Goal: Task Accomplishment & Management: Manage account settings

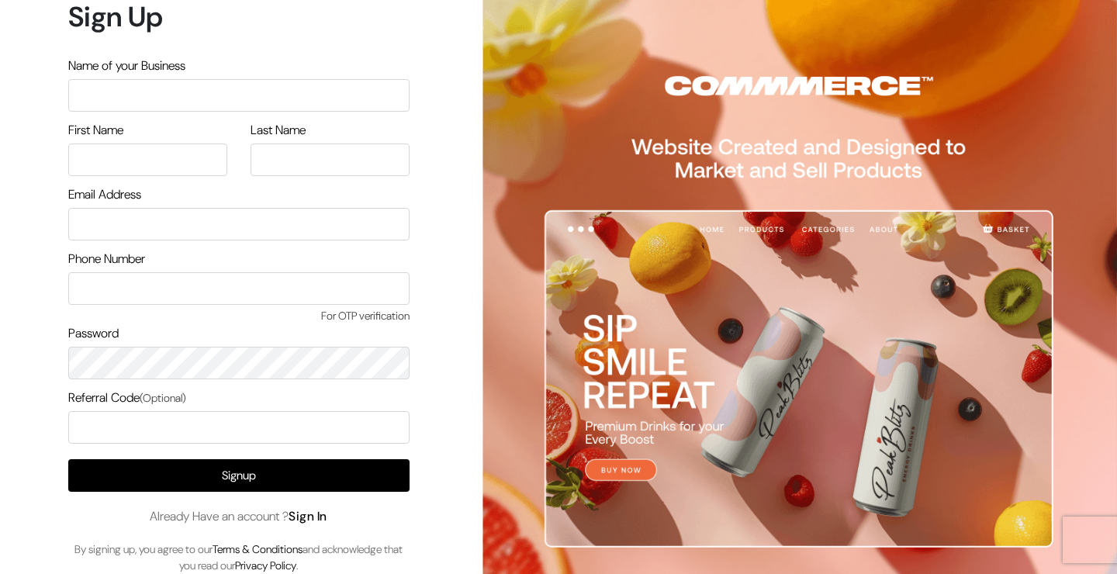
click at [315, 520] on link "Sign In" at bounding box center [307, 516] width 39 height 16
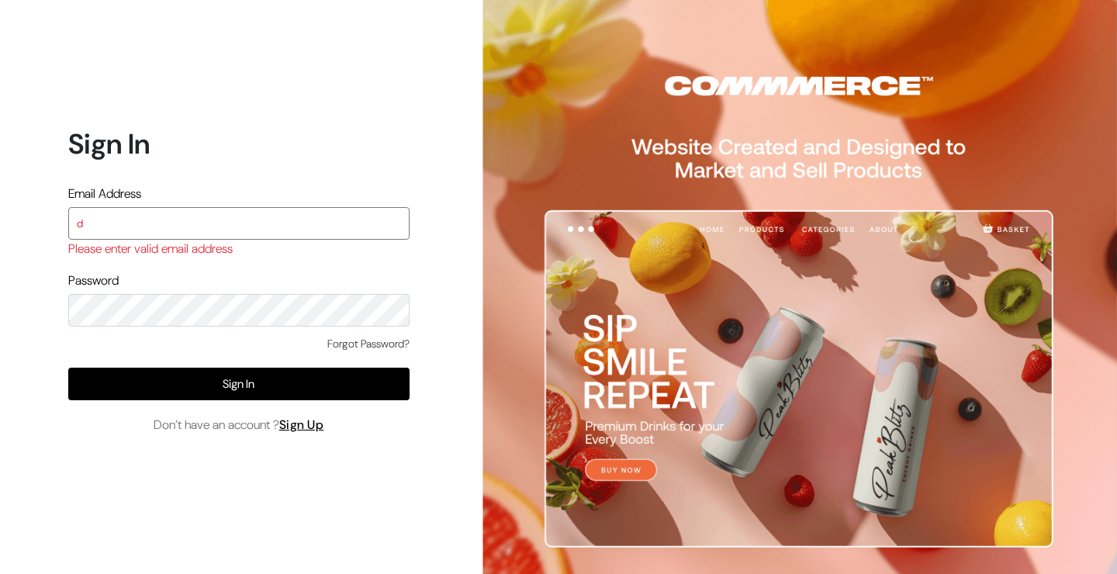
type input "[EMAIL_ADDRESS][DOMAIN_NAME]"
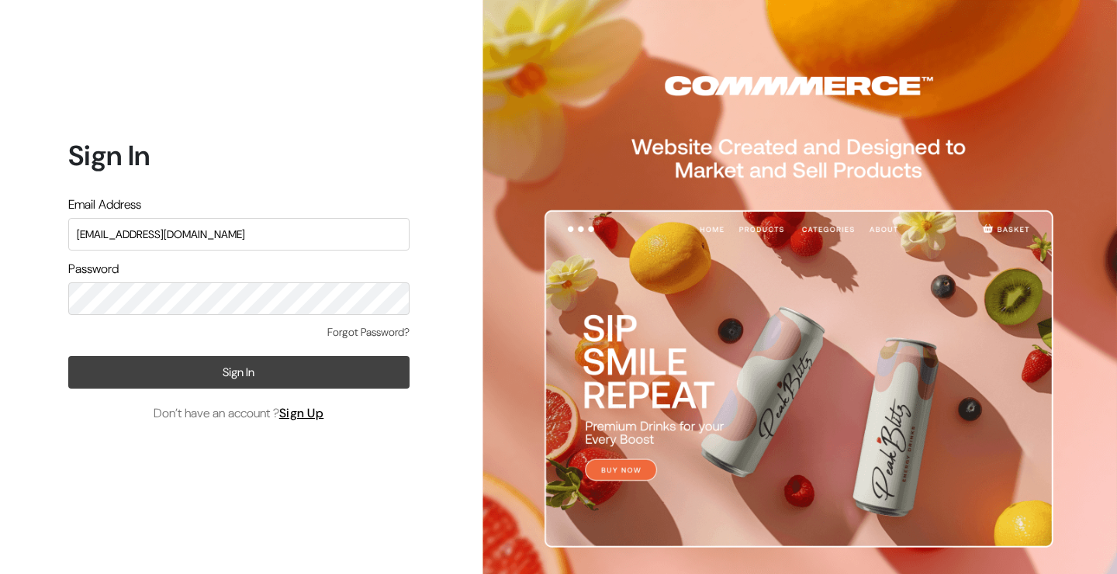
click at [203, 365] on button "Sign In" at bounding box center [238, 372] width 341 height 33
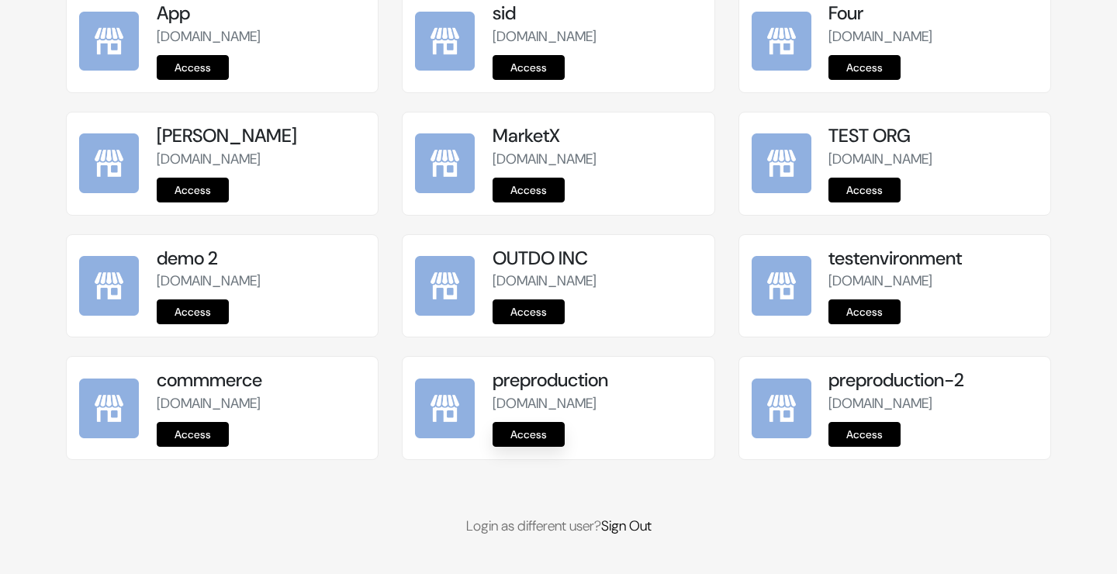
scroll to position [1958, 0]
click at [534, 430] on link "Access" at bounding box center [528, 434] width 72 height 25
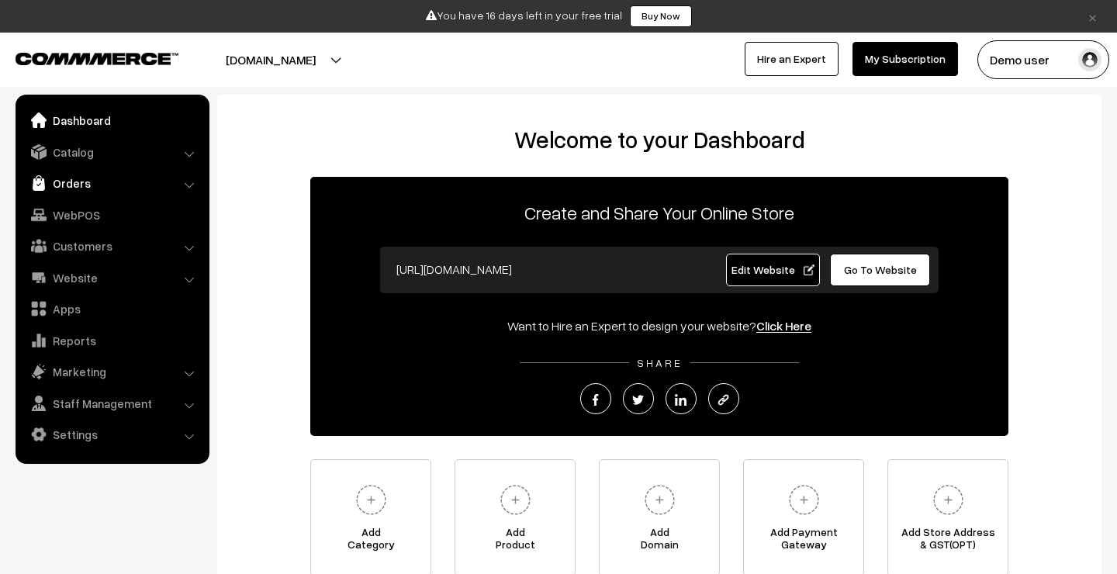
click at [91, 179] on link "Orders" at bounding box center [111, 183] width 185 height 28
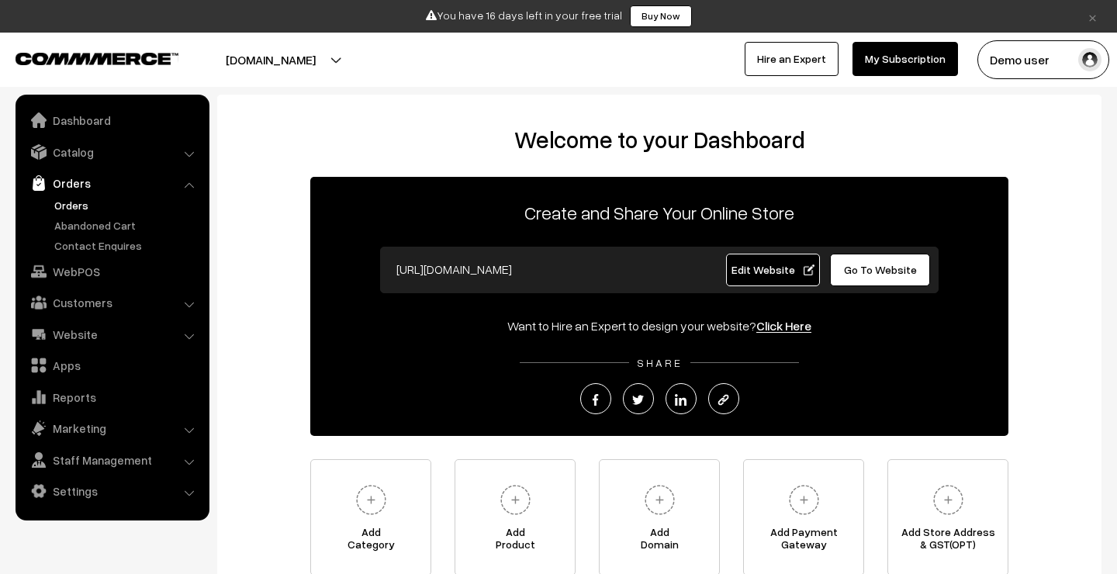
click at [87, 205] on link "Orders" at bounding box center [127, 205] width 154 height 16
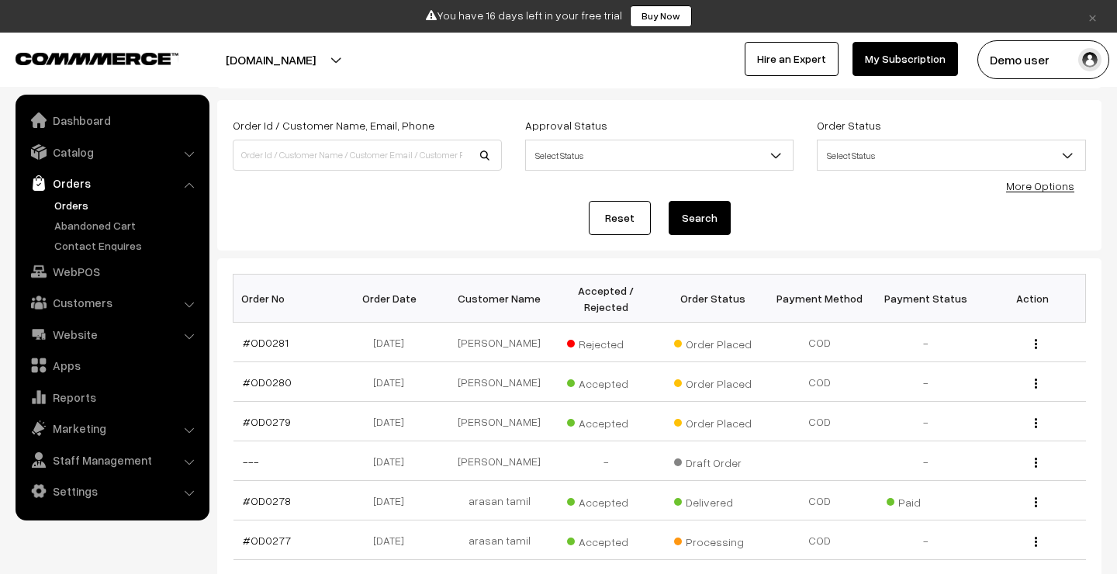
scroll to position [116, 0]
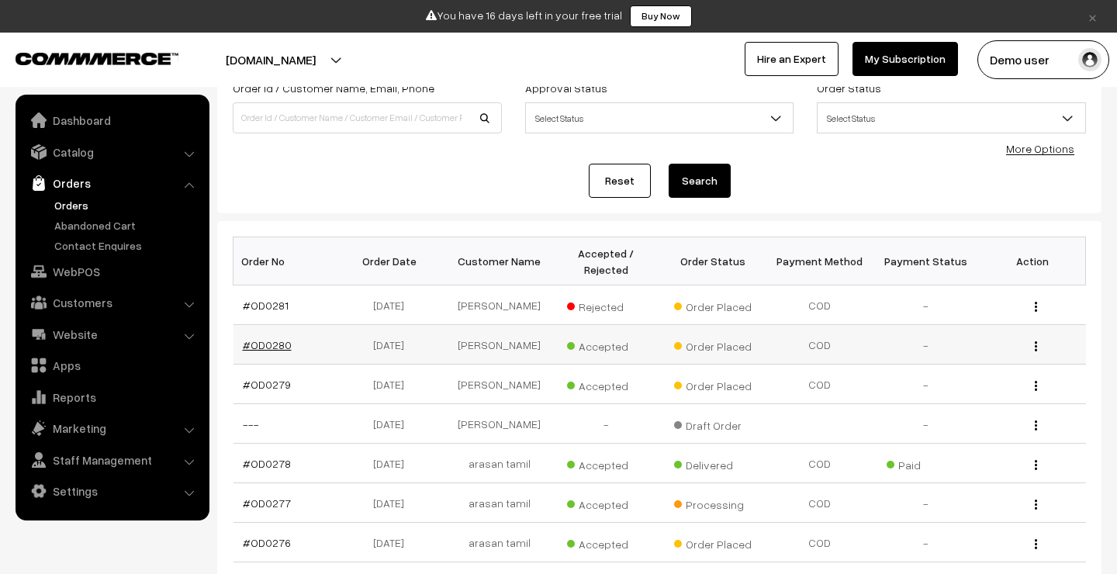
click at [274, 340] on link "#OD0280" at bounding box center [267, 344] width 49 height 13
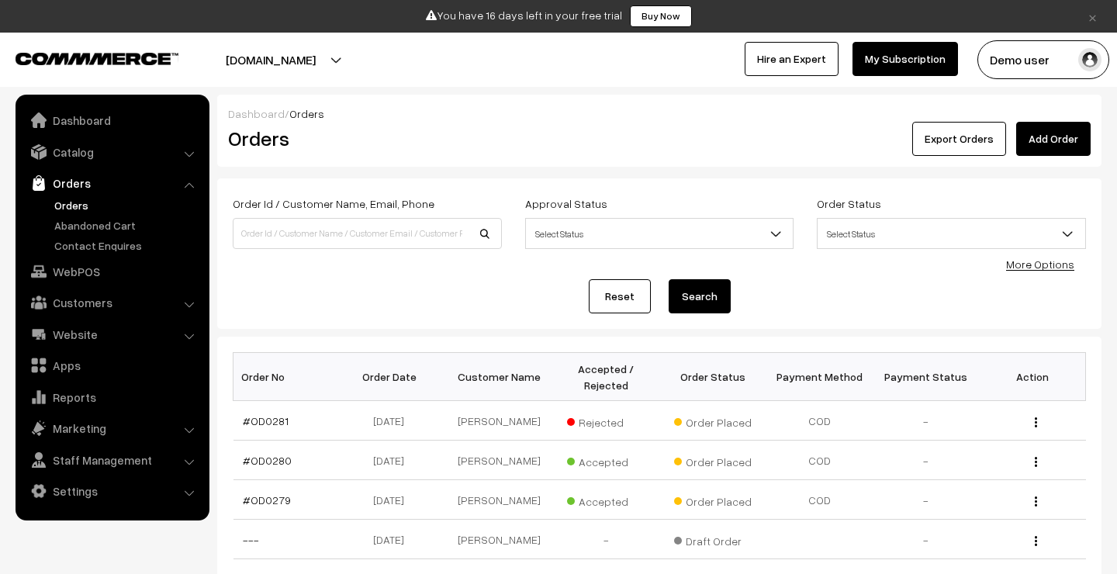
click at [1051, 142] on link "Add Order" at bounding box center [1053, 139] width 74 height 34
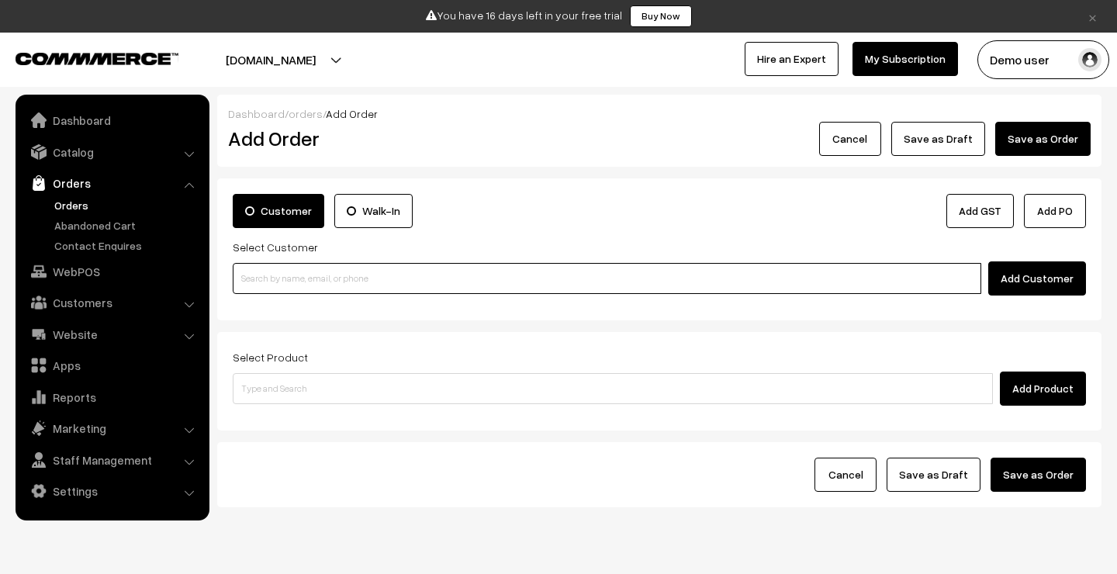
click at [393, 275] on input at bounding box center [607, 278] width 748 height 31
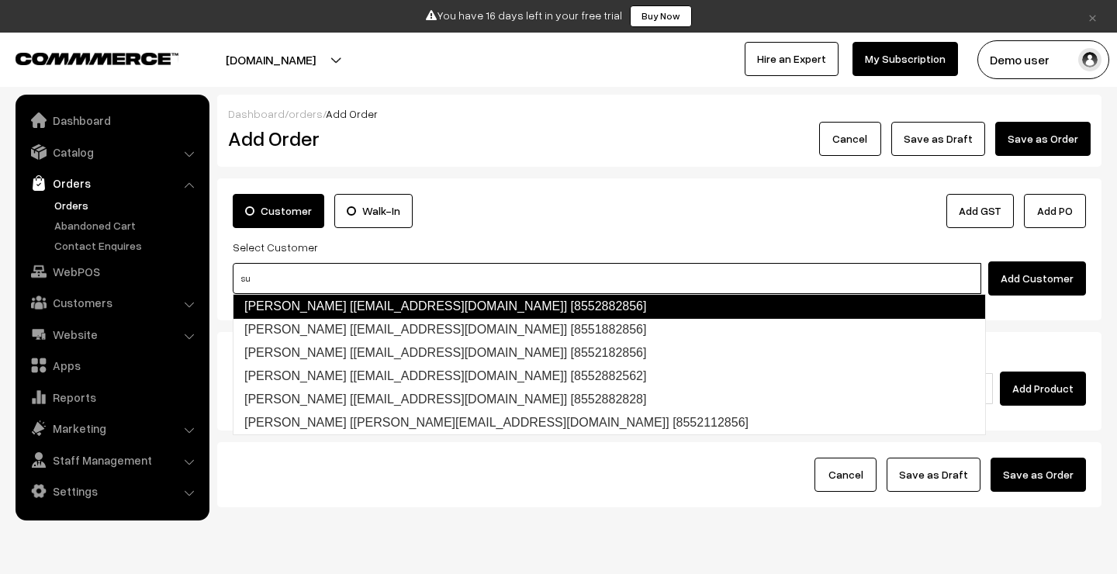
click at [342, 305] on link "suraj pethe [surajp@outdoinc.com] [8552882856]" at bounding box center [609, 306] width 753 height 25
type input "su"
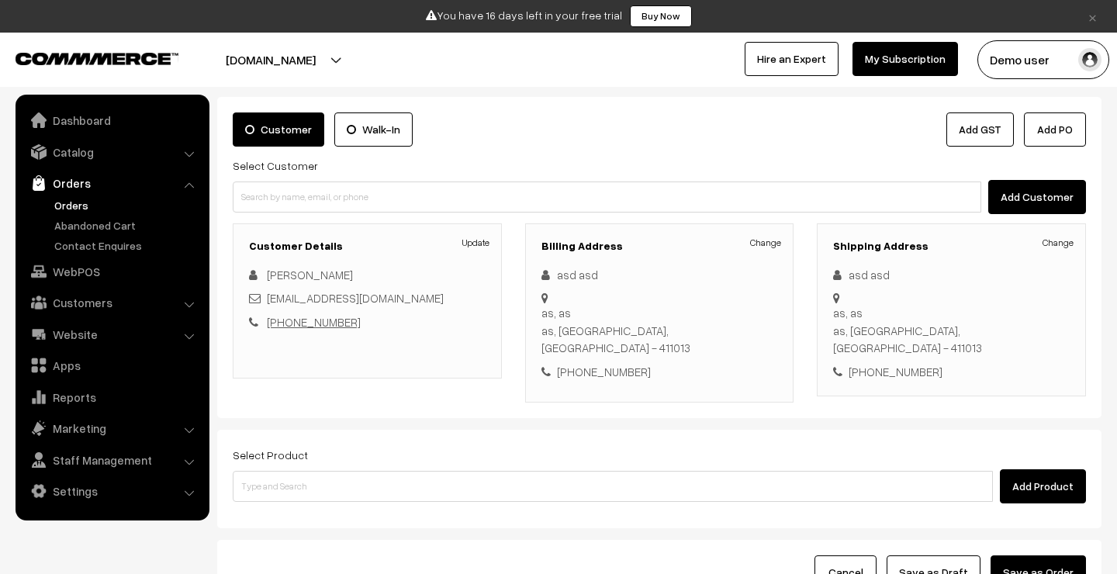
scroll to position [161, 0]
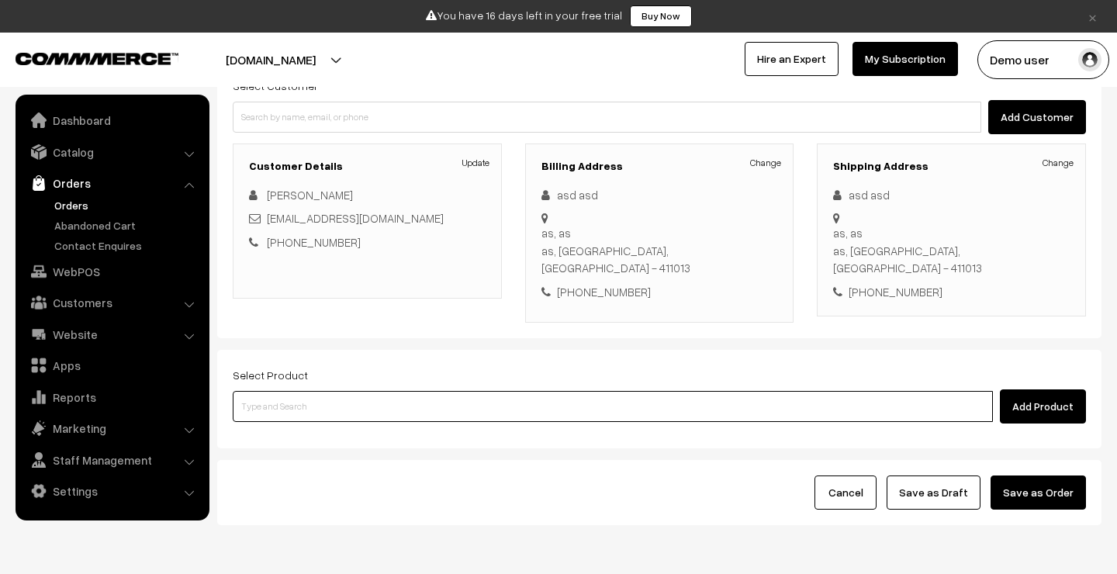
click at [319, 391] on input at bounding box center [613, 406] width 760 height 31
type input "t"
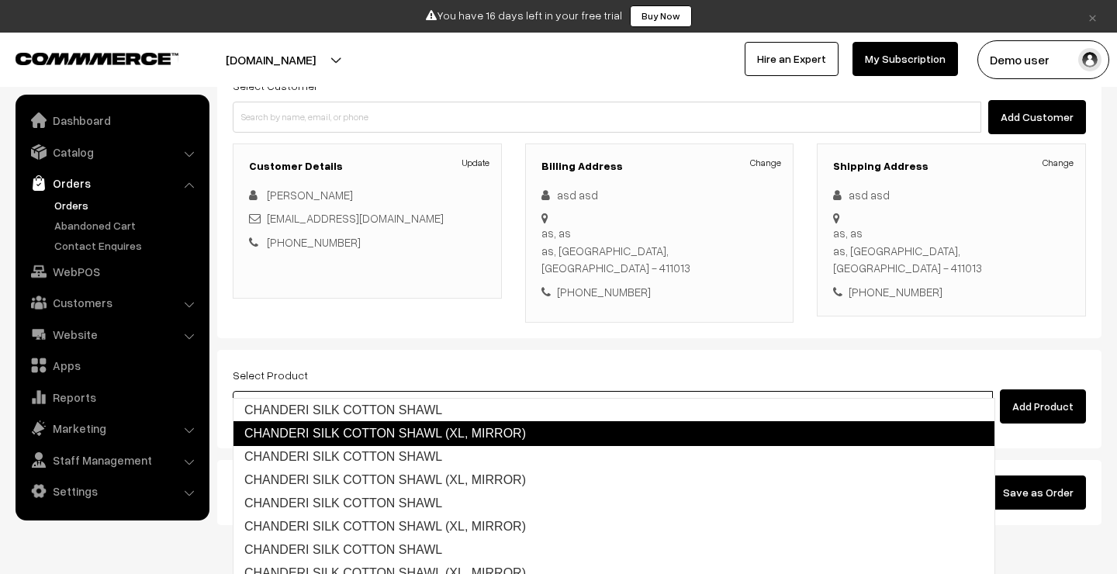
click at [321, 427] on link "CHANDERI SILK COTTON SHAWL (XL, MIRROR)" at bounding box center [614, 433] width 762 height 25
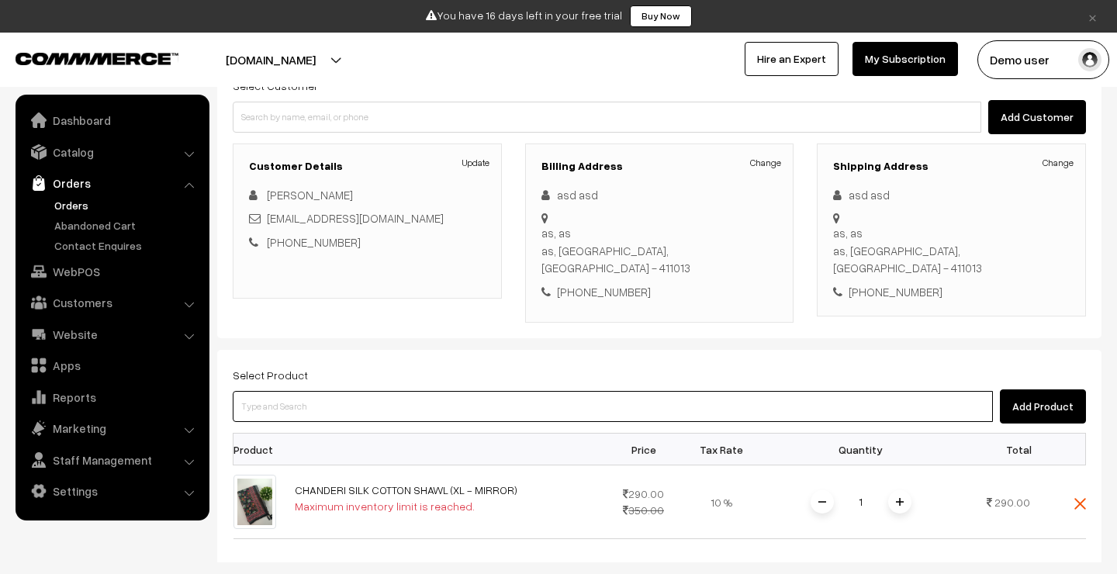
click at [309, 391] on input at bounding box center [613, 406] width 760 height 31
type input "w"
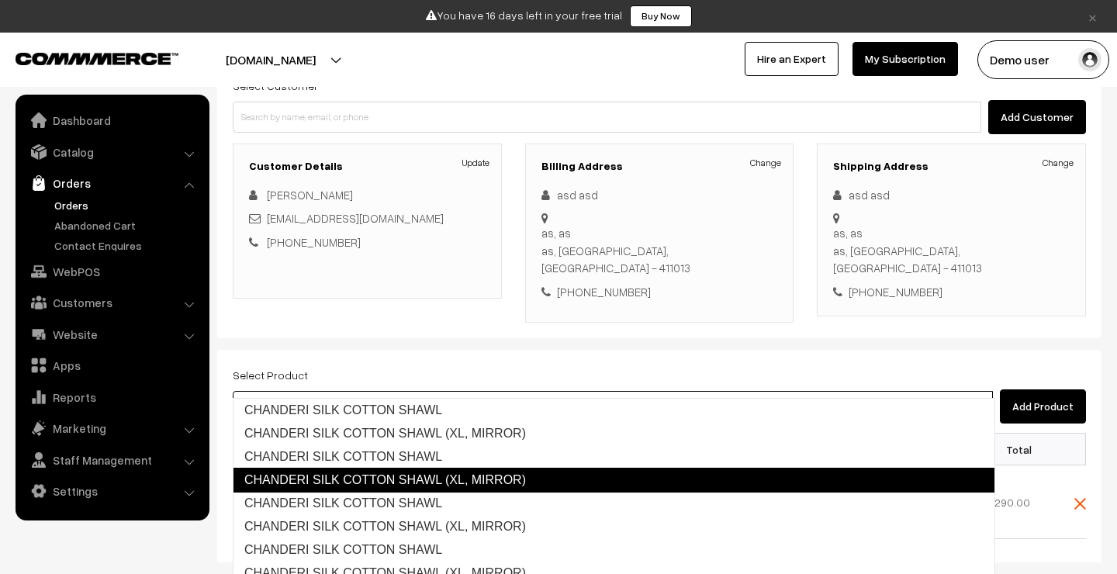
click at [318, 476] on link "CHANDERI SILK COTTON SHAWL (XL, MIRROR)" at bounding box center [614, 480] width 762 height 25
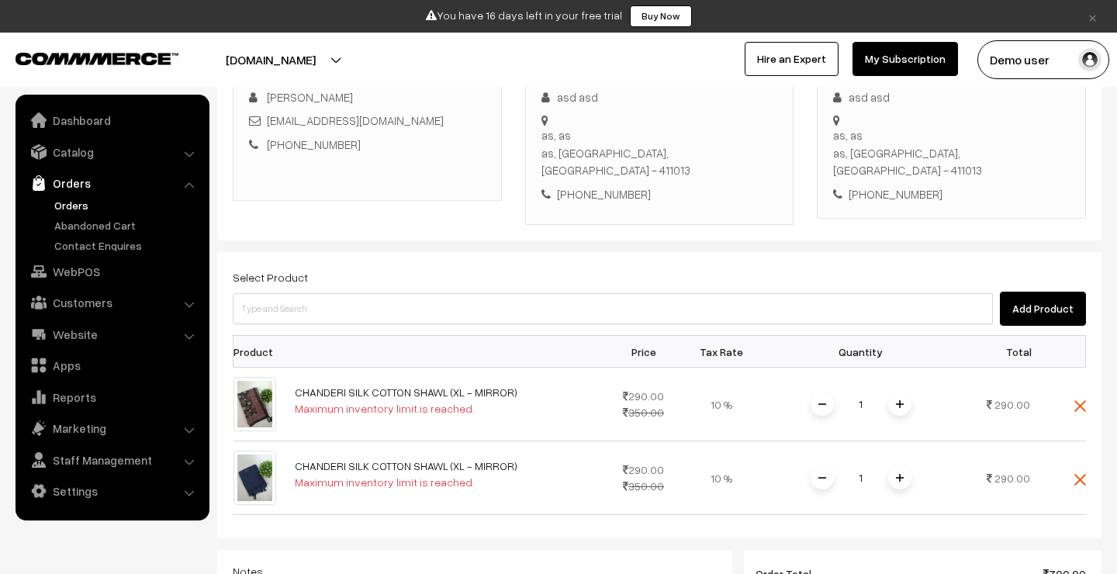
scroll to position [313, 0]
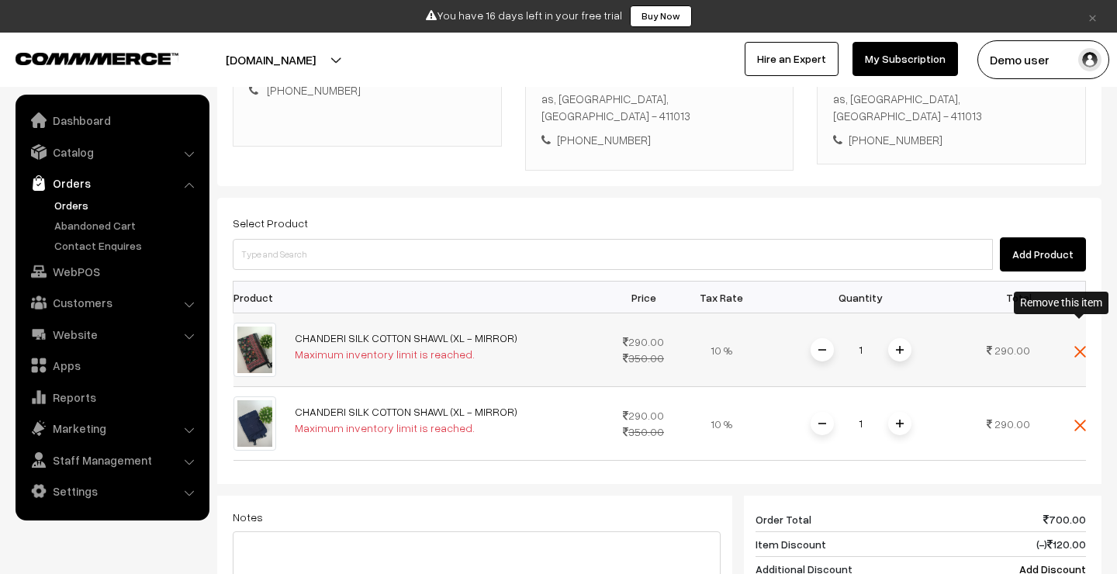
click at [1082, 346] on img at bounding box center [1080, 352] width 12 height 12
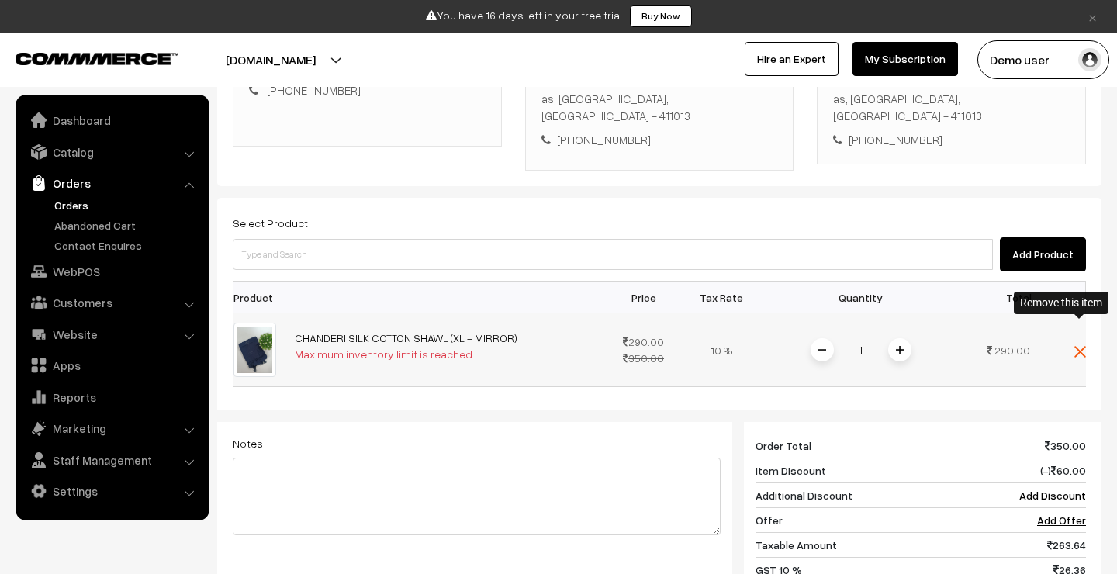
click at [1076, 346] on img at bounding box center [1080, 352] width 12 height 12
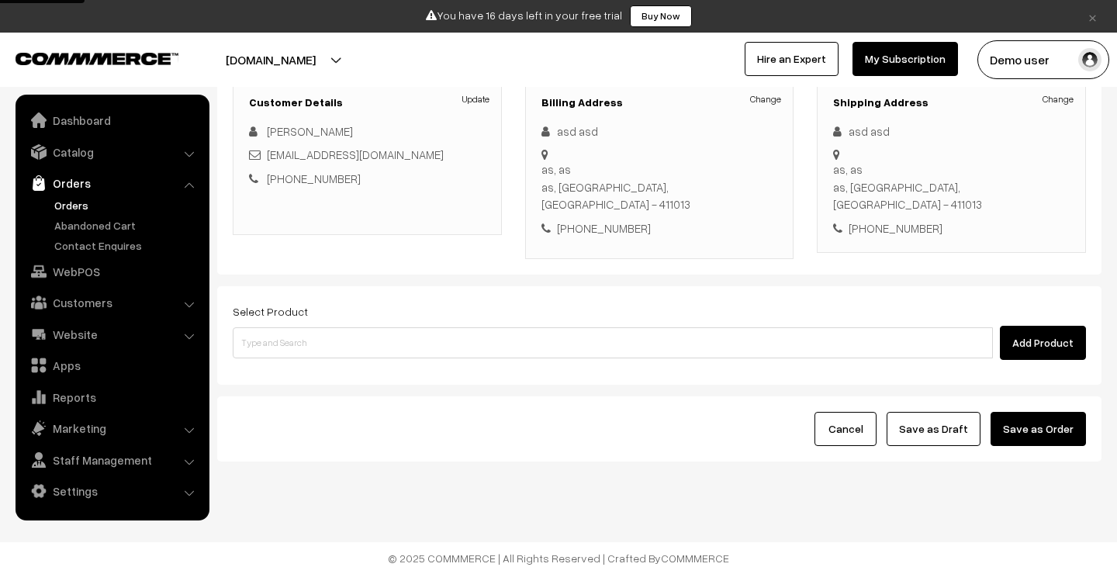
scroll to position [201, 0]
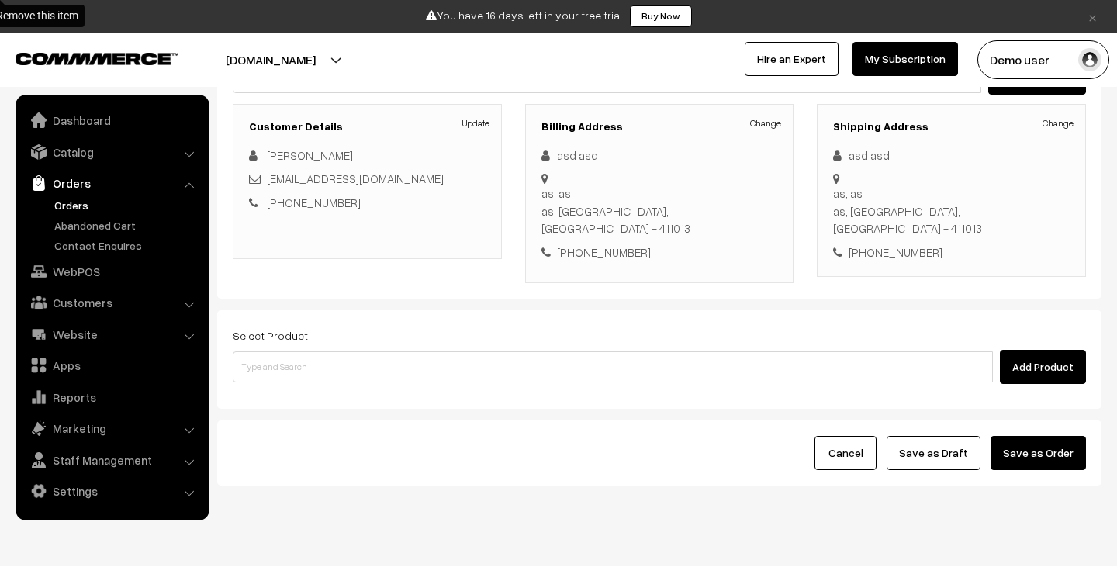
click at [659, 351] on div "Add Product" at bounding box center [659, 367] width 853 height 34
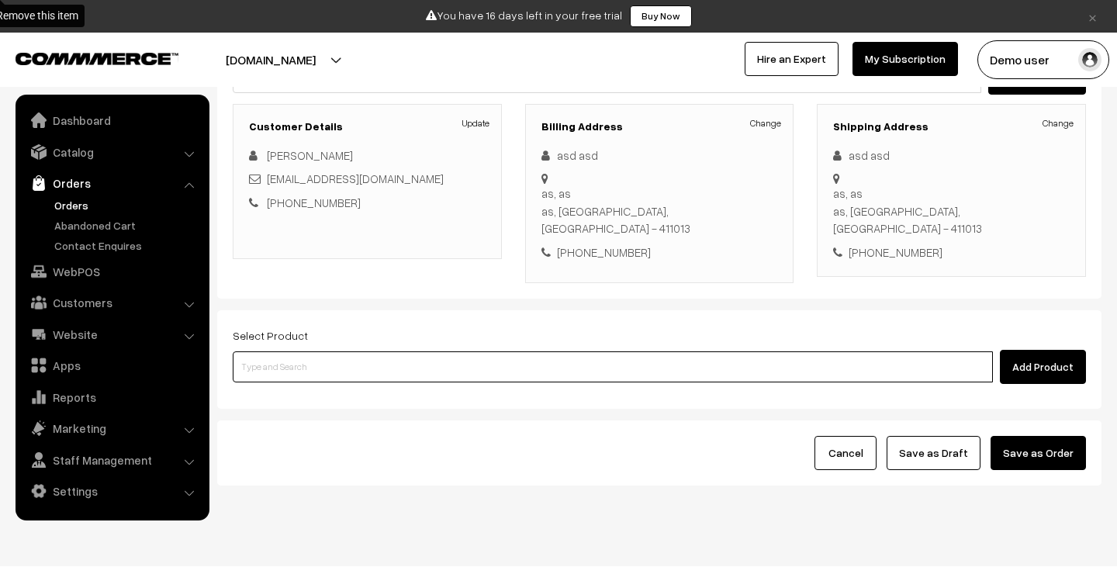
click at [659, 351] on input at bounding box center [613, 366] width 760 height 31
type input "a"
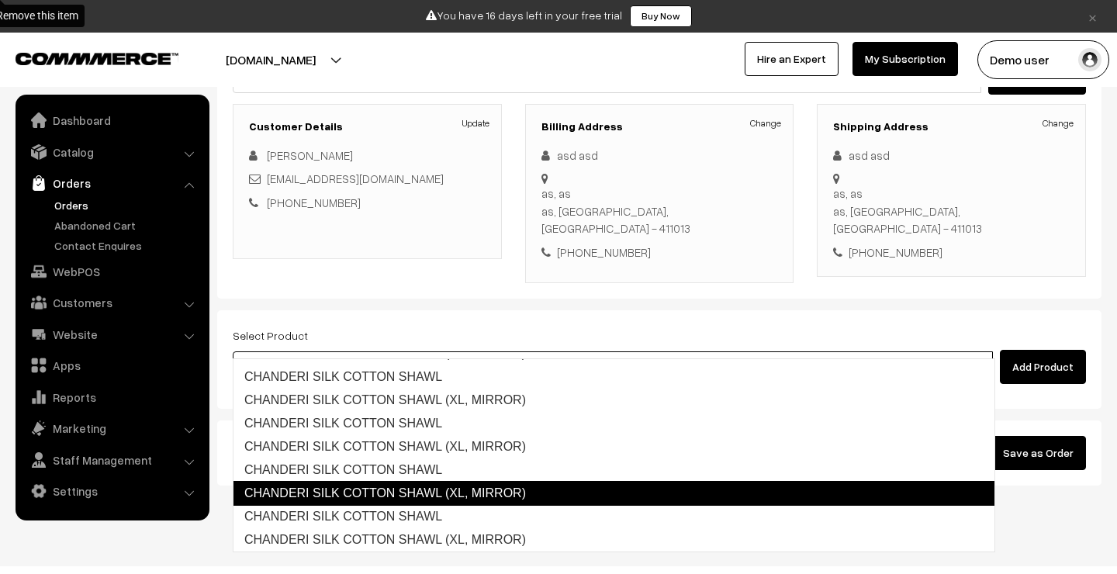
scroll to position [87, 0]
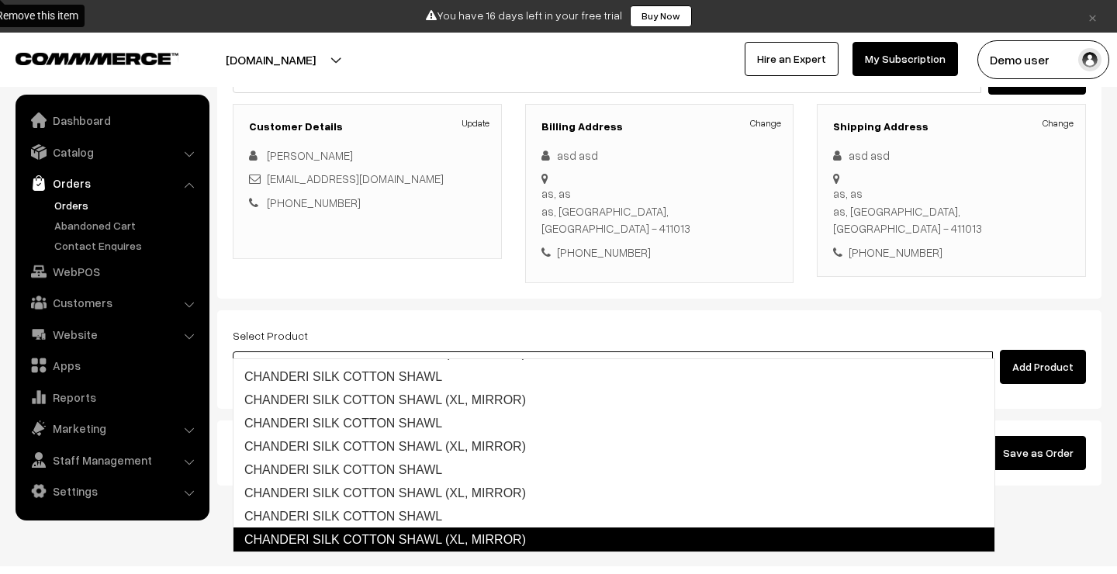
click at [618, 532] on link "CHANDERI SILK COTTON SHAWL (XL, MIRROR)" at bounding box center [614, 539] width 762 height 25
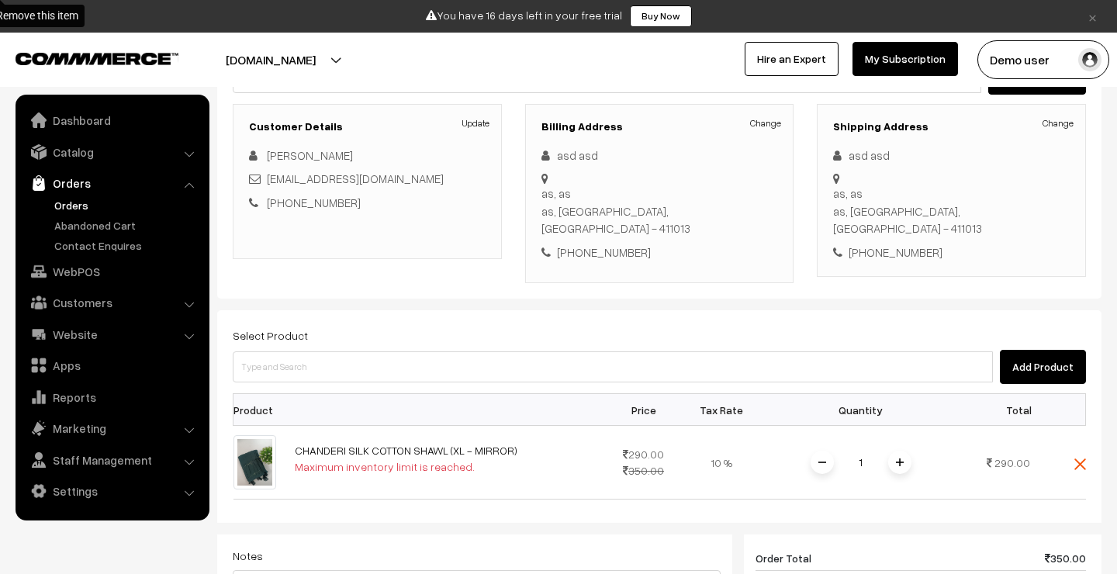
click at [1086, 440] on div "Select Product Add Product Product Price Tax Rate Quantity Total 1" at bounding box center [659, 566] width 884 height 512
click at [1082, 458] on img at bounding box center [1080, 464] width 12 height 12
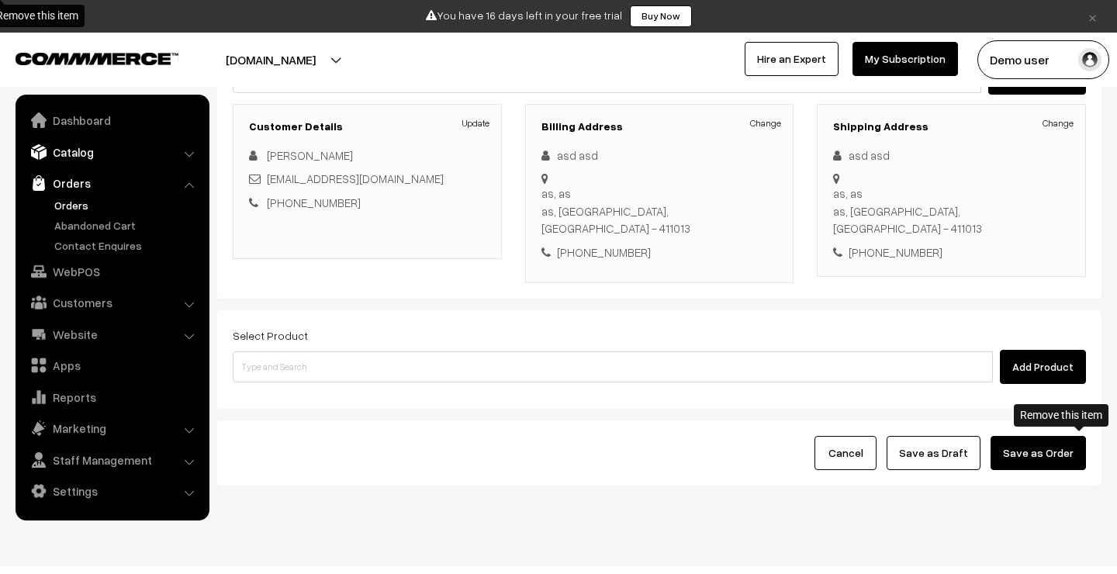
click at [82, 152] on link "Catalog" at bounding box center [111, 152] width 185 height 28
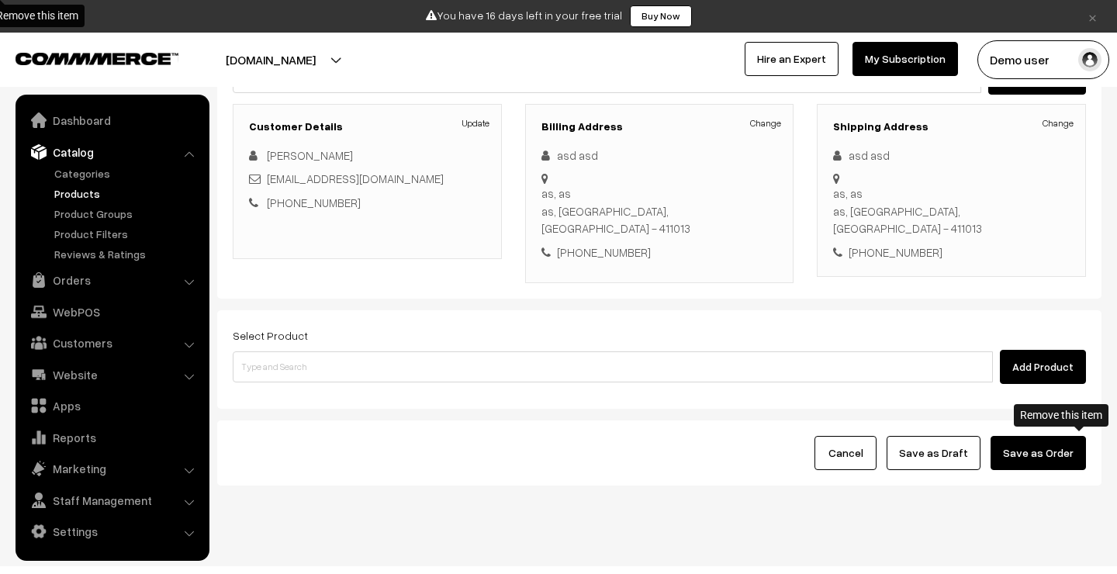
click at [85, 195] on link "Products" at bounding box center [127, 193] width 154 height 16
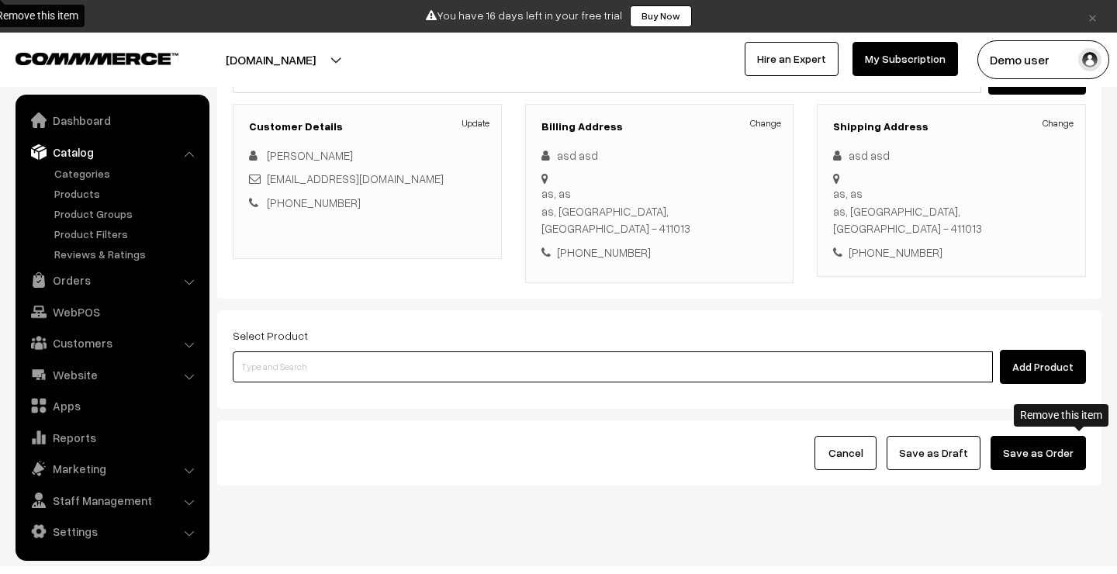
click at [334, 351] on input at bounding box center [613, 366] width 760 height 31
type input "test"
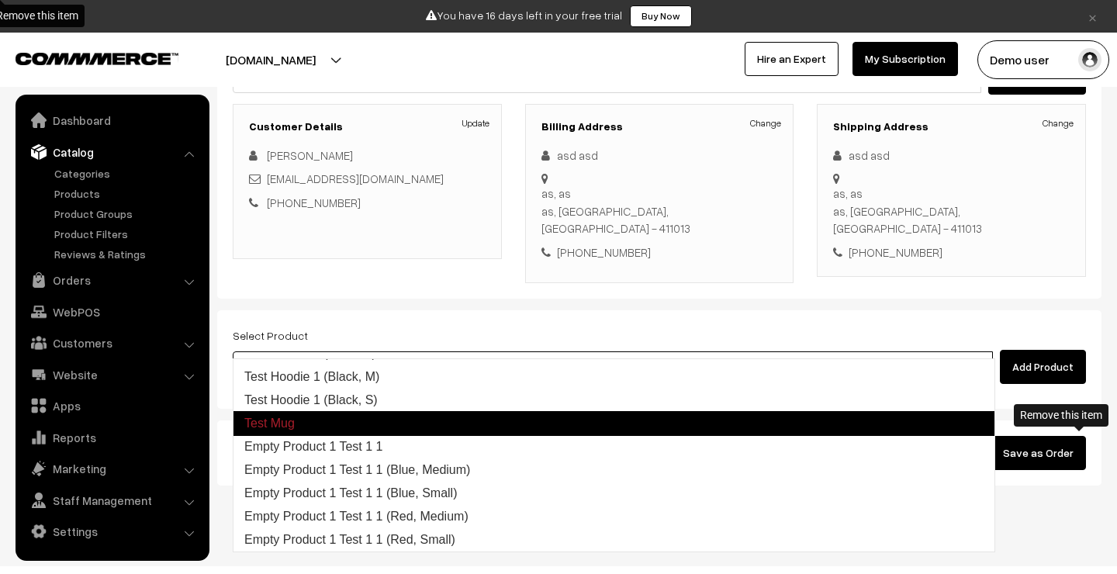
scroll to position [110, 0]
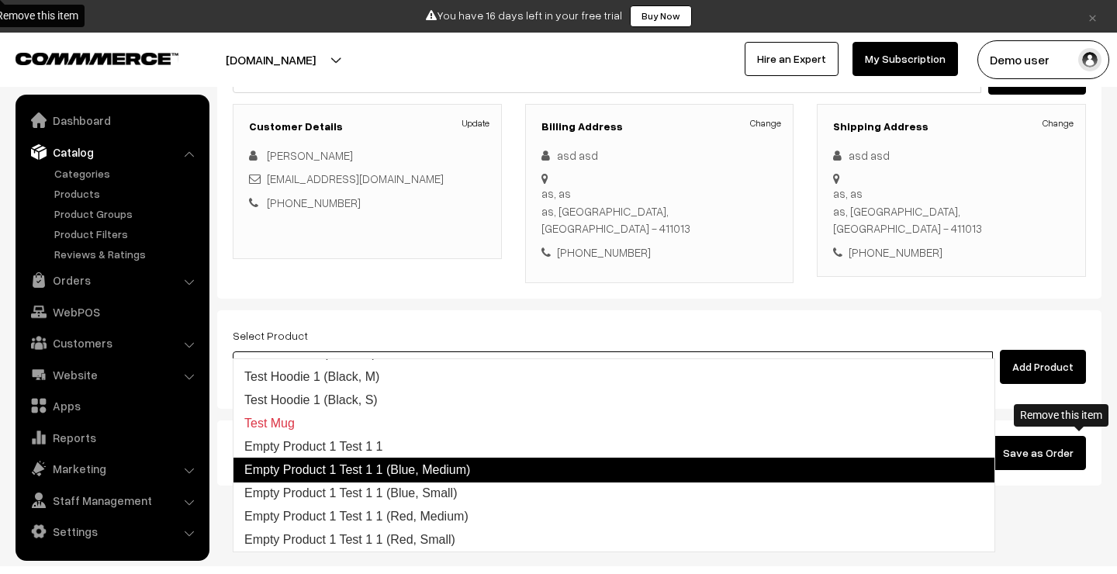
click at [344, 471] on link "Empty Product 1 Test 1 1 (Blue, Medium)" at bounding box center [614, 469] width 762 height 25
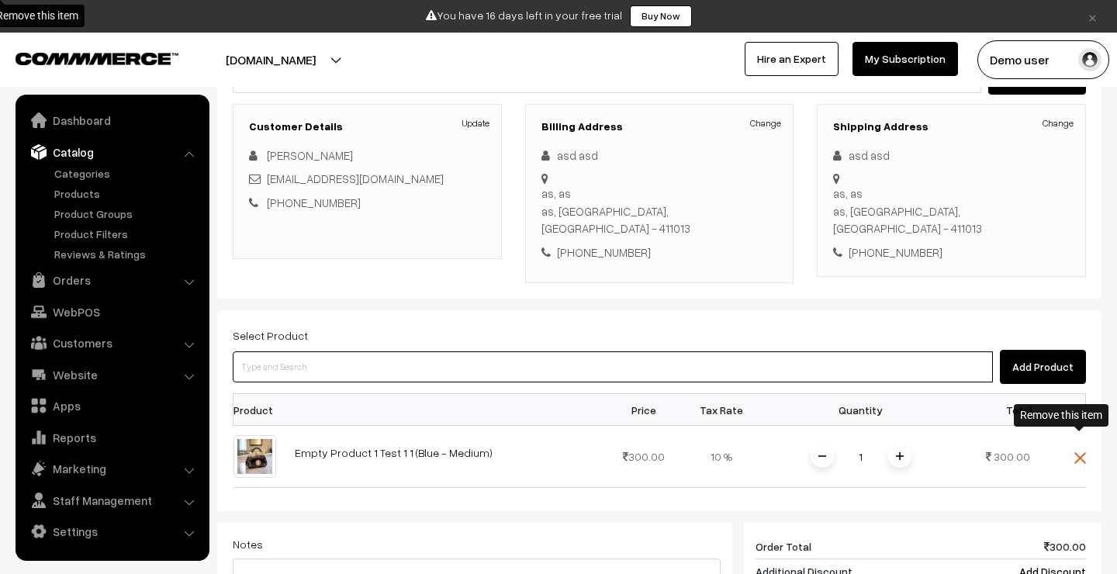
click at [470, 351] on input at bounding box center [613, 366] width 760 height 31
type input "tes"
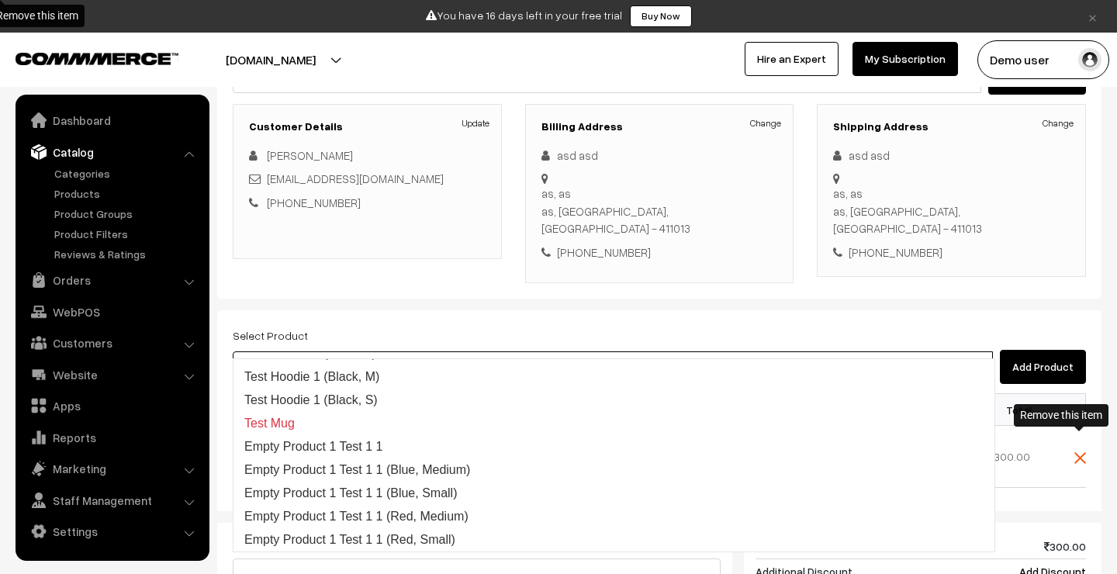
scroll to position [93, 0]
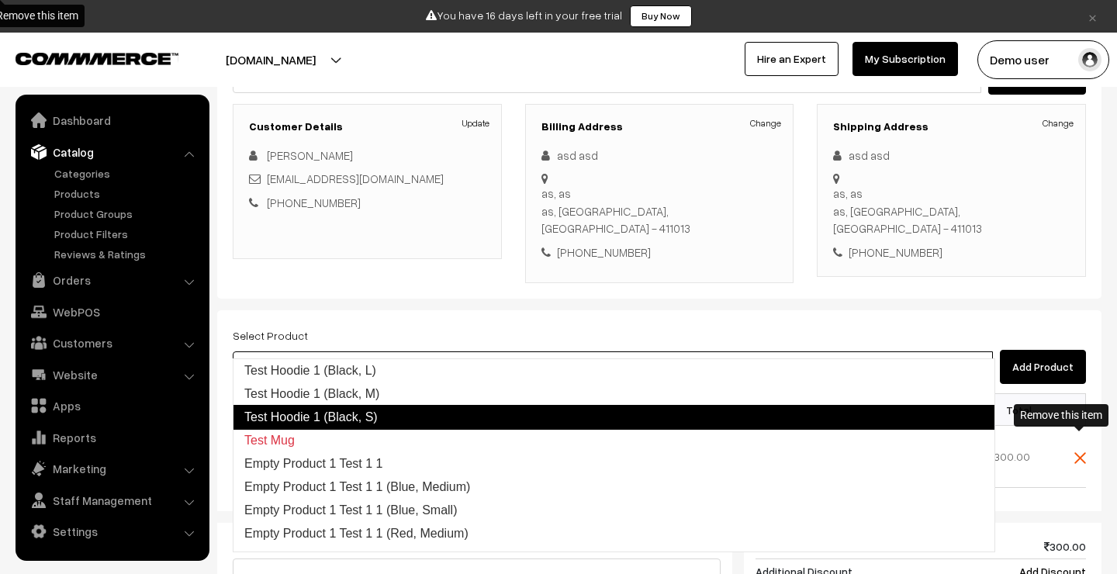
click at [422, 406] on link "Test Hoodie 1 (Black, S)" at bounding box center [614, 417] width 762 height 25
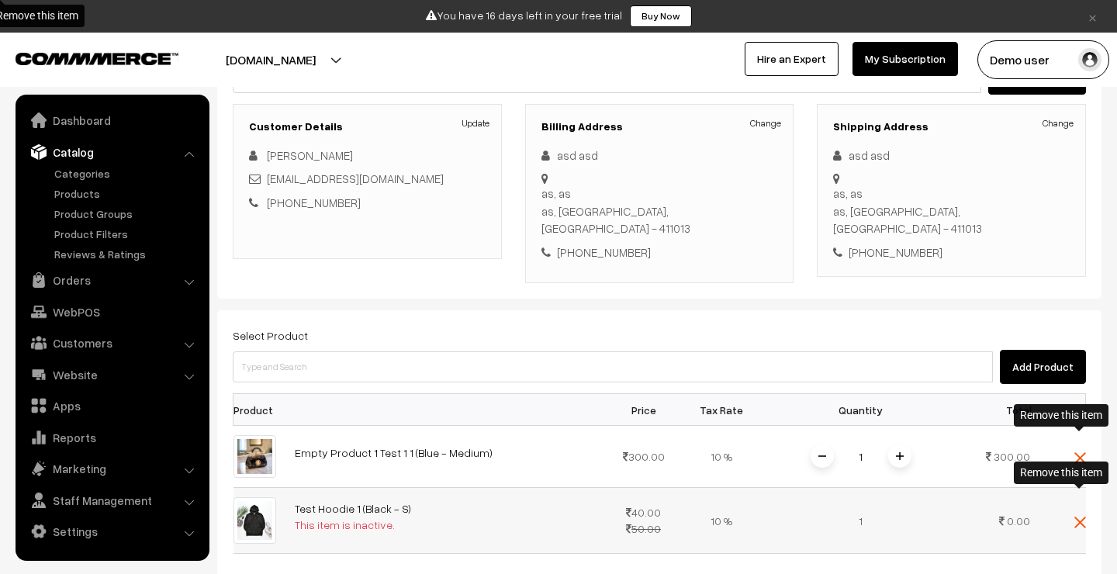
click at [1078, 516] on img at bounding box center [1080, 522] width 12 height 12
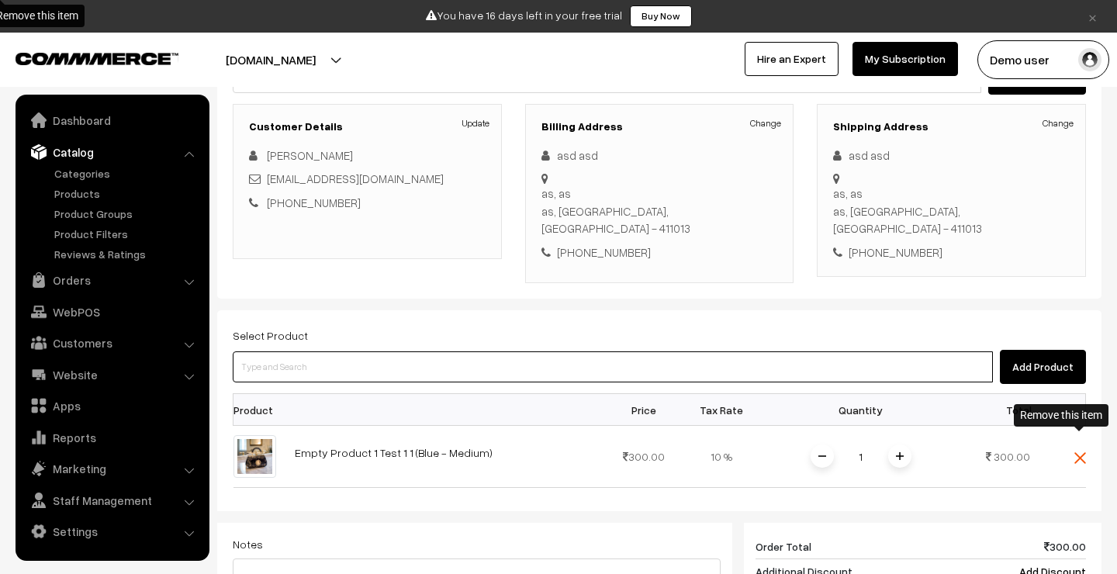
click at [647, 351] on input at bounding box center [613, 366] width 760 height 31
paste input "Test product short description - html"
type input "Test product short description - html"
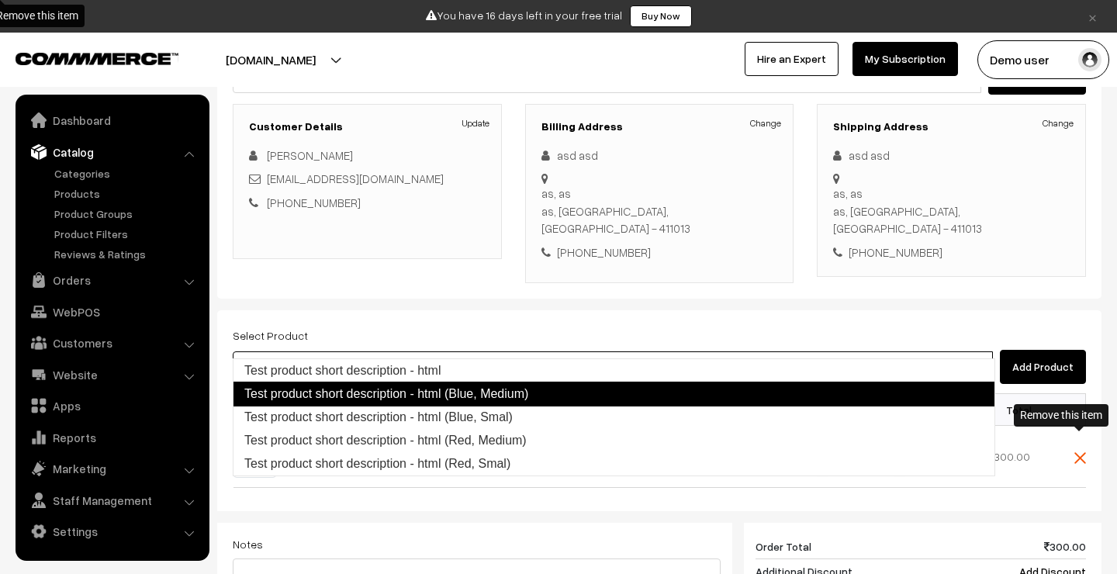
click at [510, 388] on link "Test product short description - html (Blue, Medium)" at bounding box center [614, 393] width 762 height 25
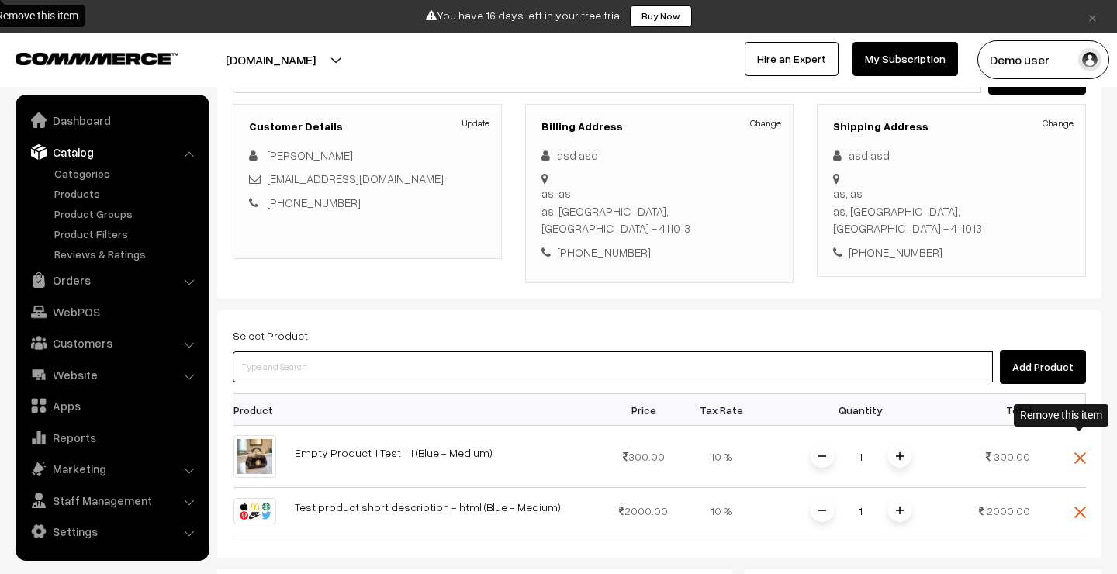
click at [487, 351] on input at bounding box center [613, 366] width 760 height 31
paste input "Test product short description - html"
type input "Test product short description - html"
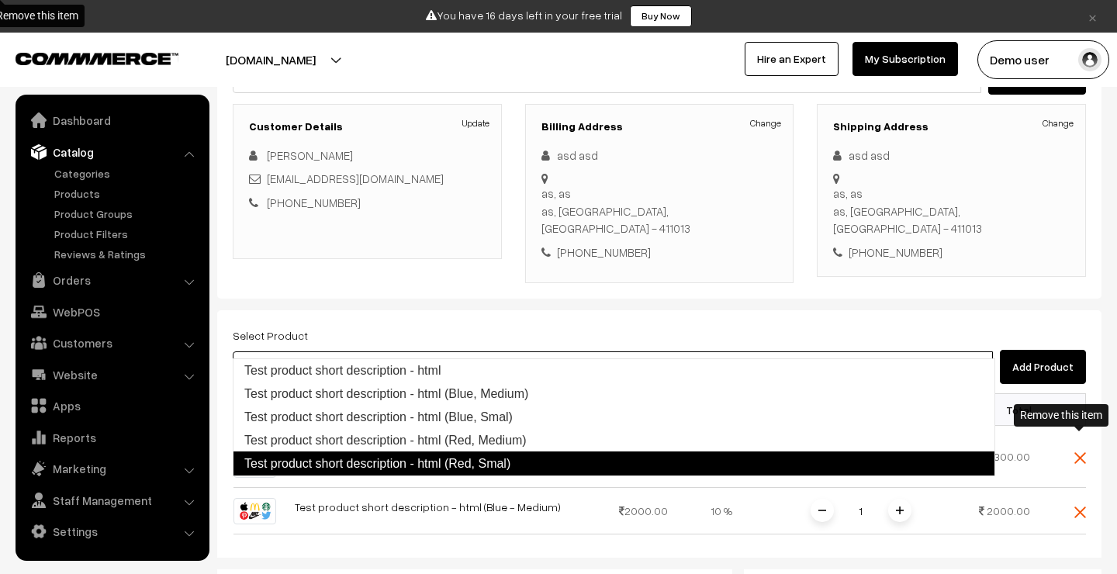
click at [497, 468] on link "Test product short description - html (Red, Smal)" at bounding box center [614, 463] width 762 height 25
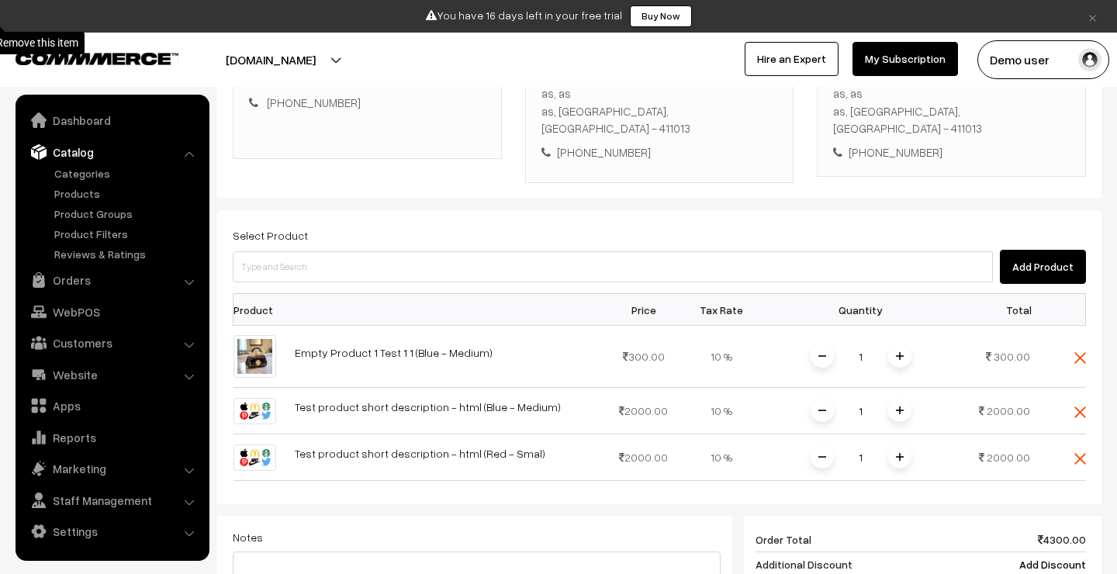
scroll to position [328, 0]
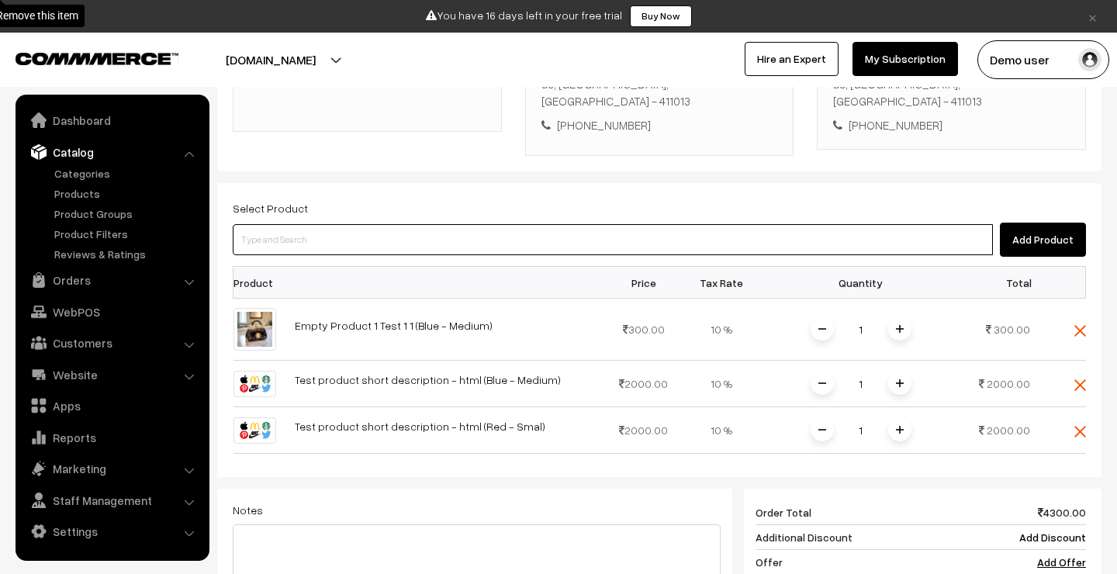
click at [424, 224] on input at bounding box center [613, 239] width 760 height 31
paste input "Test product short description - html"
type input "Test product short description - html"
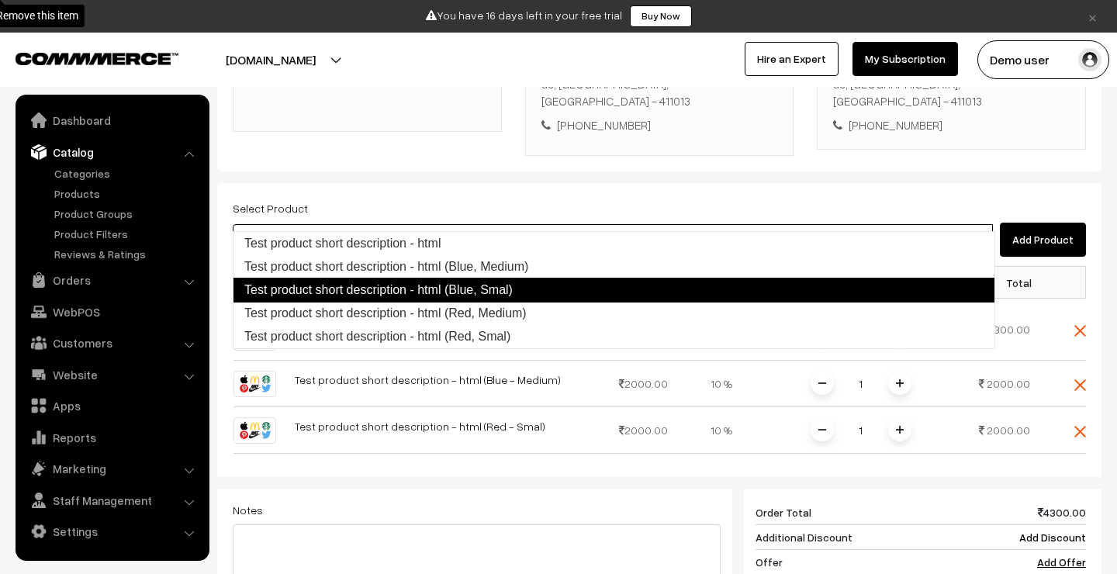
click at [434, 295] on link "Test product short description - html (Blue, Smal)" at bounding box center [614, 290] width 762 height 25
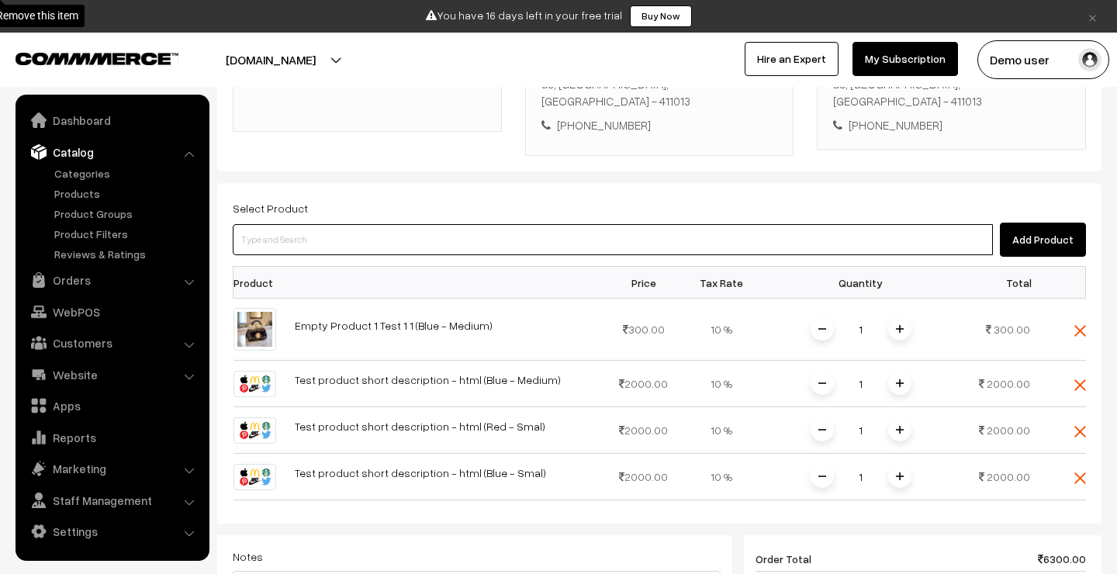
click at [426, 230] on input at bounding box center [613, 239] width 760 height 31
paste input "Test product short description - html"
type input "Test product short description - html"
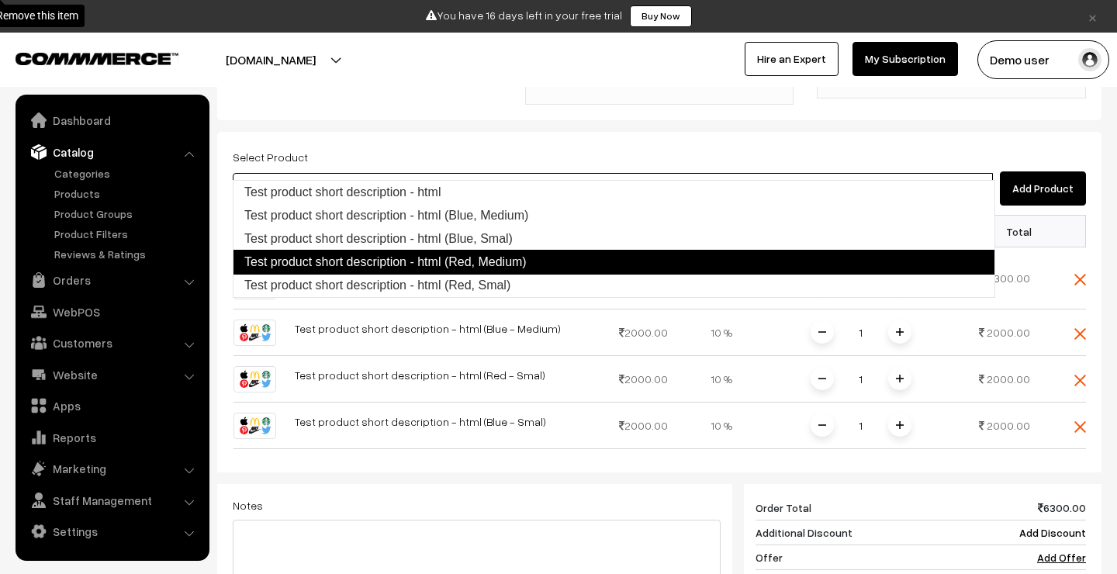
scroll to position [378, 0]
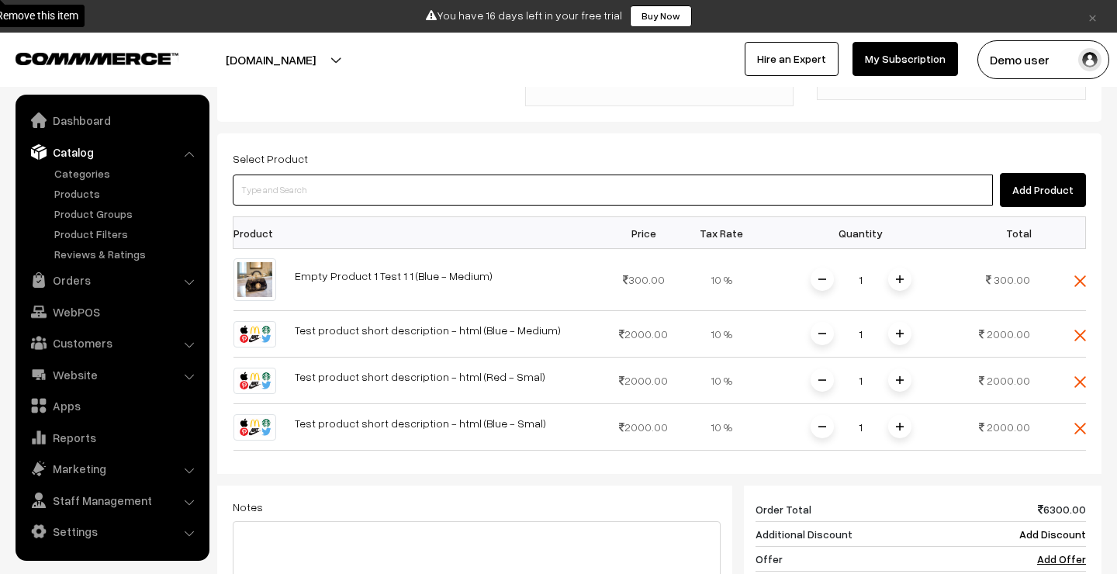
paste input "Test product short description - heading h1 / h2 / h3 / h4 / h5/ h6"
type input "Test product short description - heading h1 / h2 / h3 / h4 / h5/ h6"
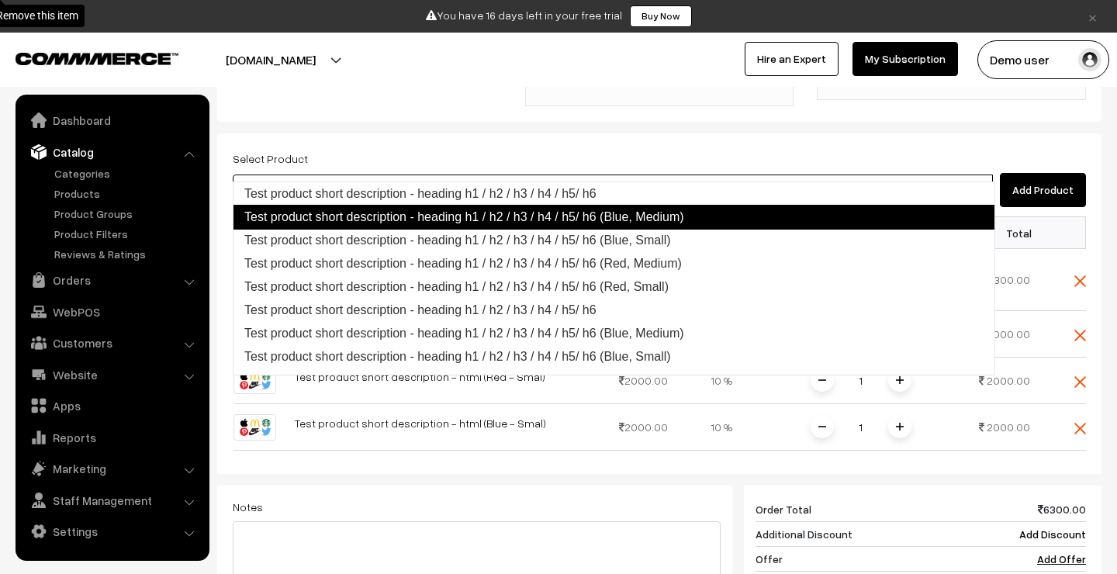
click at [395, 214] on link "Test product short description - heading h1 / h2 / h3 / h4 / h5/ h6 (Blue, Medi…" at bounding box center [614, 217] width 762 height 25
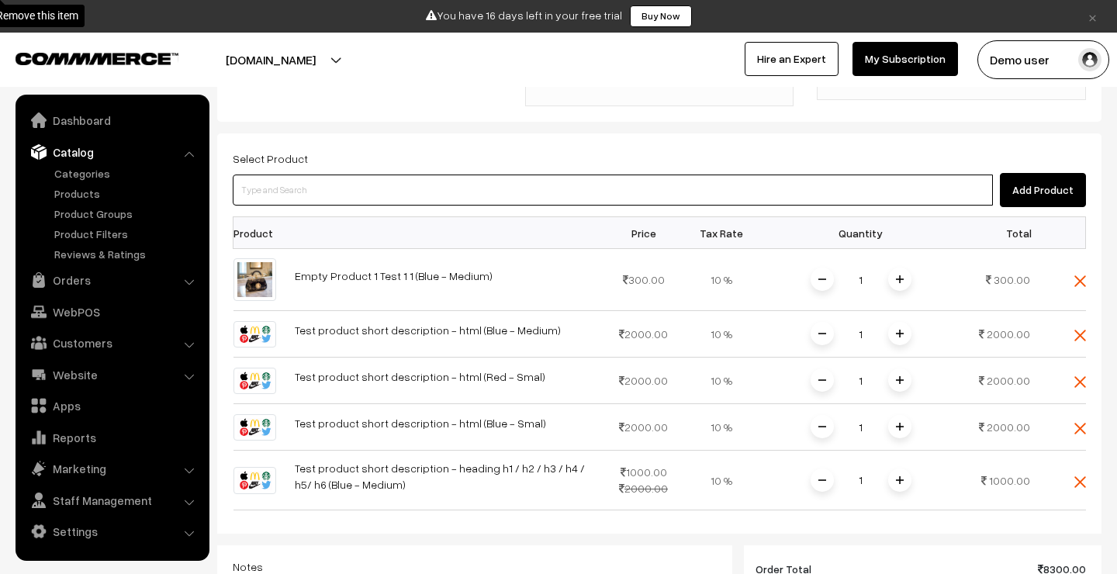
click at [464, 174] on input at bounding box center [613, 189] width 760 height 31
paste input "Test product short description - heading h1 / h2 / h3 / h4 / h5/ h6"
type input "Test product short description - heading h1 / h2 / h3 / h4 / h5/ h6"
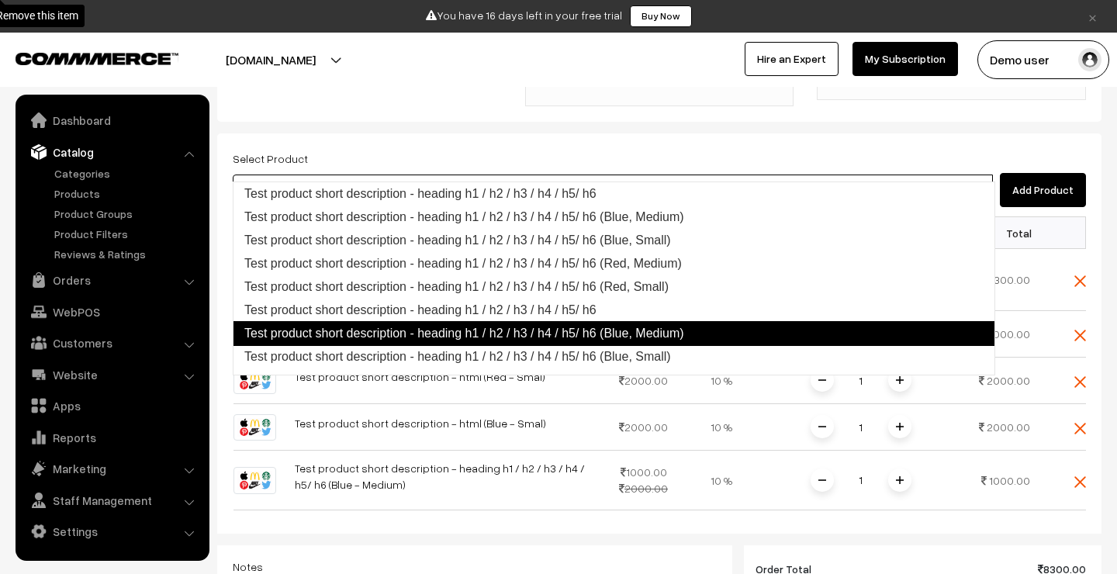
click at [469, 330] on link "Test product short description - heading h1 / h2 / h3 / h4 / h5/ h6 (Blue, Medi…" at bounding box center [614, 333] width 762 height 25
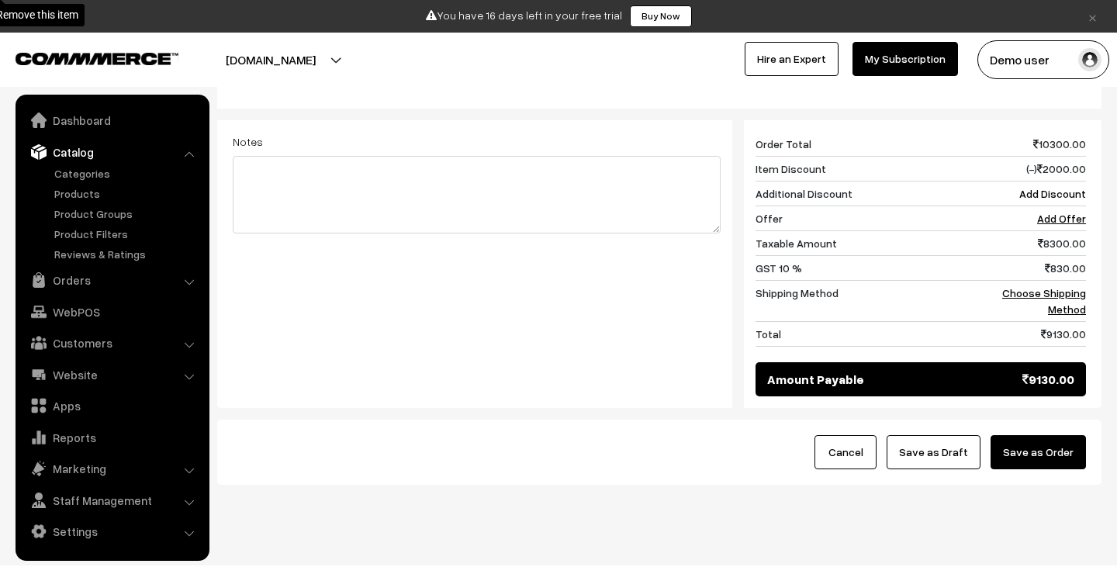
scroll to position [861, 0]
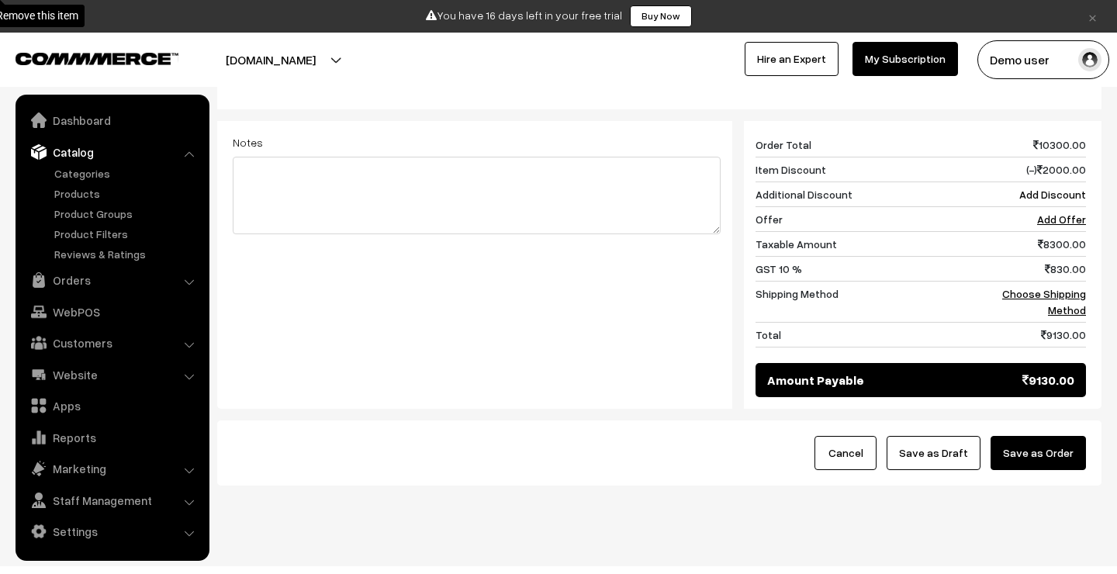
click at [960, 436] on button "Save as Draft" at bounding box center [933, 453] width 94 height 34
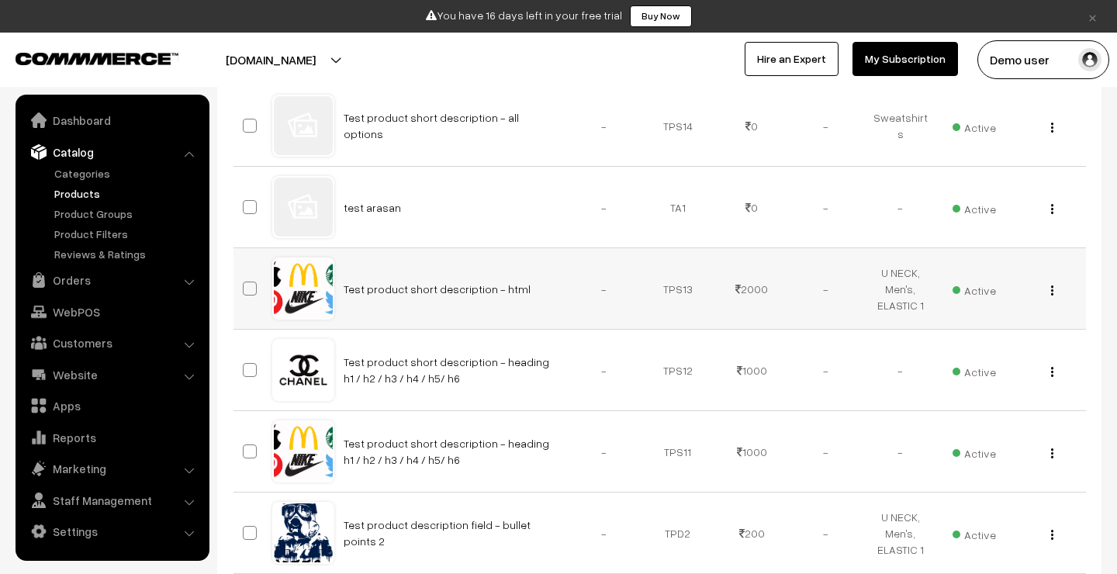
scroll to position [241, 0]
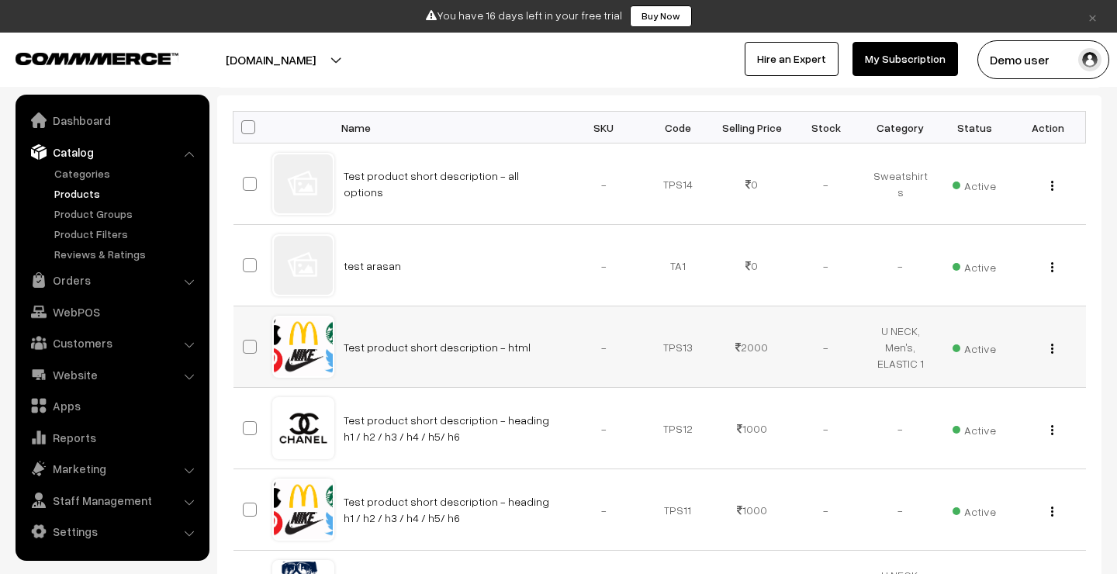
drag, startPoint x: 551, startPoint y: 353, endPoint x: 340, endPoint y: 340, distance: 211.3
click at [340, 340] on td "Test product short description - html" at bounding box center [450, 346] width 233 height 81
copy link "Test product short description - html"
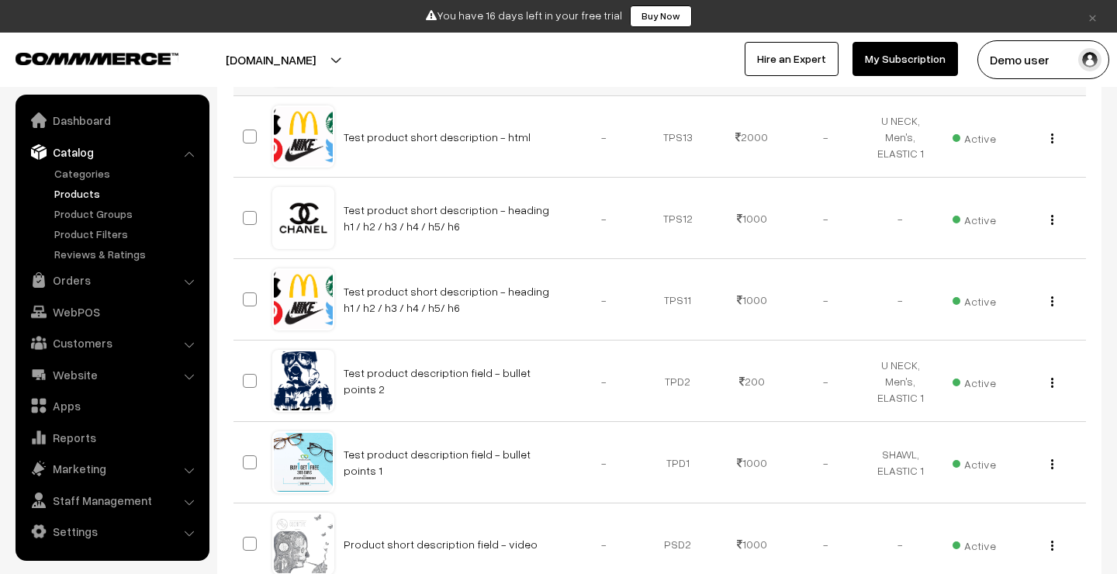
scroll to position [546, 0]
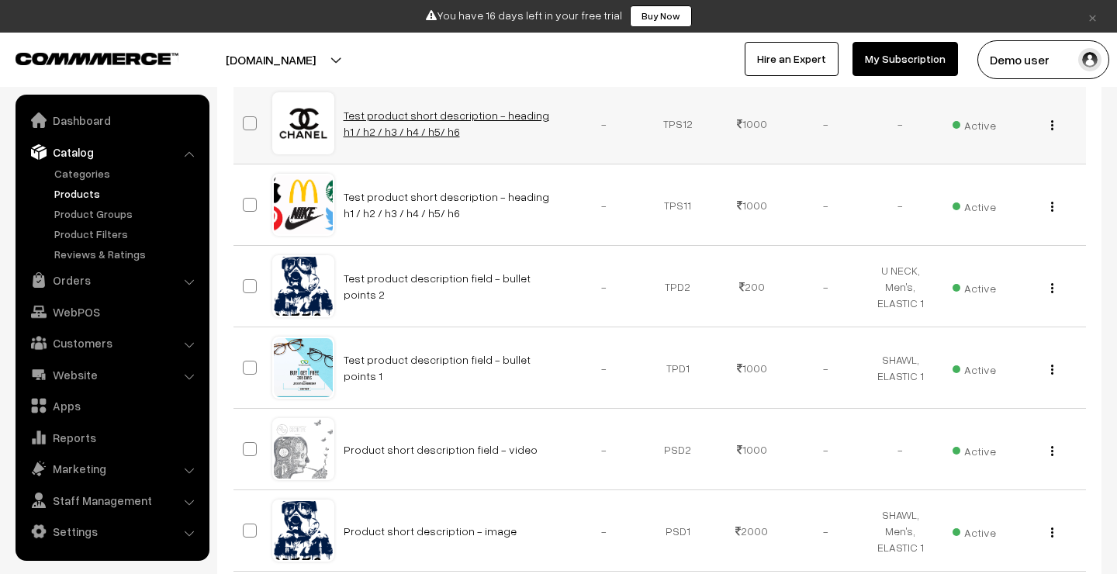
drag, startPoint x: 426, startPoint y: 129, endPoint x: 343, endPoint y: 115, distance: 85.0
click at [343, 115] on td "Test product short description - heading h1 / h2 / h3 / h4 / h5/ h6" at bounding box center [450, 123] width 233 height 81
copy link "Test product short description - heading h1 / h2 / h3 / h4 / h5/ h6"
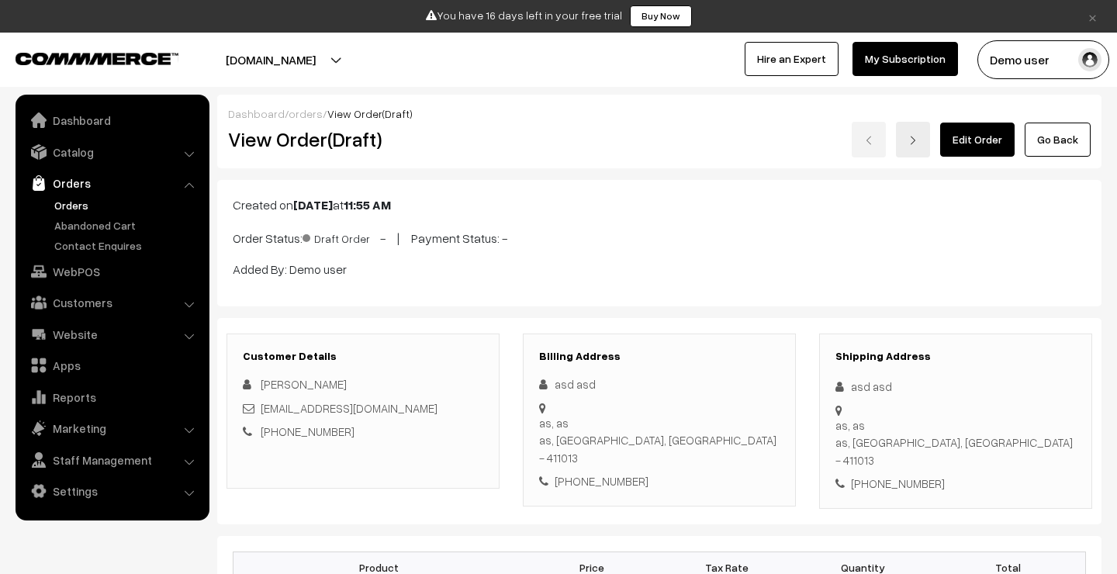
click at [1048, 145] on link "Go Back" at bounding box center [1057, 140] width 66 height 34
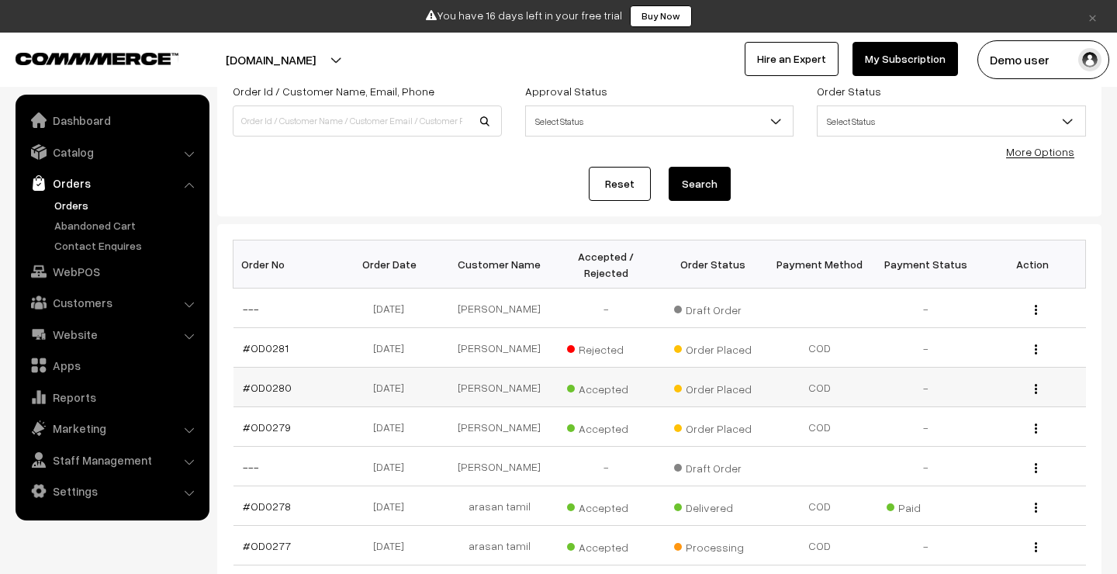
scroll to position [161, 0]
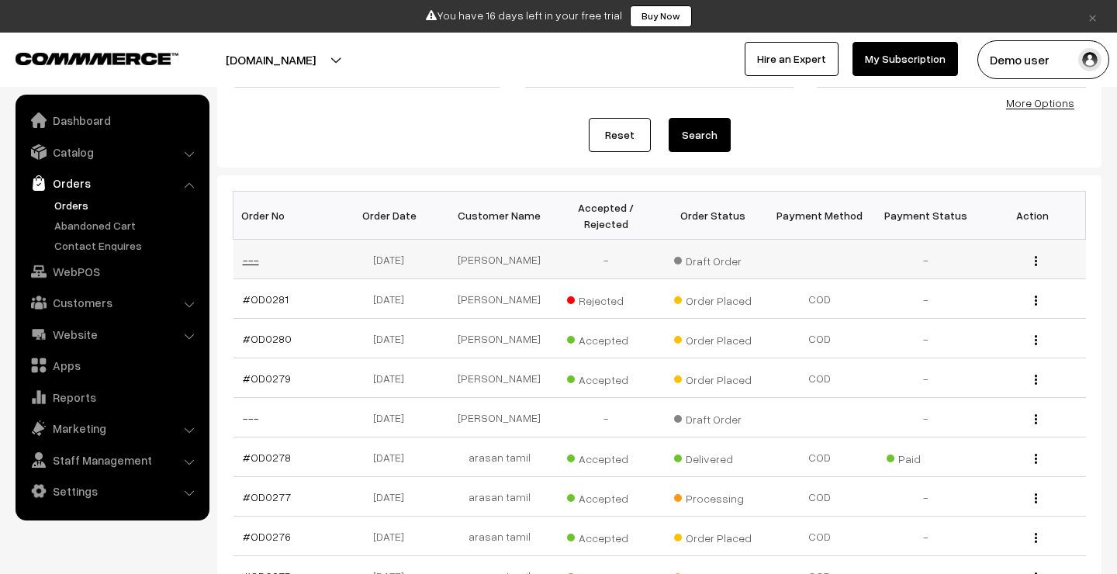
click at [253, 261] on link "---" at bounding box center [251, 259] width 16 height 13
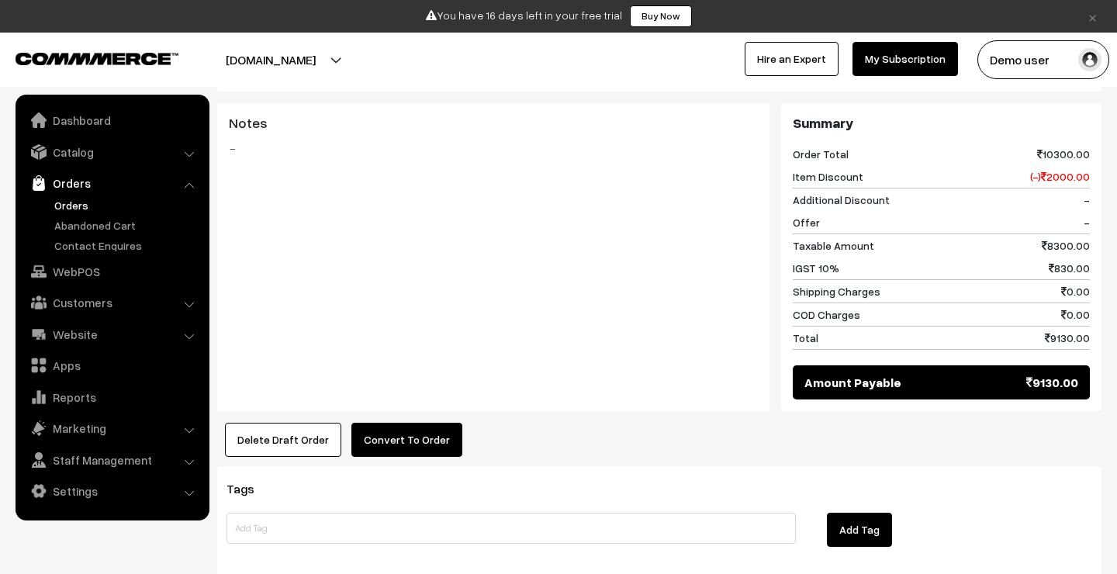
scroll to position [1051, 0]
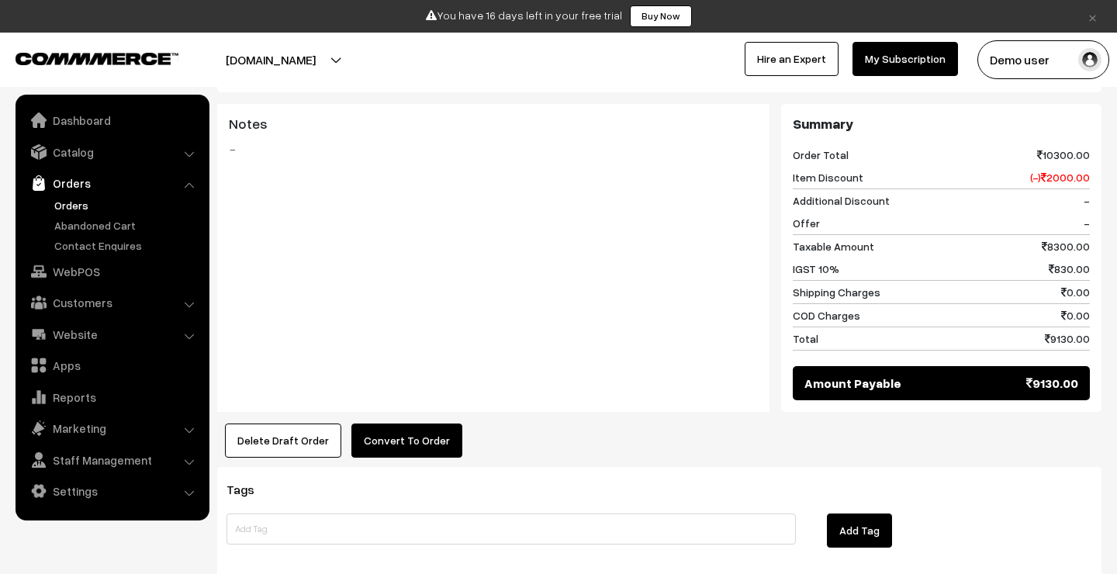
click at [408, 423] on button "Convert To Order" at bounding box center [406, 440] width 111 height 34
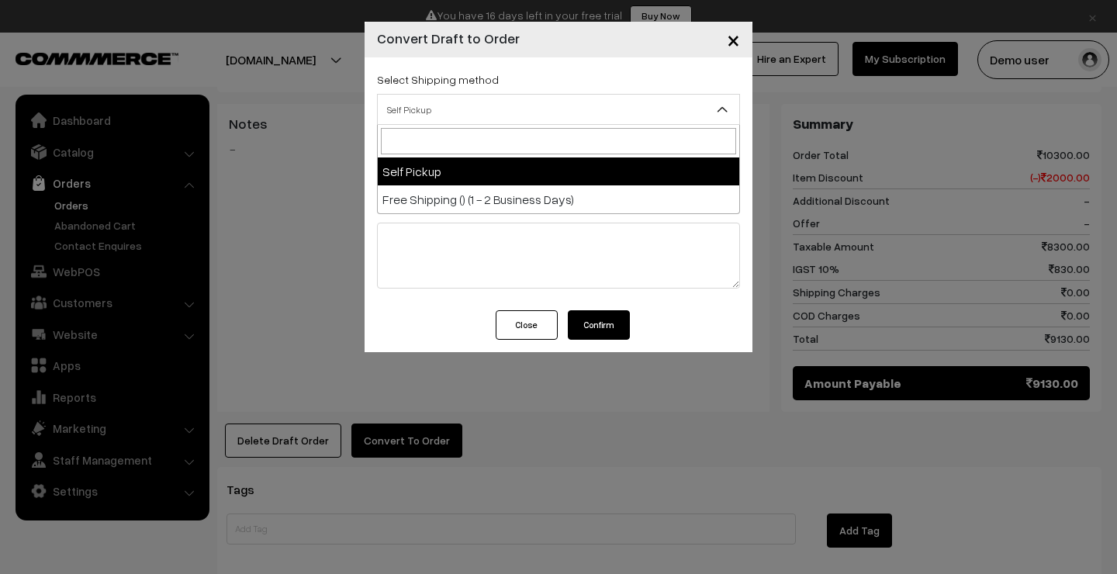
click at [445, 105] on span "Self Pickup" at bounding box center [558, 109] width 361 height 27
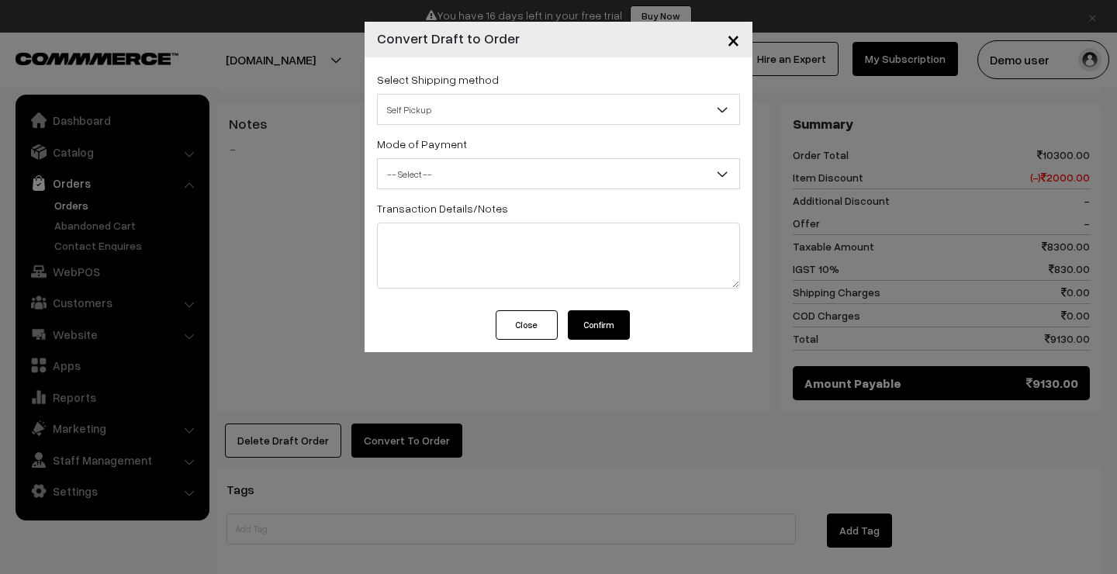
click at [445, 105] on span "Self Pickup" at bounding box center [558, 109] width 361 height 27
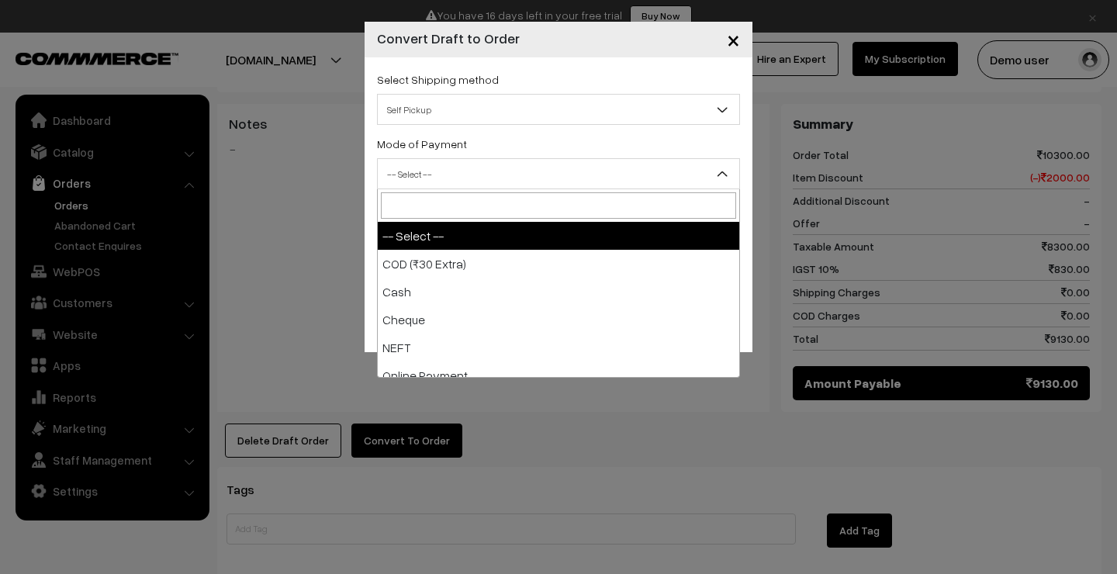
click at [448, 177] on span "-- Select --" at bounding box center [558, 174] width 361 height 27
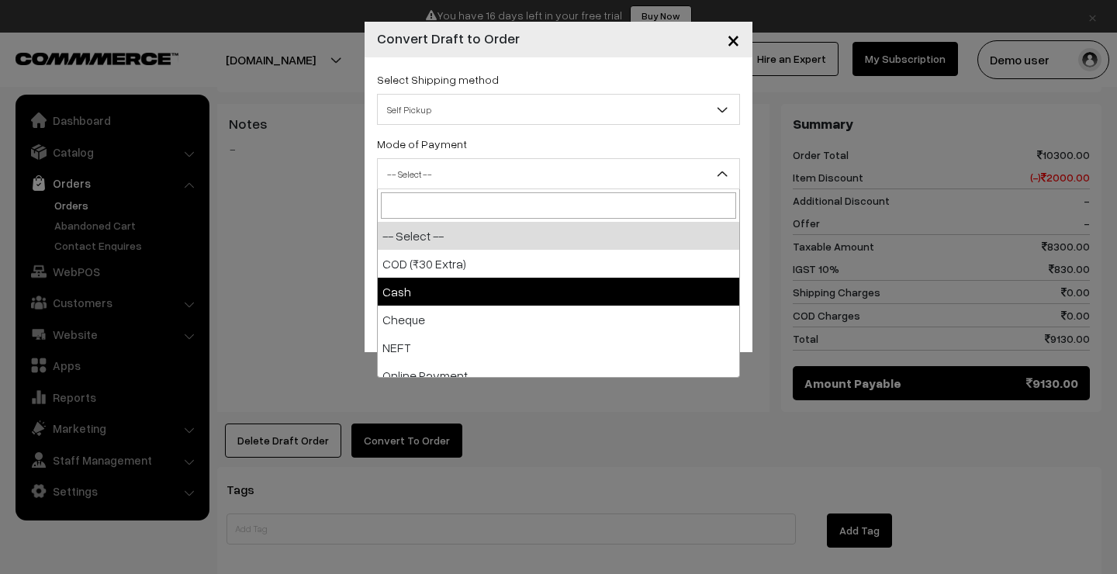
select select "2"
checkbox input "true"
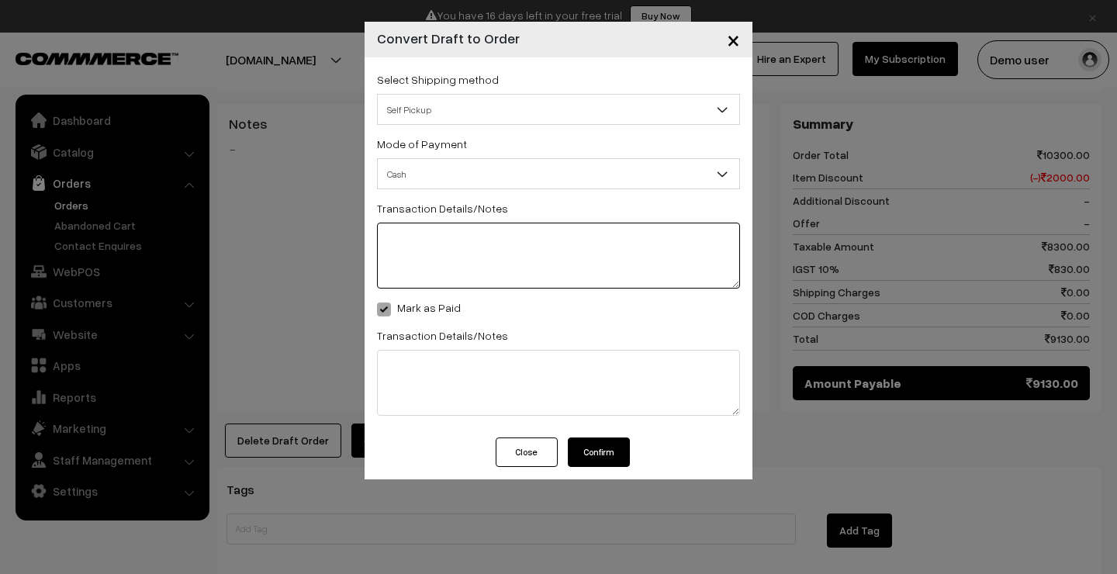
click at [449, 243] on textarea at bounding box center [558, 256] width 363 height 66
type textarea "test"
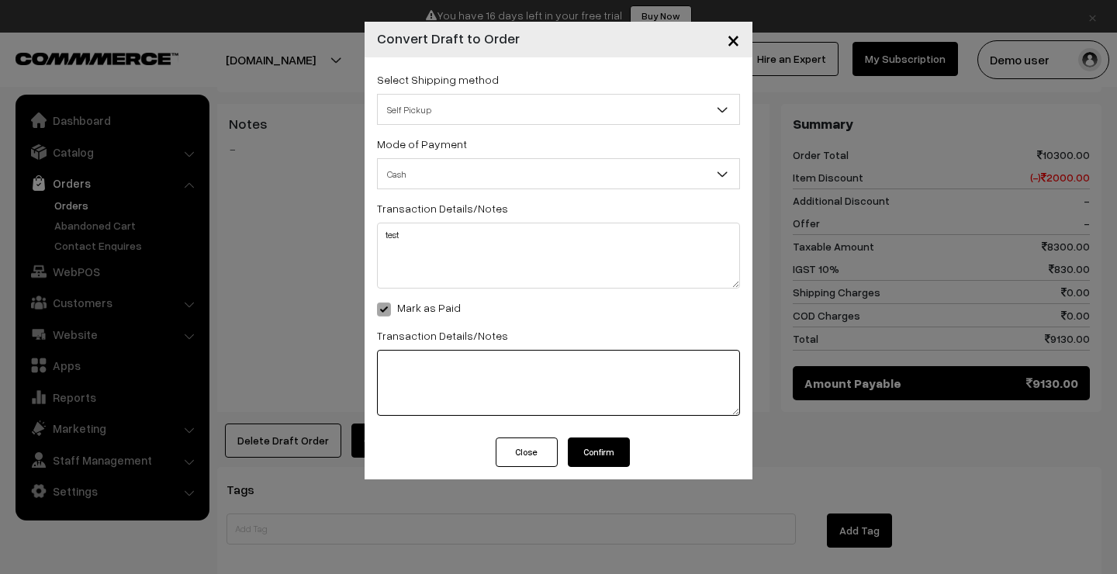
click at [423, 368] on textarea at bounding box center [558, 383] width 363 height 66
type textarea "test"
click at [599, 457] on button "Confirm" at bounding box center [599, 451] width 62 height 29
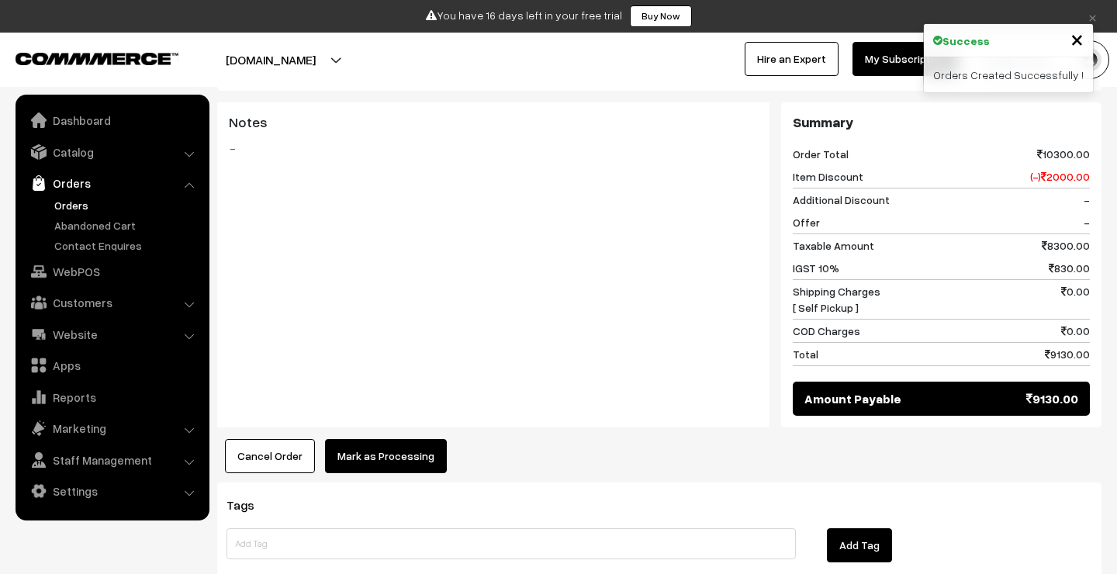
scroll to position [1243, 0]
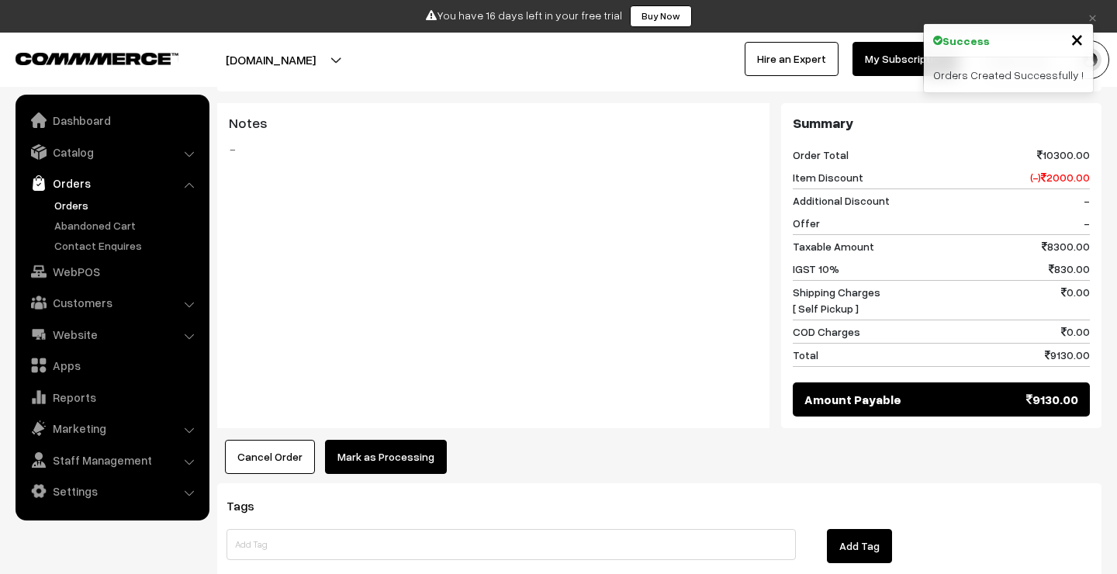
click at [410, 440] on button "Mark as Processing" at bounding box center [386, 457] width 122 height 34
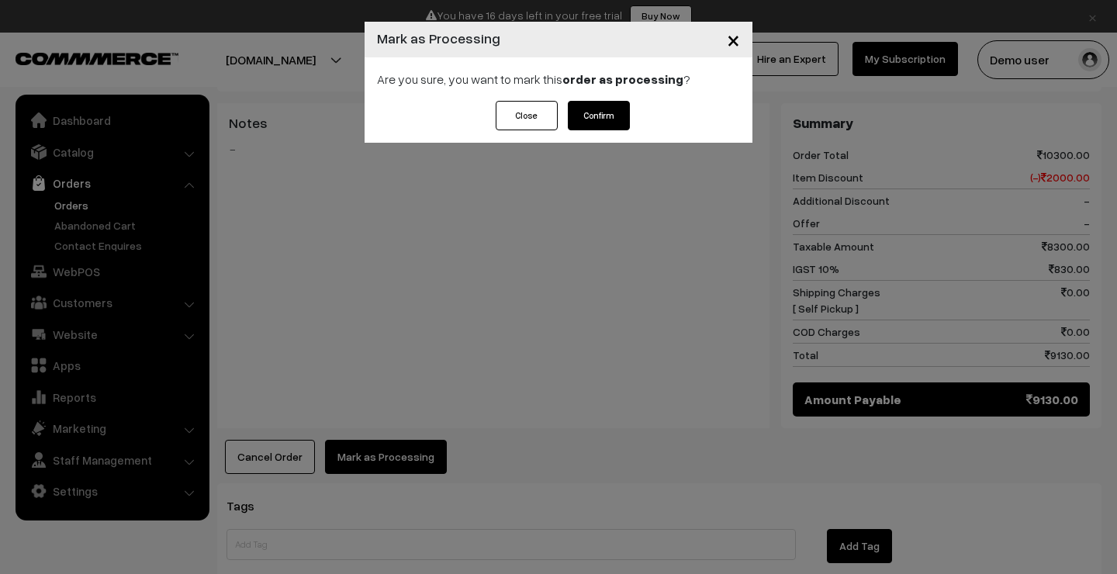
click at [512, 116] on button "Close" at bounding box center [526, 115] width 62 height 29
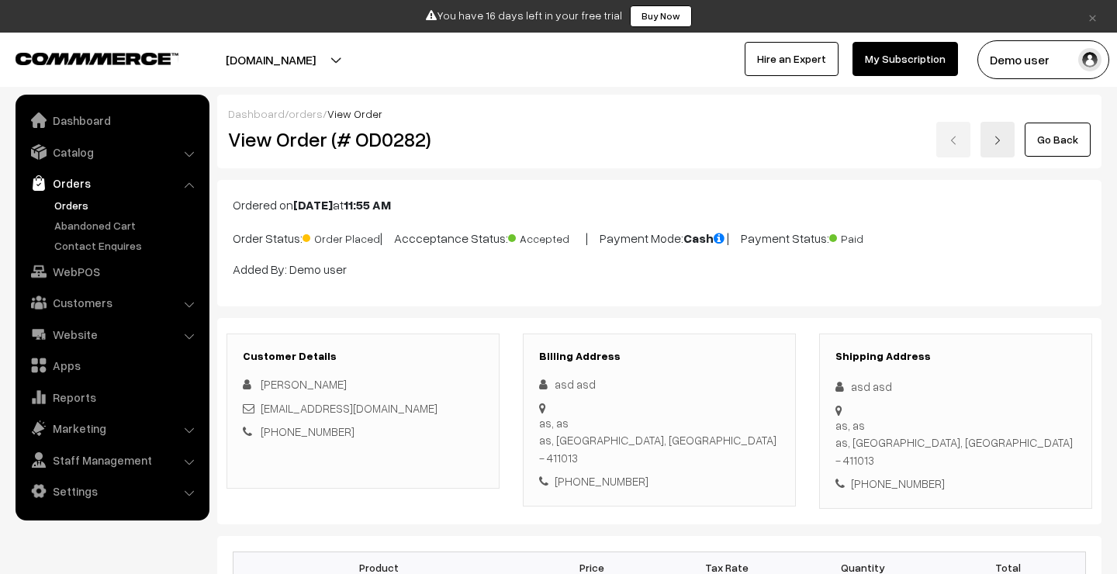
scroll to position [0, 0]
drag, startPoint x: 353, startPoint y: 137, endPoint x: 440, endPoint y: 143, distance: 87.8
click at [440, 143] on h2 "View Order (# OD0282)" at bounding box center [364, 139] width 272 height 24
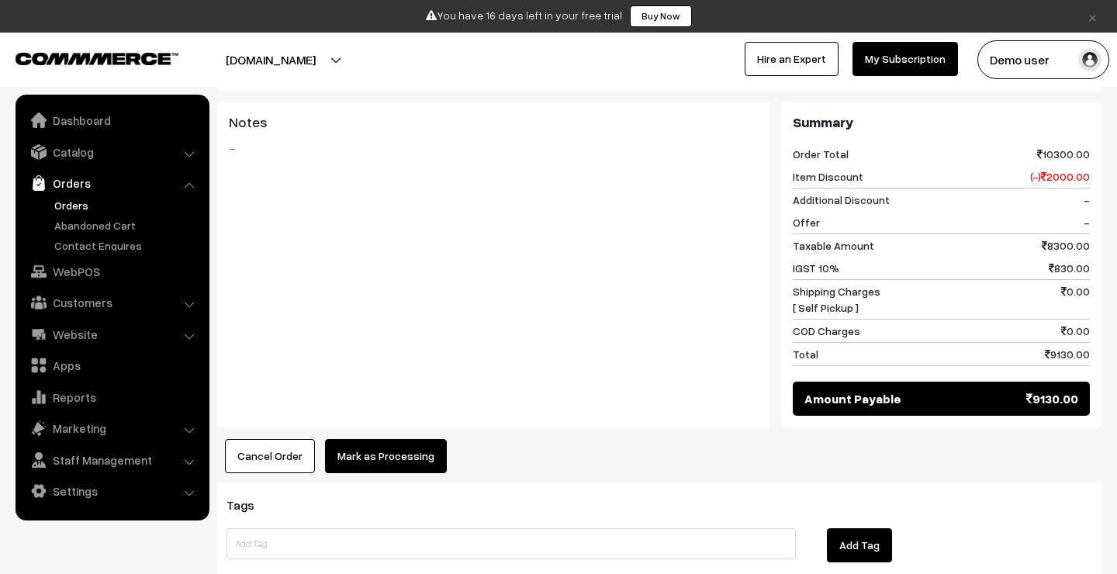
scroll to position [1243, 0]
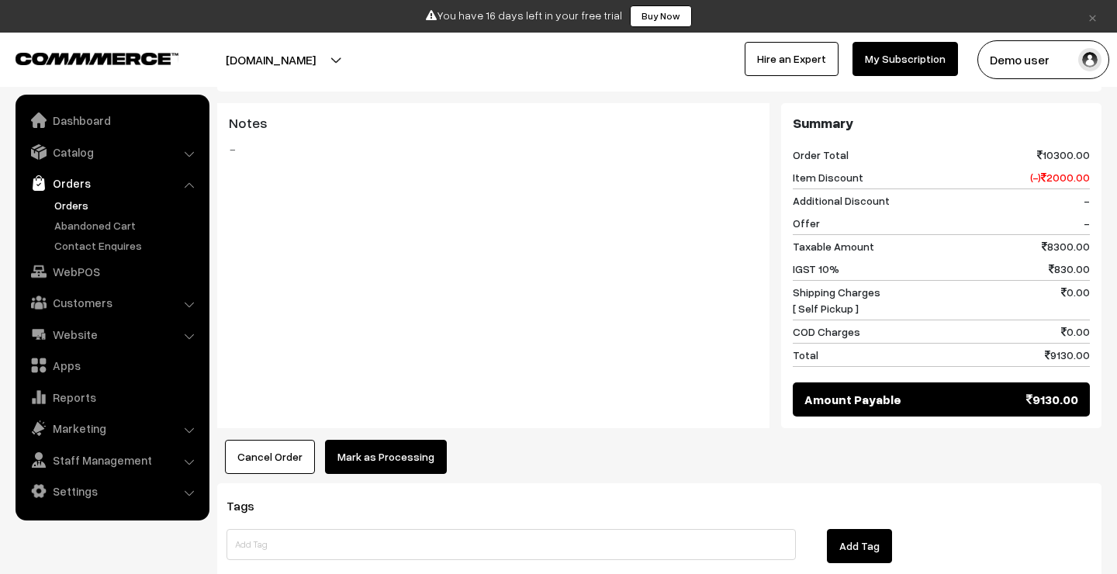
click at [388, 440] on button "Mark as Processing" at bounding box center [386, 457] width 122 height 34
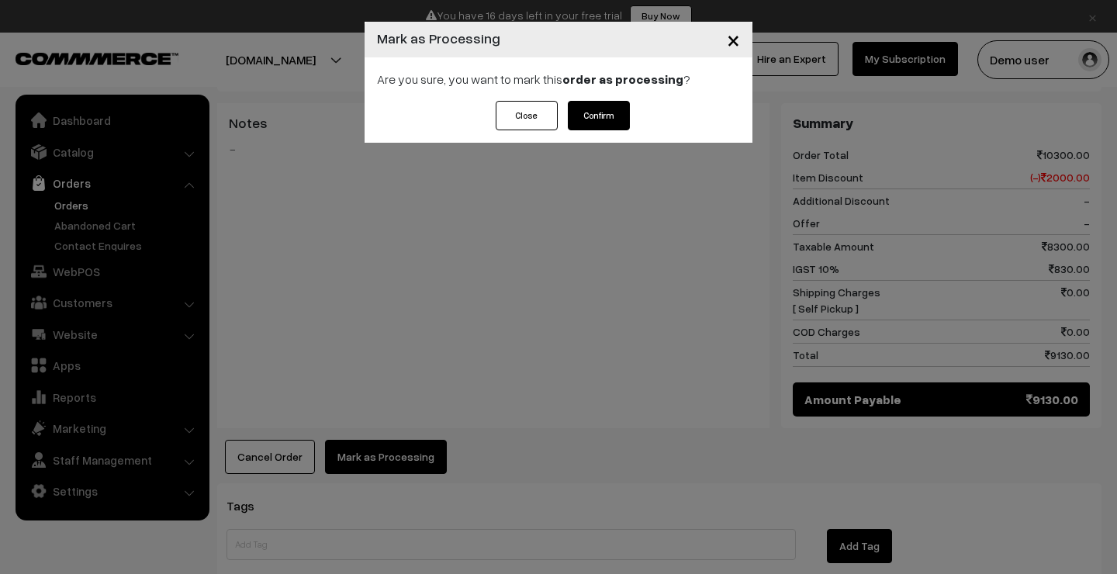
click at [602, 115] on button "Confirm" at bounding box center [599, 115] width 62 height 29
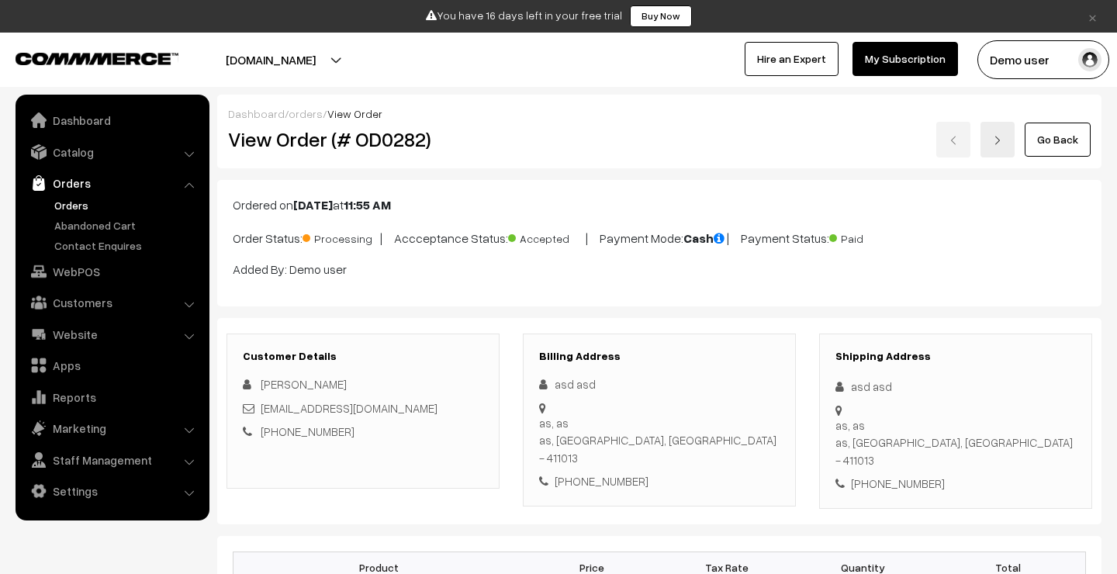
drag, startPoint x: 579, startPoint y: 240, endPoint x: 528, endPoint y: 240, distance: 51.2
click at [528, 240] on span "Accepted" at bounding box center [547, 236] width 78 height 20
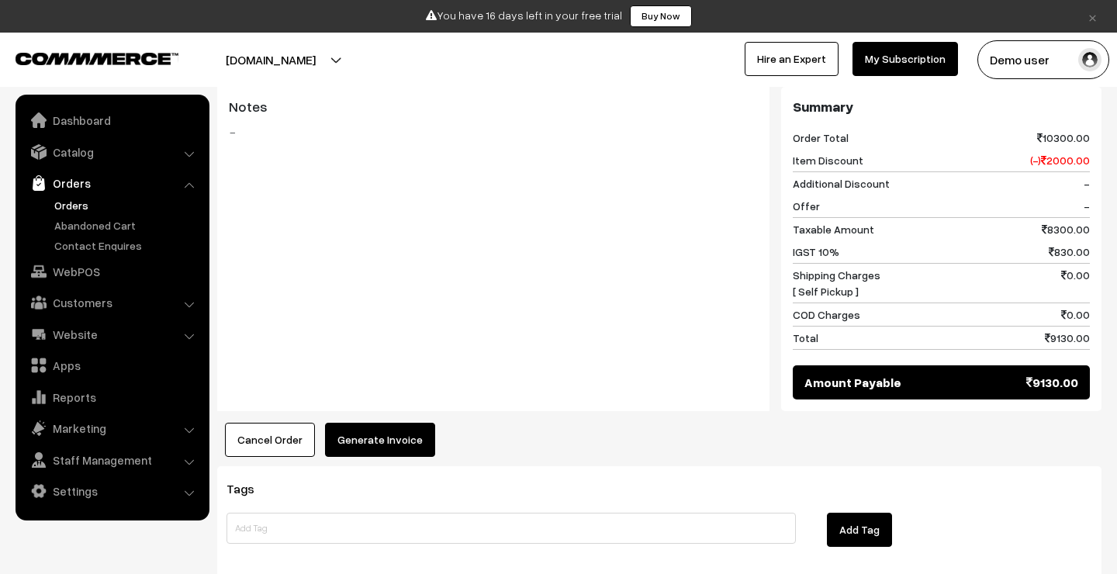
scroll to position [1067, 0]
click at [378, 423] on button "Generate Invoice" at bounding box center [380, 440] width 110 height 34
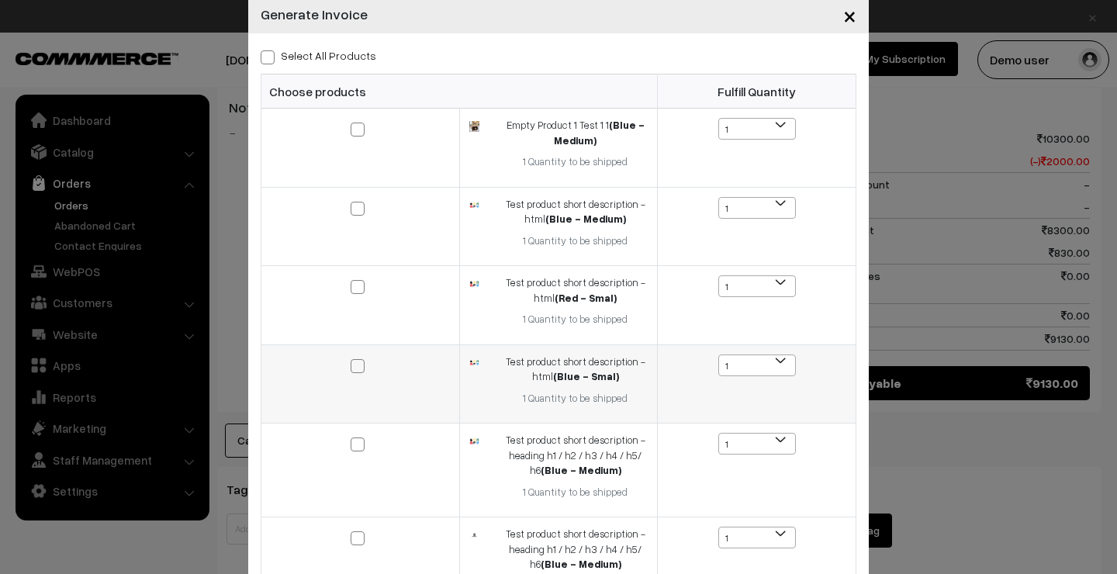
scroll to position [37, 0]
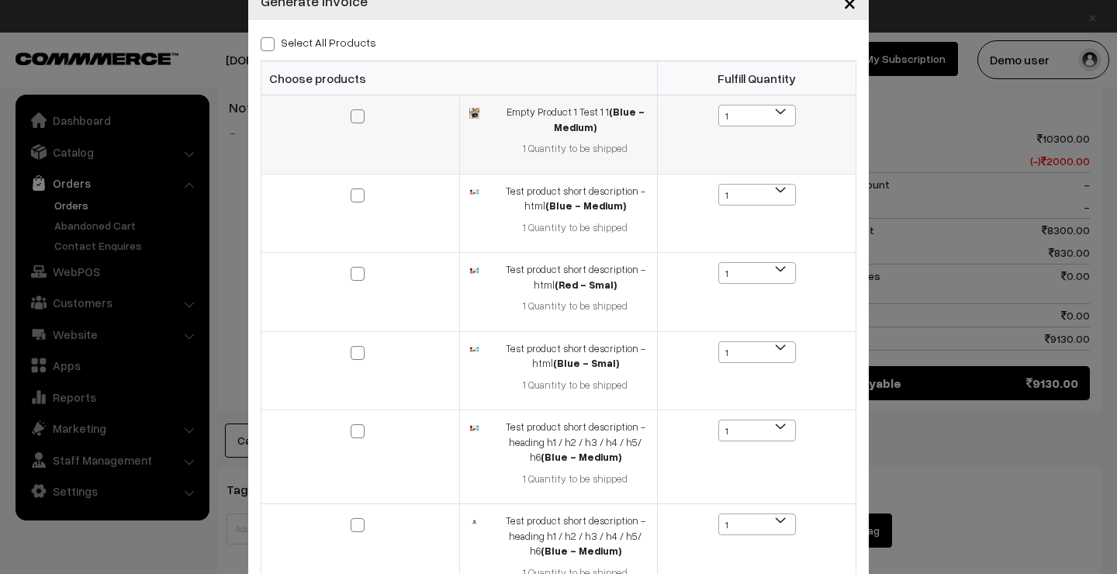
click at [361, 112] on span at bounding box center [357, 116] width 14 height 14
click at [353, 111] on input "checkbox" at bounding box center [348, 106] width 10 height 10
checkbox input "true"
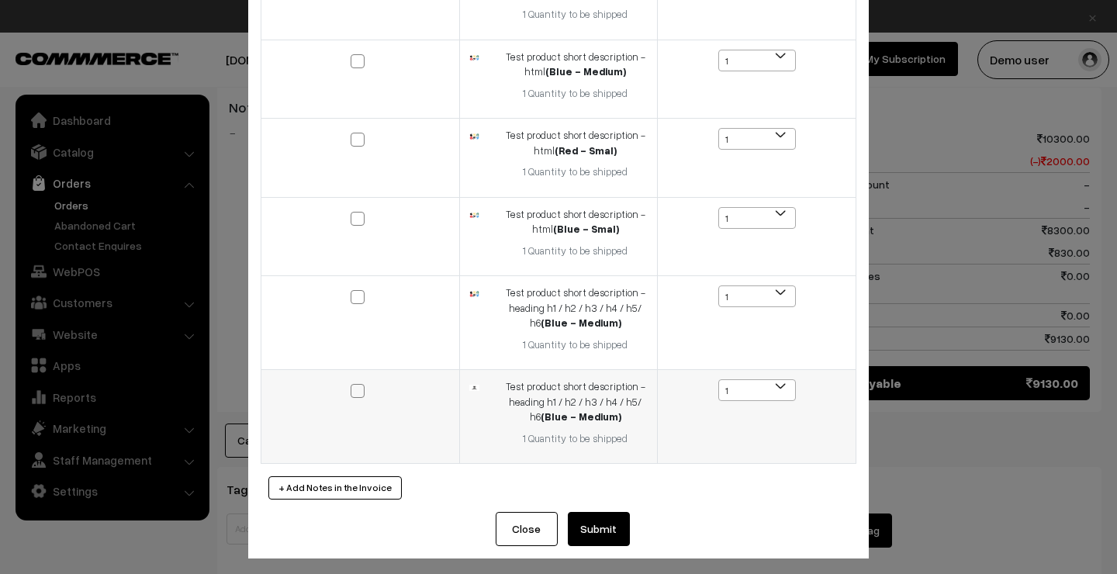
scroll to position [170, 0]
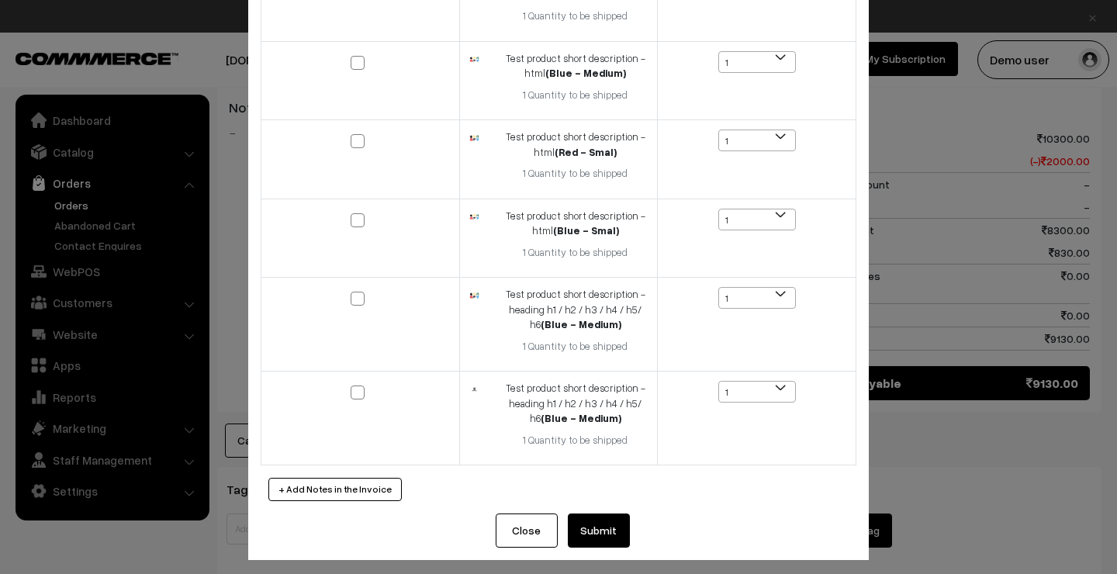
click at [344, 489] on button "+ Add Notes in the Invoice" at bounding box center [334, 489] width 133 height 23
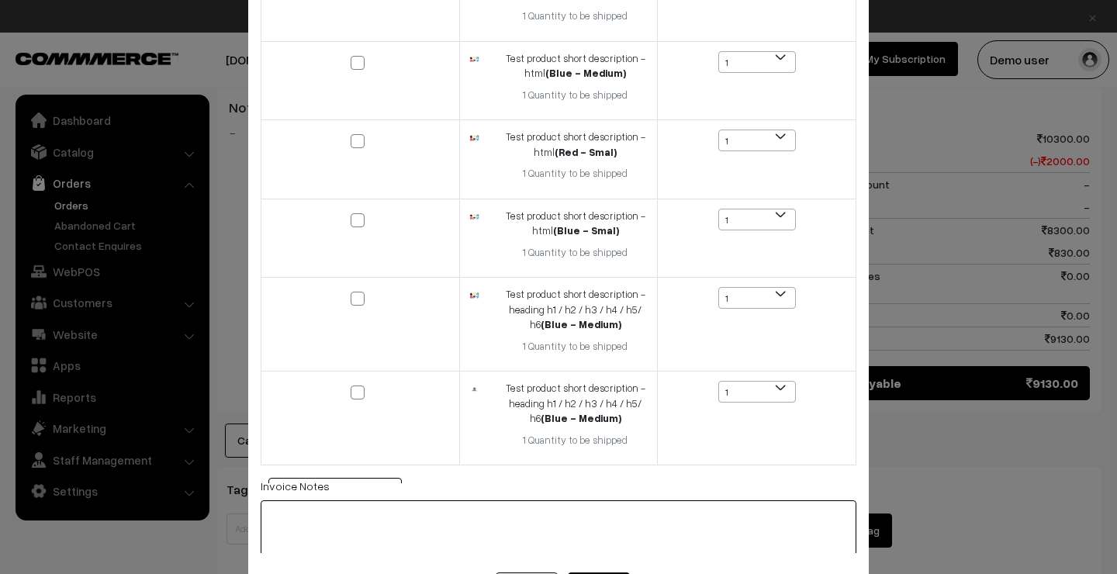
scroll to position [0, 0]
type textarea "im"
click at [281, 544] on textarea "im" at bounding box center [559, 535] width 596 height 66
drag, startPoint x: 286, startPoint y: 533, endPoint x: 258, endPoint y: 506, distance: 38.4
click at [258, 506] on div "Select All Products Choose products Fulfill Quantity 1 1 1 1 1" at bounding box center [558, 239] width 620 height 702
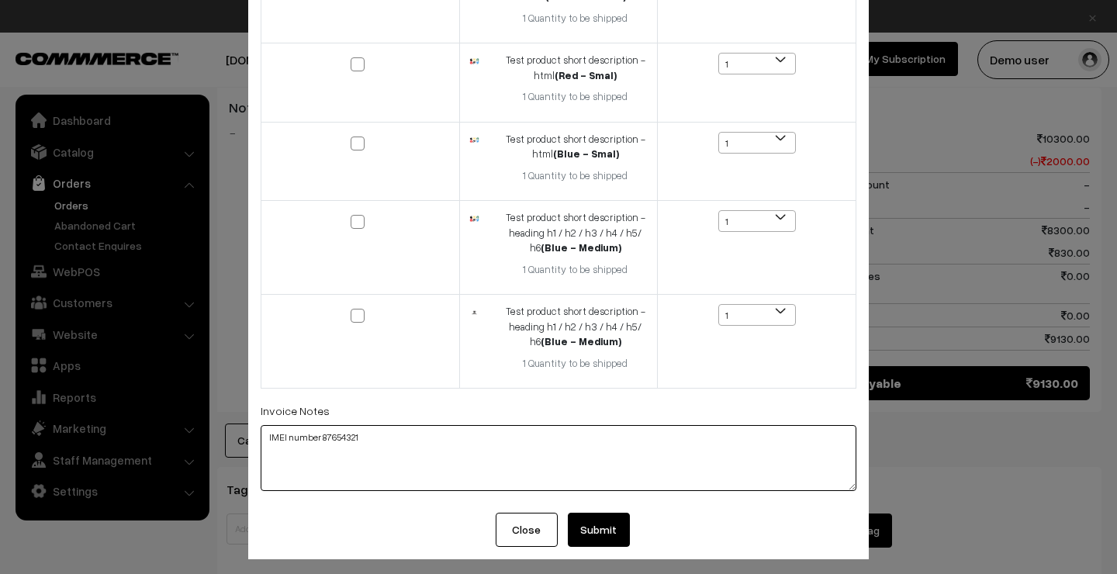
scroll to position [246, 0]
type textarea "IMEI number 87654321"
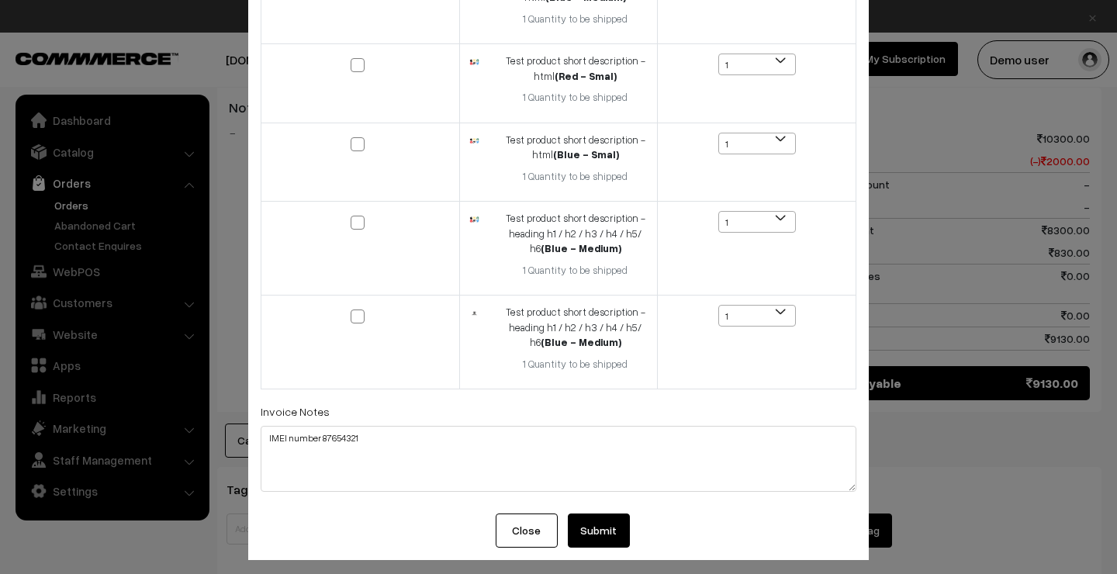
click at [613, 522] on button "Submit" at bounding box center [599, 530] width 62 height 34
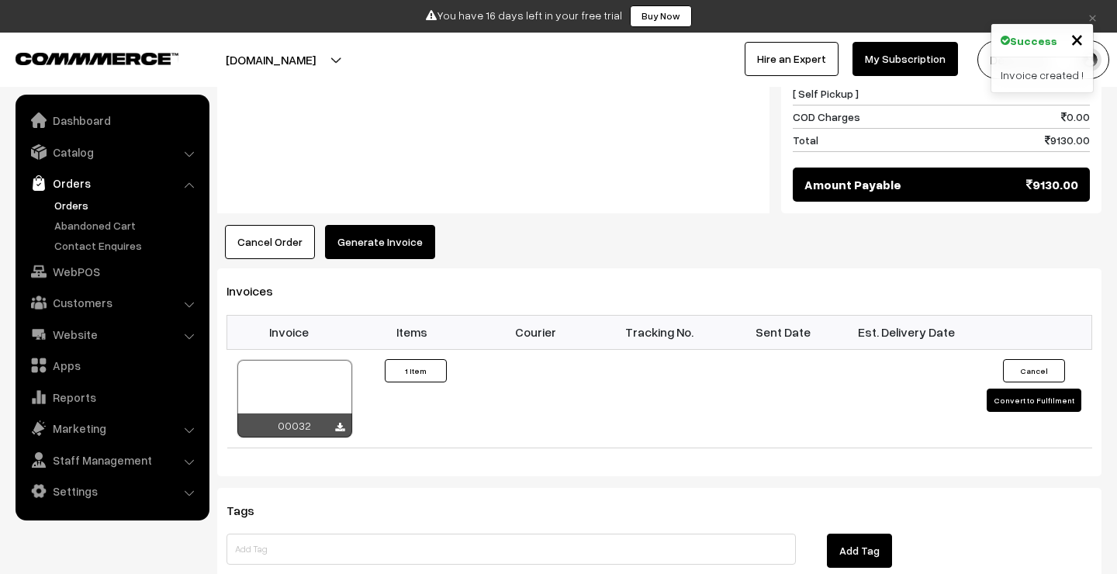
scroll to position [1274, 0]
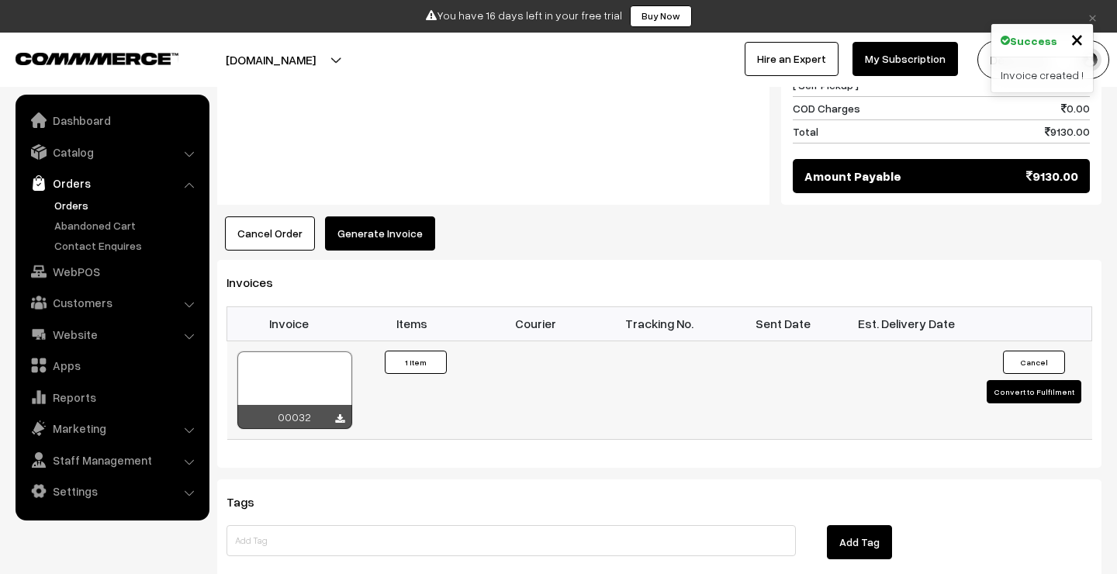
click at [291, 351] on div at bounding box center [294, 390] width 115 height 78
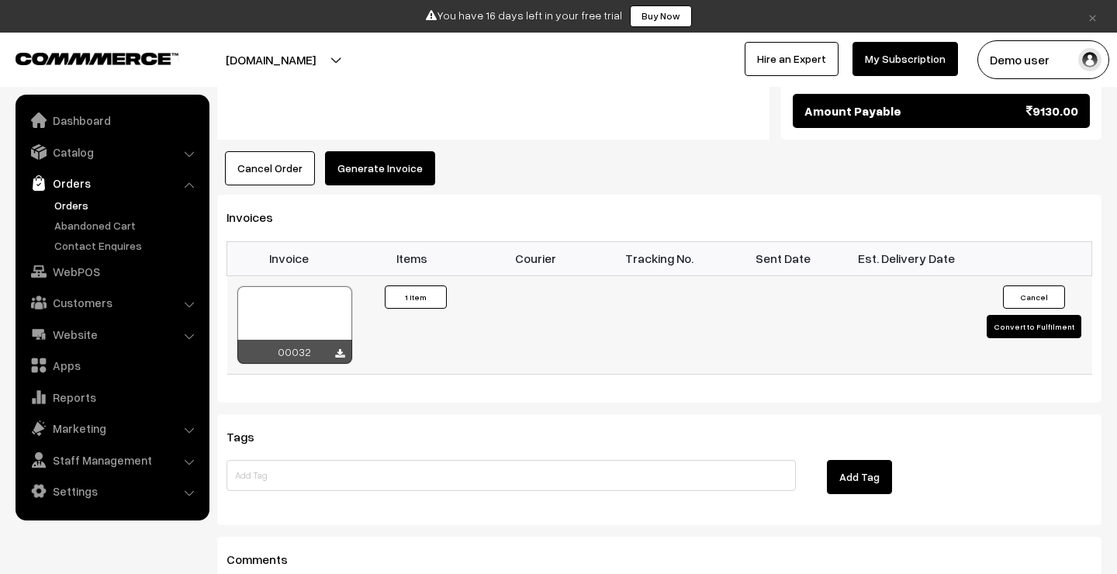
scroll to position [1355, 0]
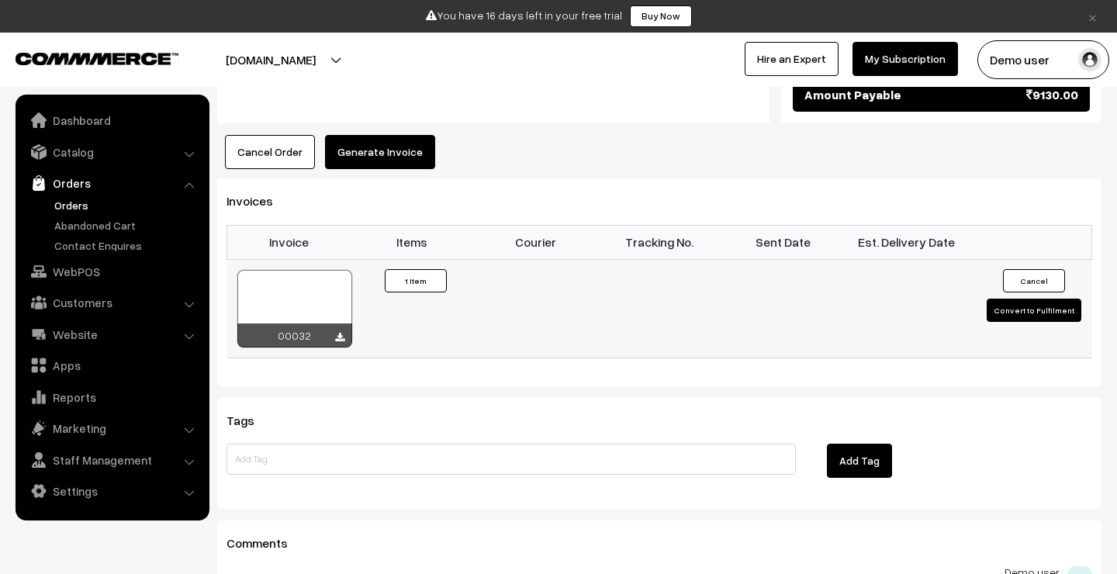
click at [1051, 299] on button "Convert to Fulfilment" at bounding box center [1033, 310] width 95 height 23
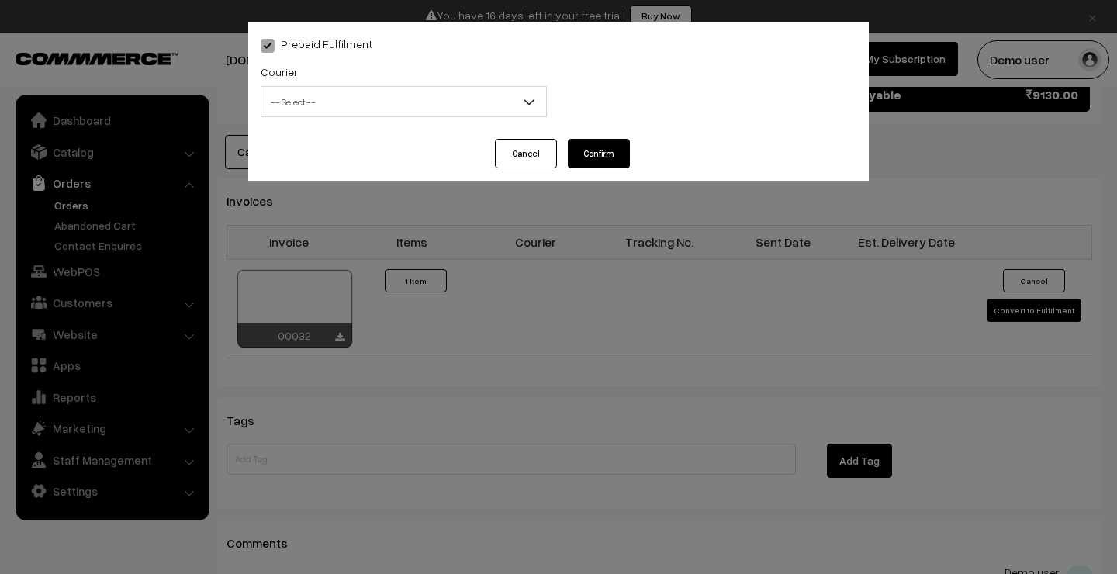
click at [445, 104] on span "-- Select --" at bounding box center [403, 101] width 285 height 27
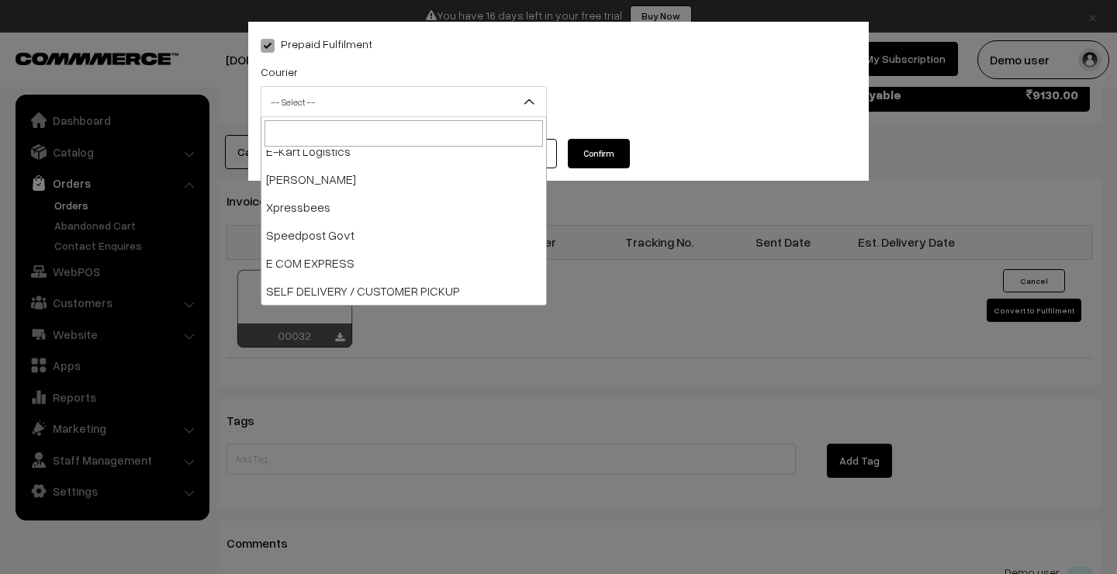
scroll to position [180, 0]
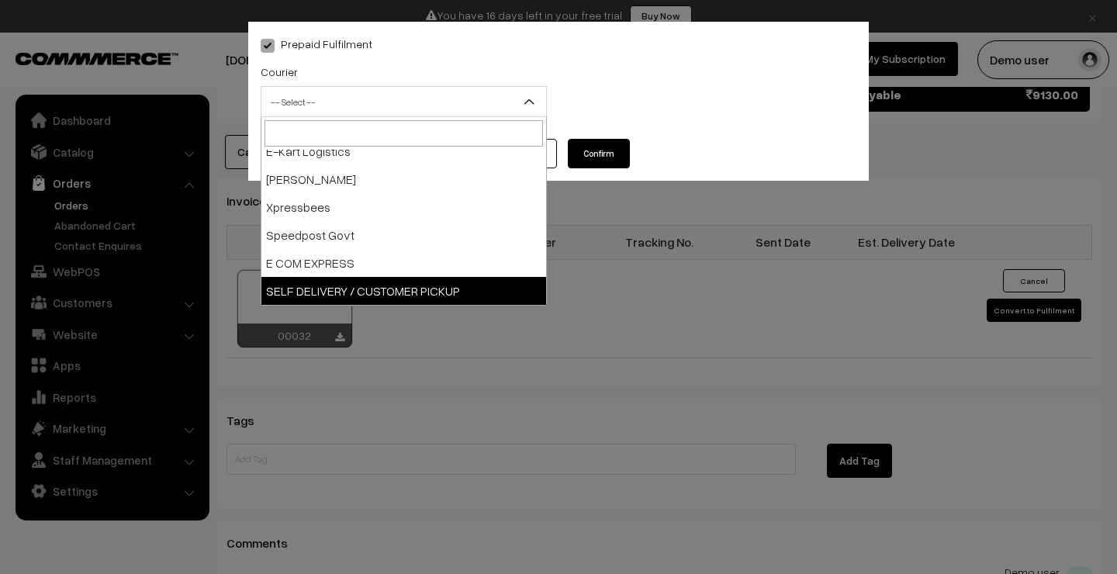
select select "12"
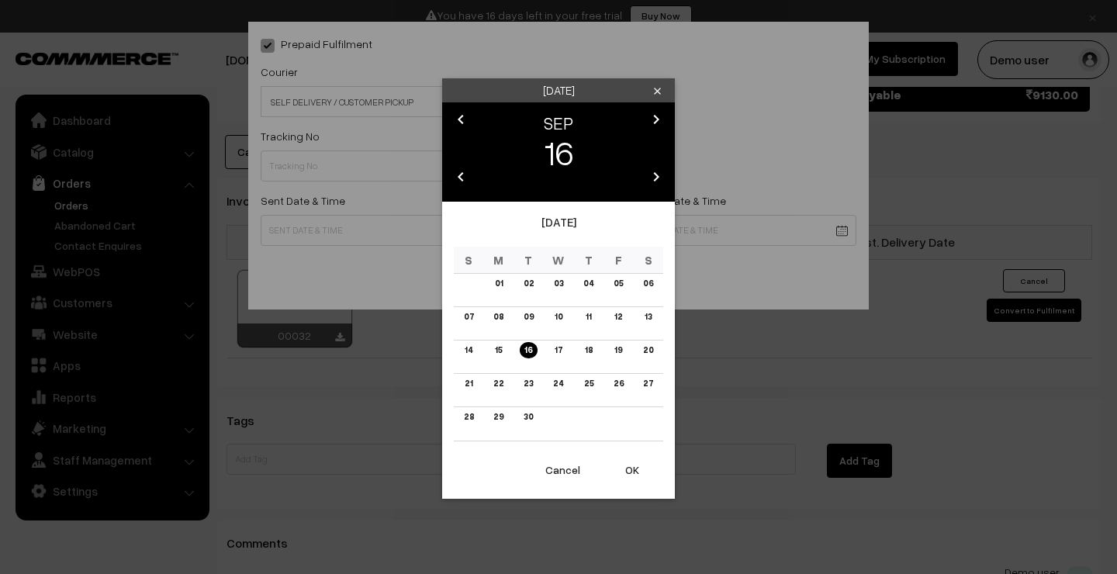
click at [533, 354] on link "16" at bounding box center [528, 350] width 17 height 16
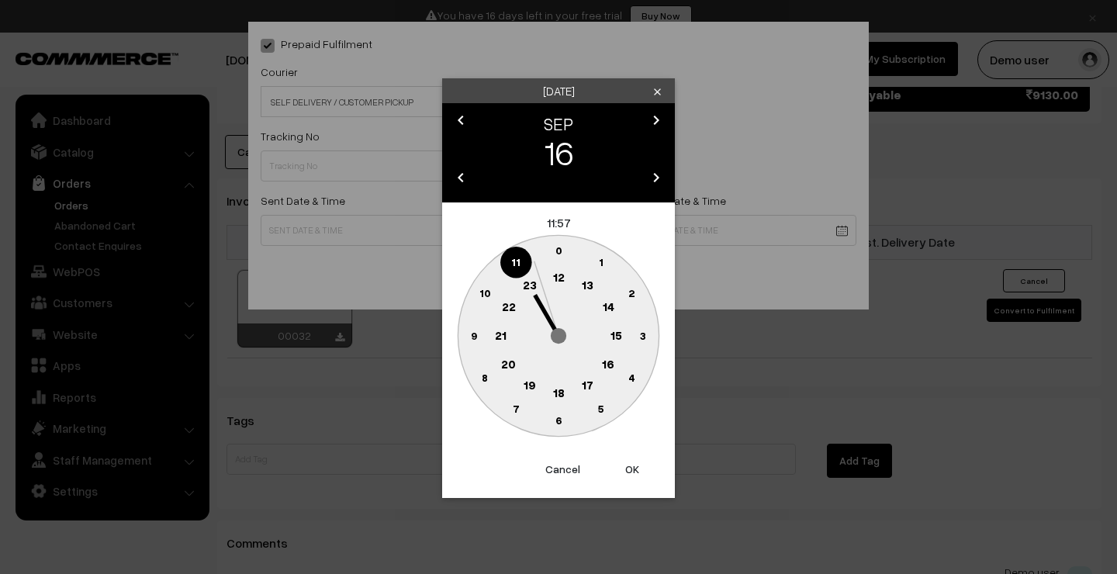
click at [565, 467] on button "Cancel" at bounding box center [562, 469] width 62 height 34
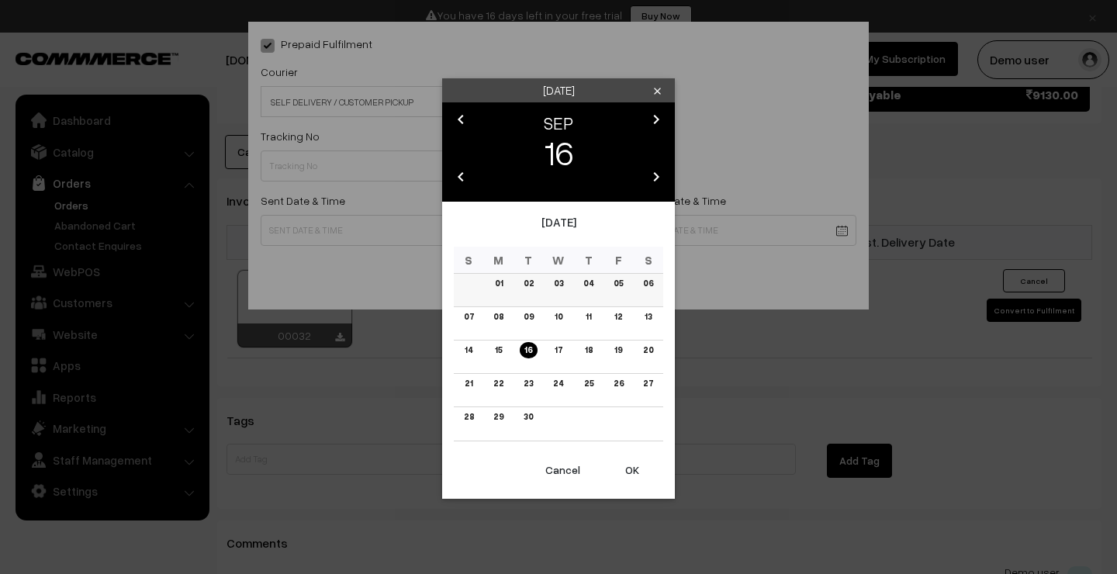
click at [492, 292] on link "01" at bounding box center [498, 283] width 17 height 16
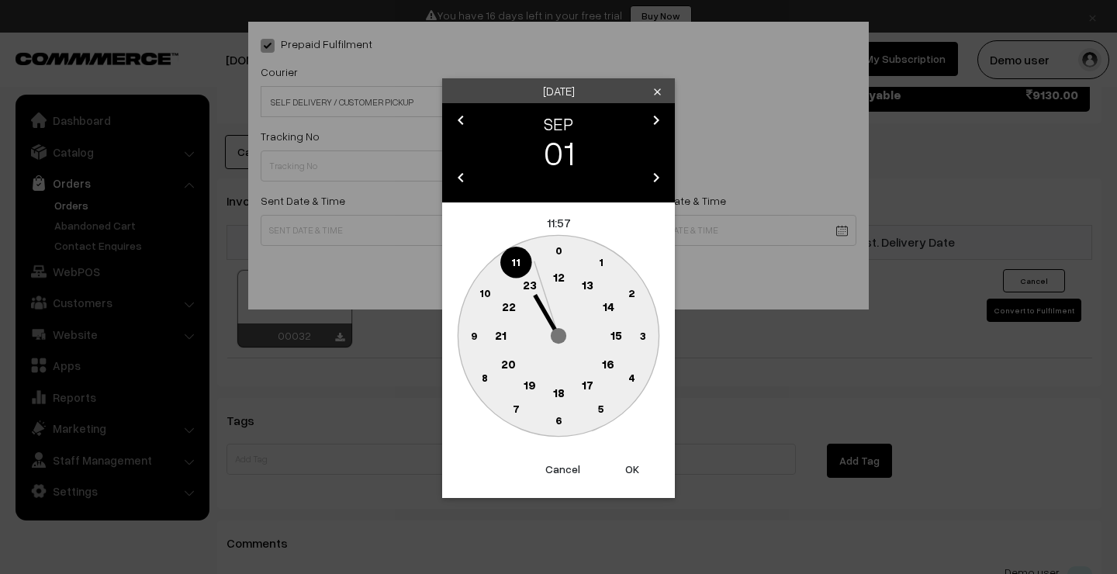
click at [578, 469] on button "Cancel" at bounding box center [562, 469] width 62 height 34
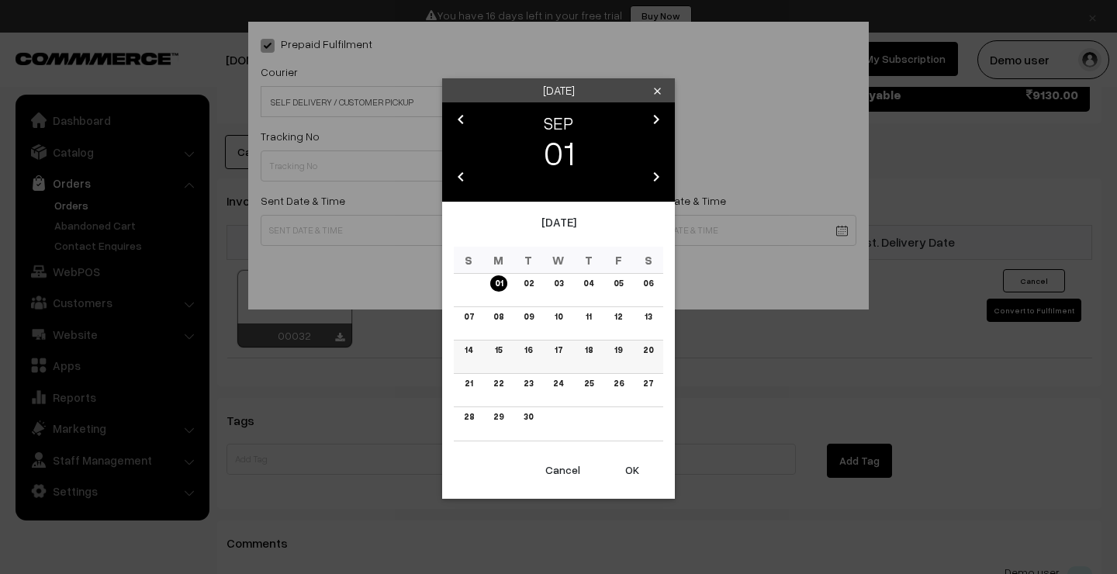
click at [530, 350] on link "16" at bounding box center [528, 350] width 17 height 16
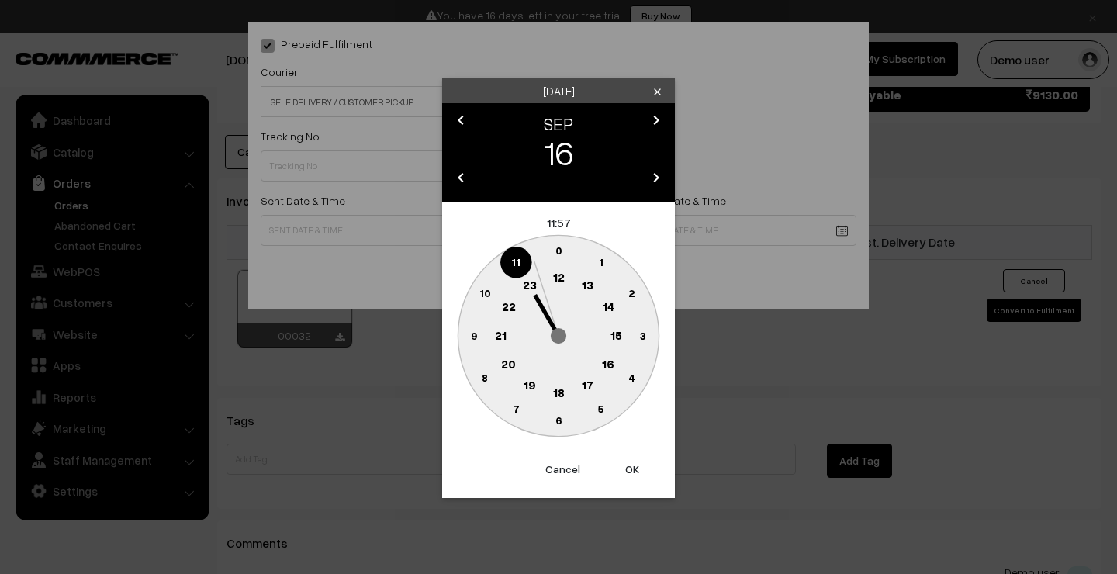
click at [632, 471] on button "OK" at bounding box center [632, 469] width 62 height 34
click at [633, 470] on button "OK" at bounding box center [632, 469] width 62 height 34
type input "[DATE] 11:57"
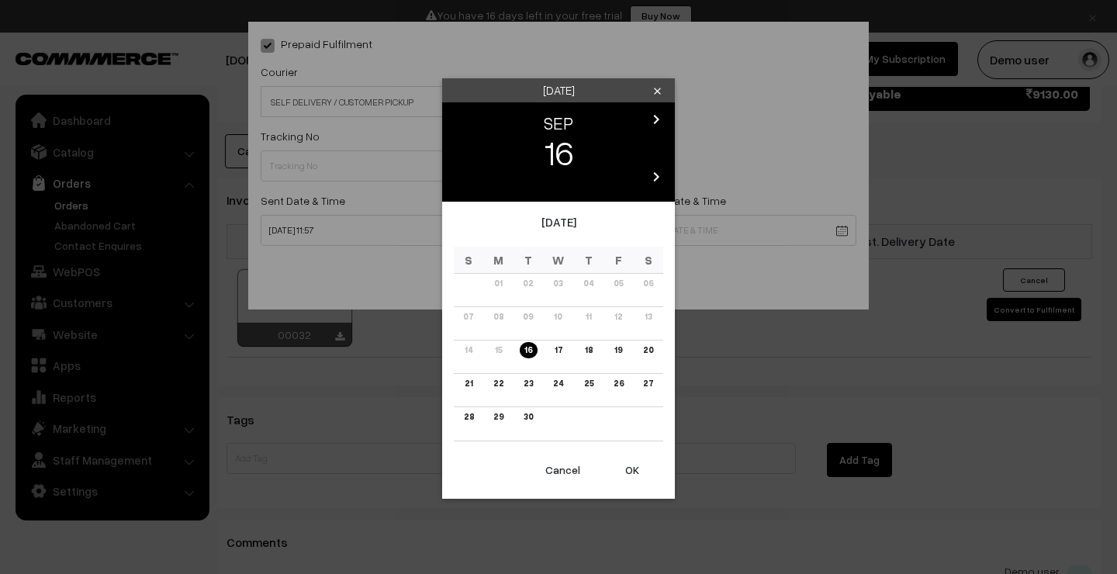
click at [635, 459] on button "OK" at bounding box center [632, 470] width 62 height 34
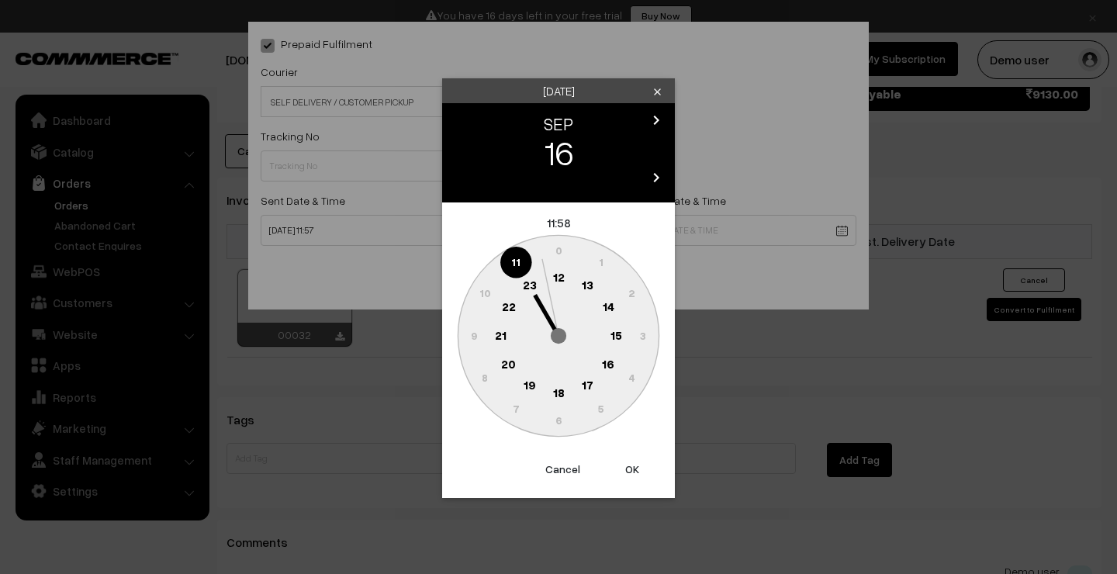
click at [627, 462] on button "OK" at bounding box center [632, 469] width 62 height 34
click at [634, 466] on button "OK" at bounding box center [632, 469] width 62 height 34
type input "[DATE] 11:58"
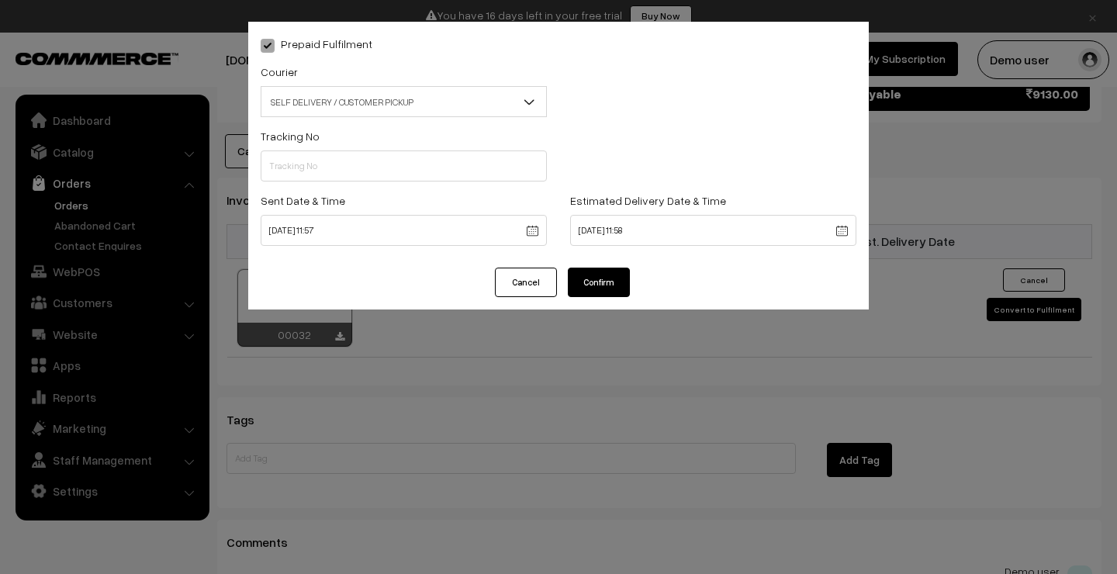
click at [592, 284] on button "Confirm" at bounding box center [599, 282] width 62 height 29
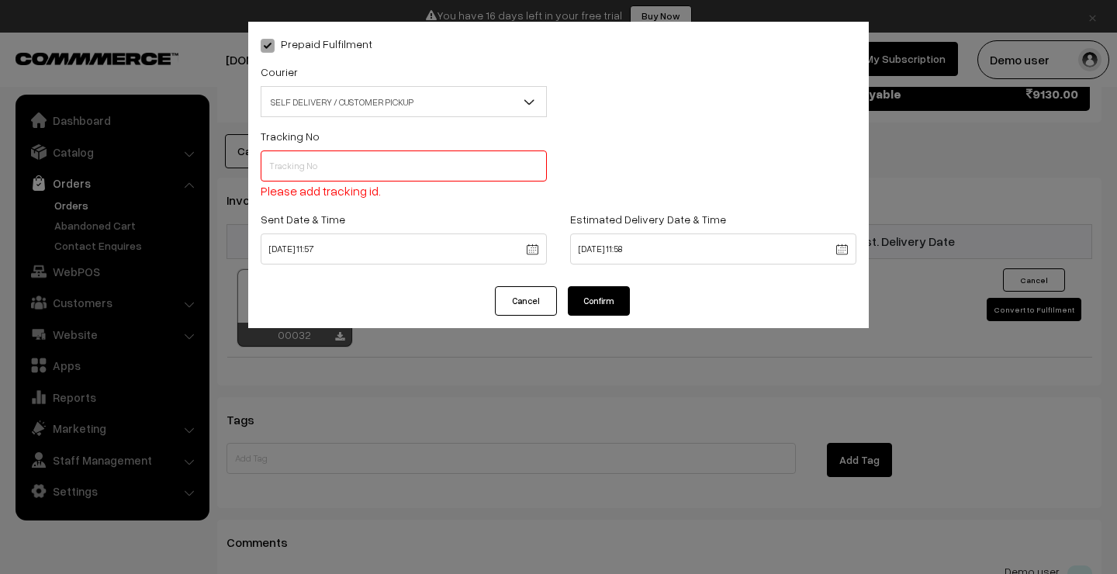
click at [392, 161] on input "text" at bounding box center [404, 165] width 286 height 31
type input "5432"
click at [602, 300] on button "Confirm" at bounding box center [599, 300] width 62 height 29
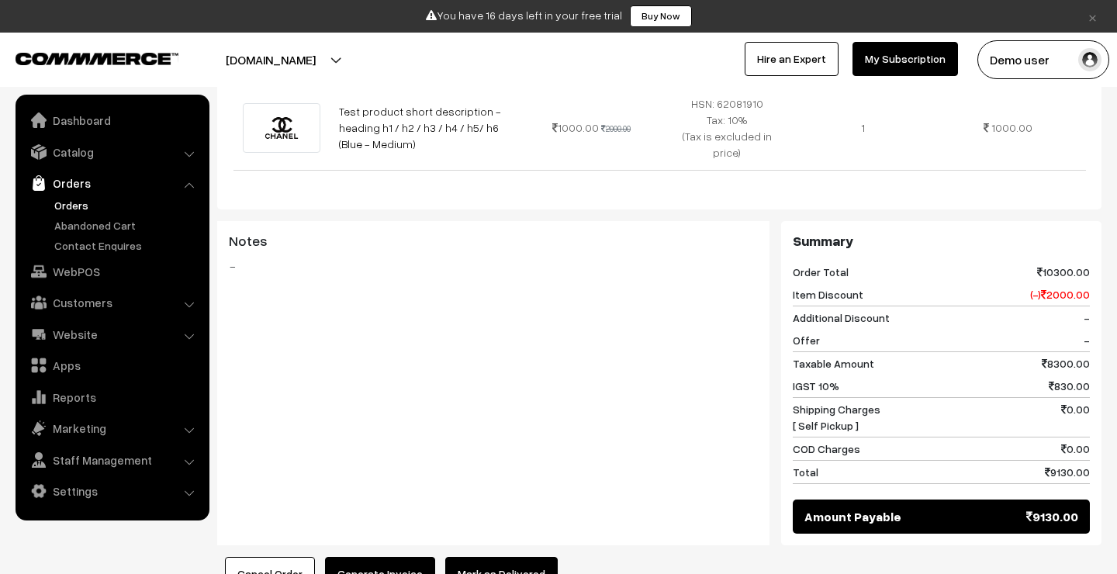
scroll to position [948, 0]
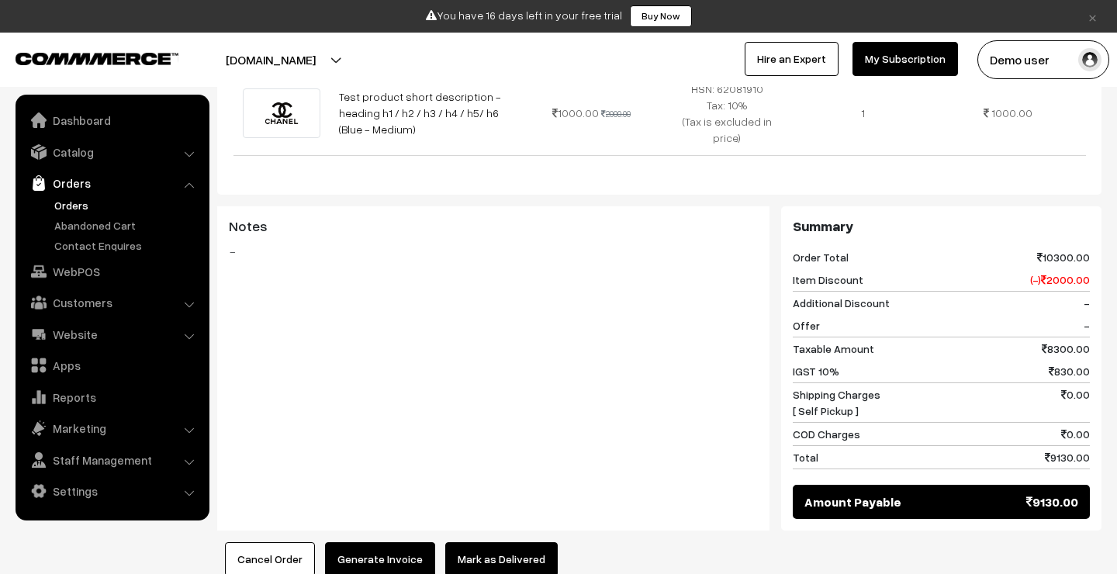
click at [485, 542] on button "Mark as Delivered" at bounding box center [501, 559] width 112 height 34
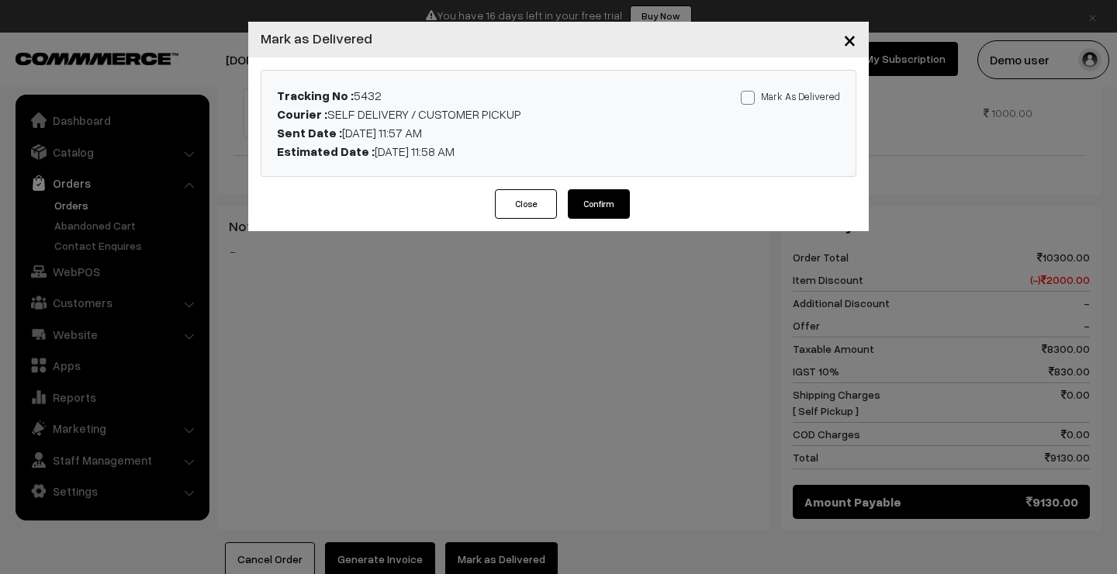
click at [754, 99] on span at bounding box center [748, 98] width 14 height 14
click at [751, 99] on input "Mark As Delivered" at bounding box center [746, 95] width 10 height 10
checkbox input "true"
click at [844, 40] on span "×" at bounding box center [849, 39] width 13 height 29
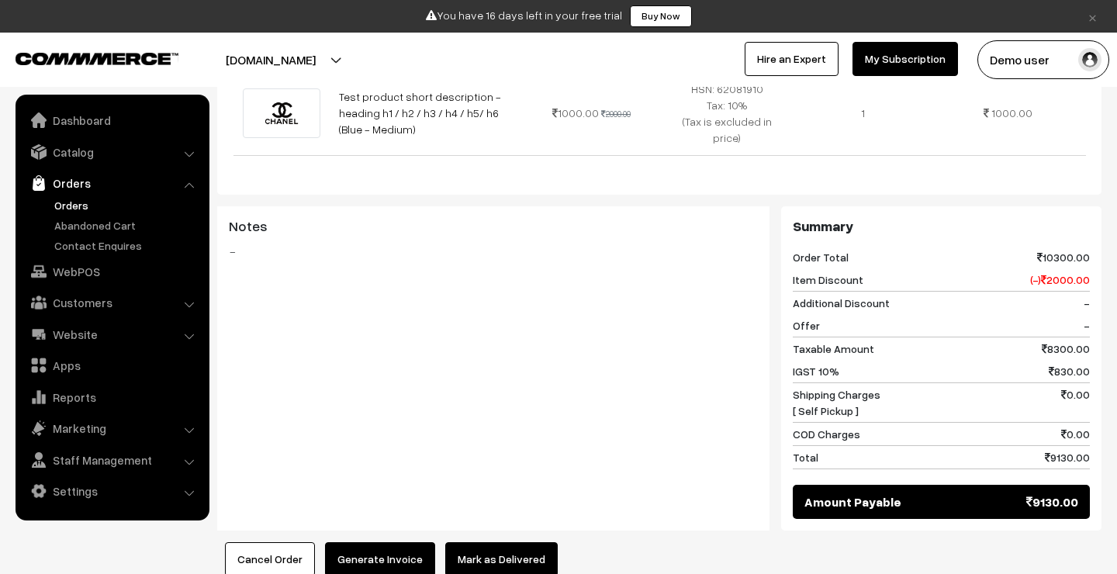
click at [372, 542] on button "Generate Invoice" at bounding box center [380, 559] width 110 height 34
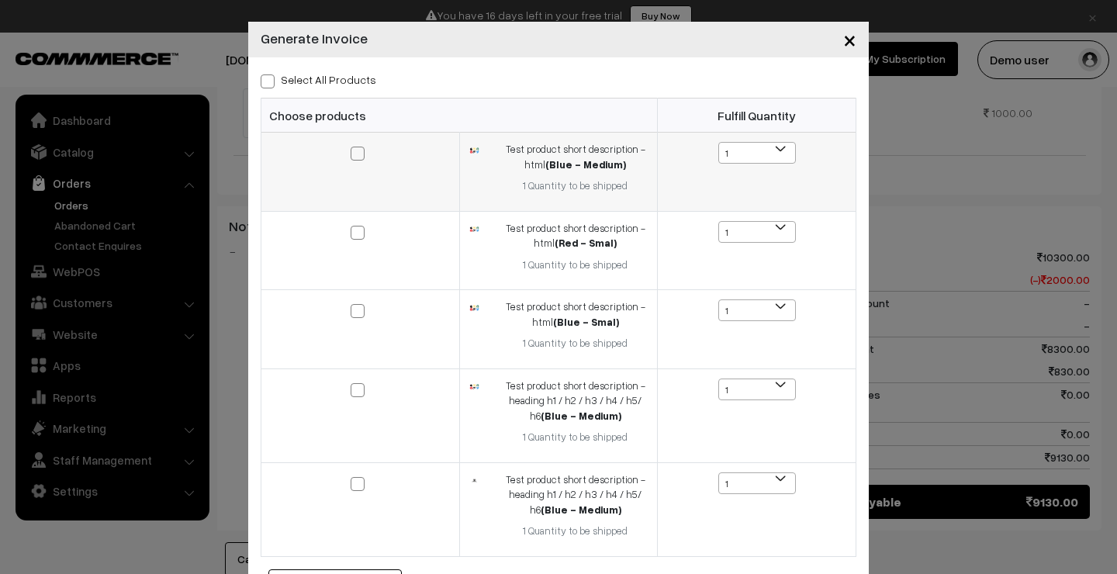
click at [360, 153] on span at bounding box center [357, 154] width 14 height 14
click at [353, 148] on input "checkbox" at bounding box center [348, 143] width 10 height 10
checkbox input "true"
click at [354, 231] on span at bounding box center [357, 233] width 14 height 14
click at [353, 227] on input "checkbox" at bounding box center [348, 222] width 10 height 10
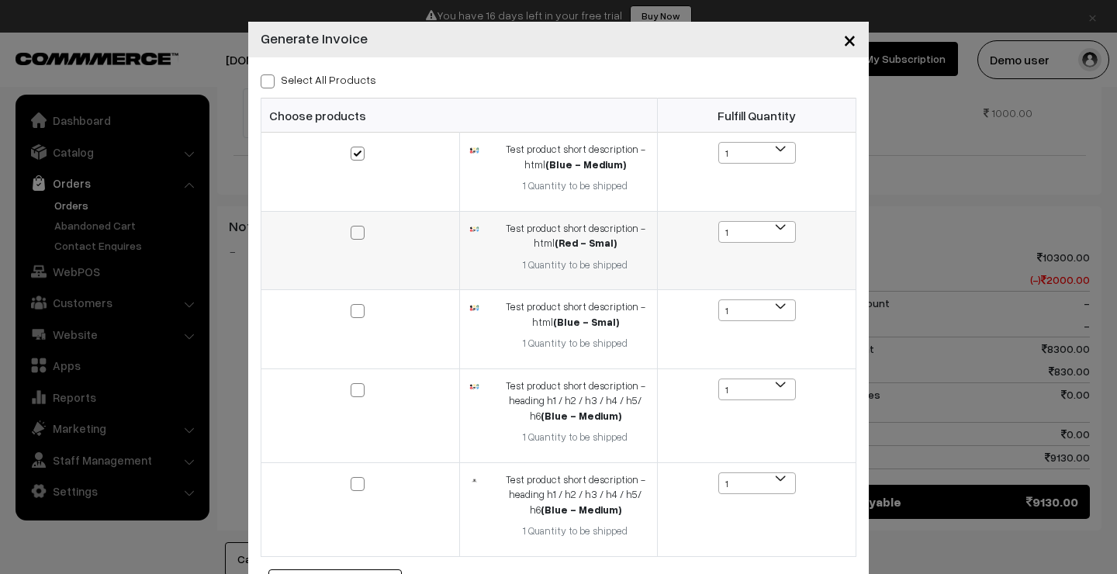
checkbox input "true"
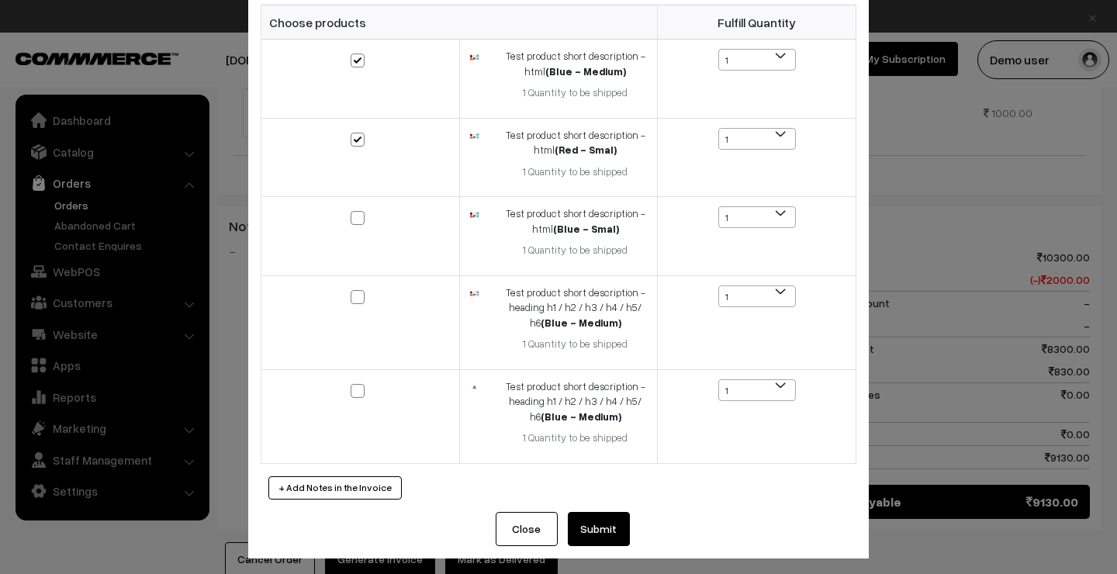
scroll to position [92, 0]
click at [597, 513] on button "Submit" at bounding box center [599, 530] width 62 height 34
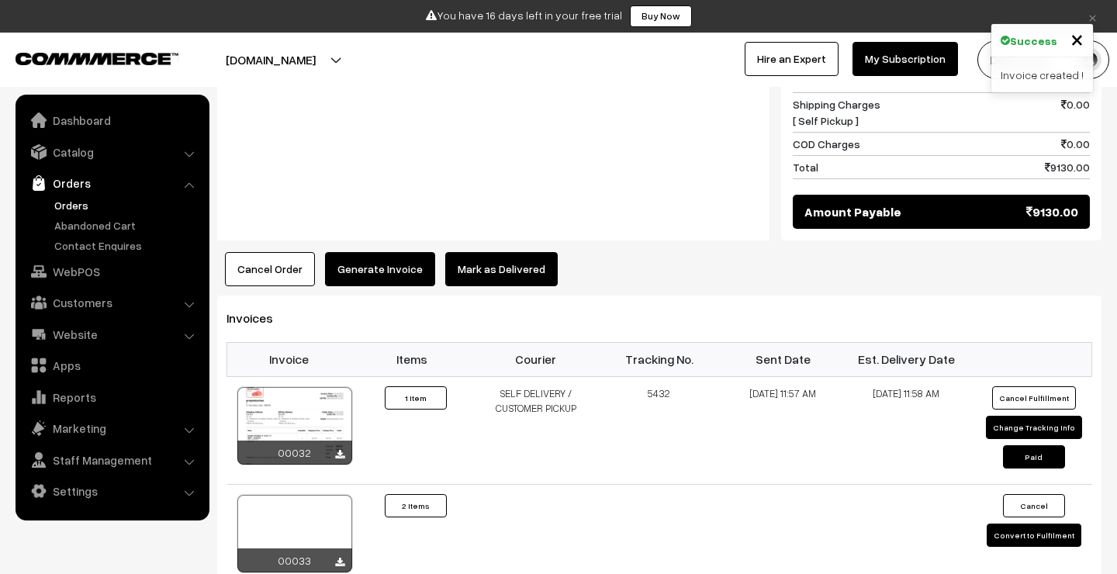
scroll to position [1248, 0]
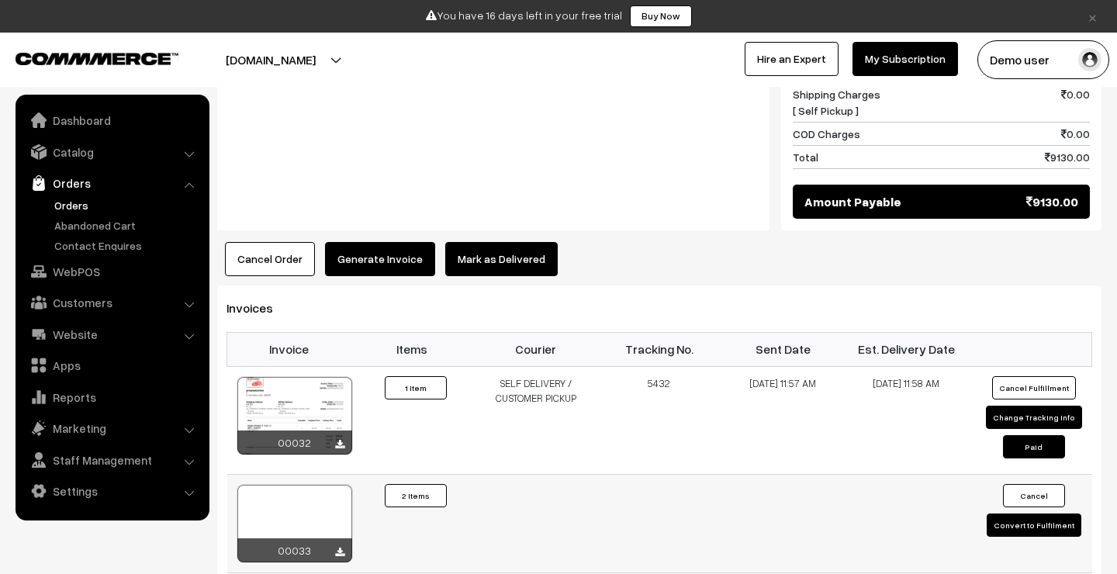
click at [1023, 513] on button "Convert to Fulfilment" at bounding box center [1033, 524] width 95 height 23
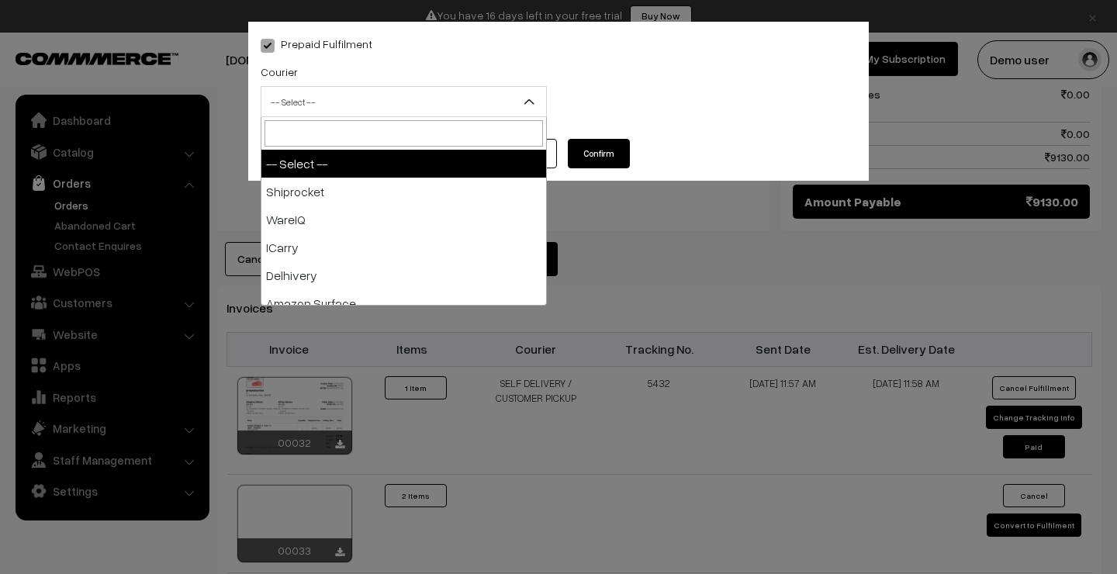
click at [529, 109] on span at bounding box center [535, 106] width 16 height 39
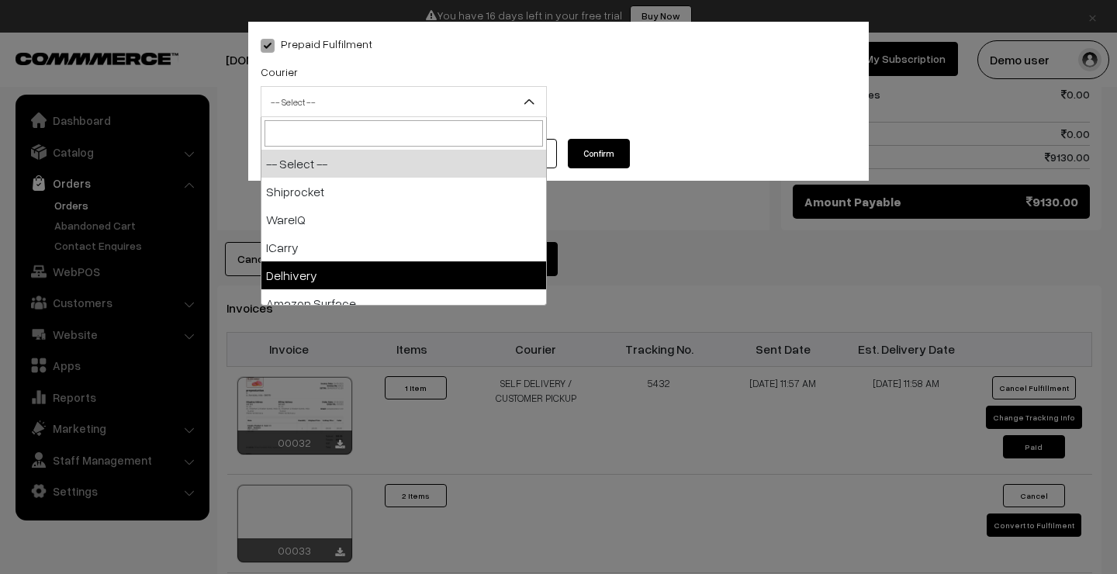
scroll to position [180, 0]
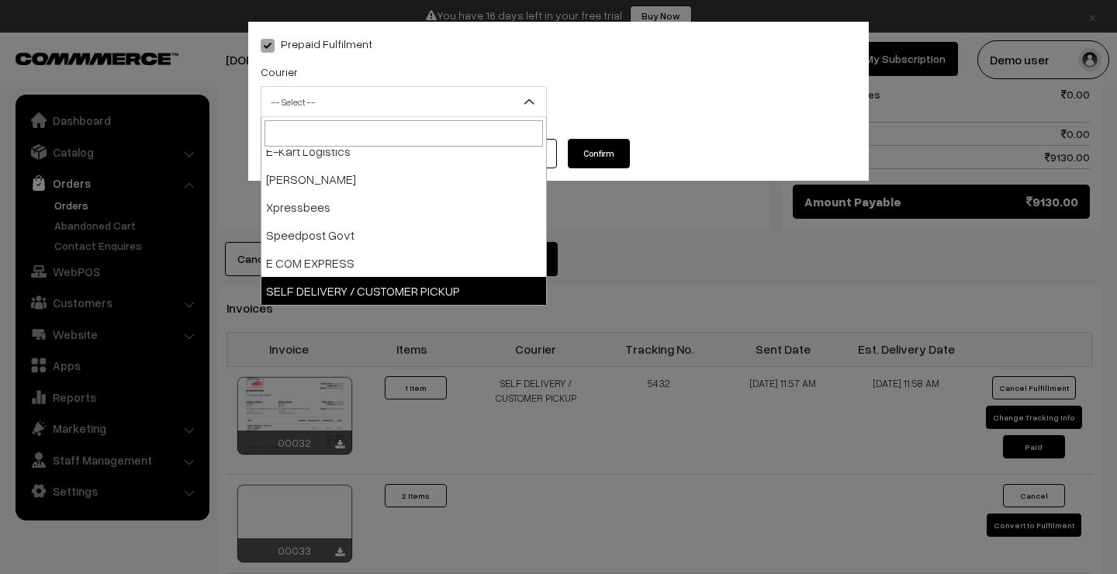
select select "12"
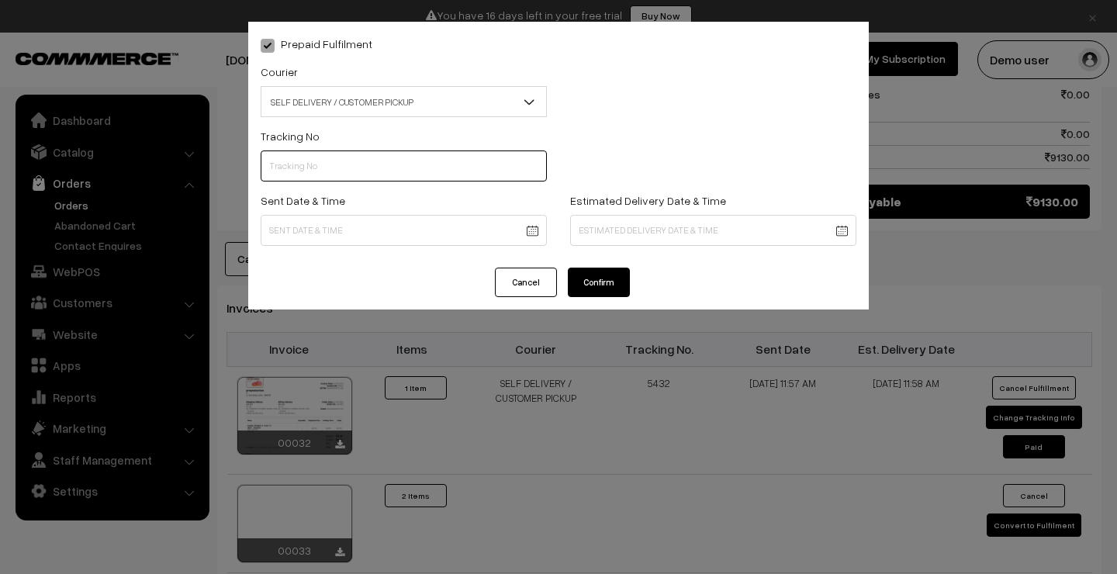
click at [454, 172] on input "text" at bounding box center [404, 165] width 286 height 31
type input "6456"
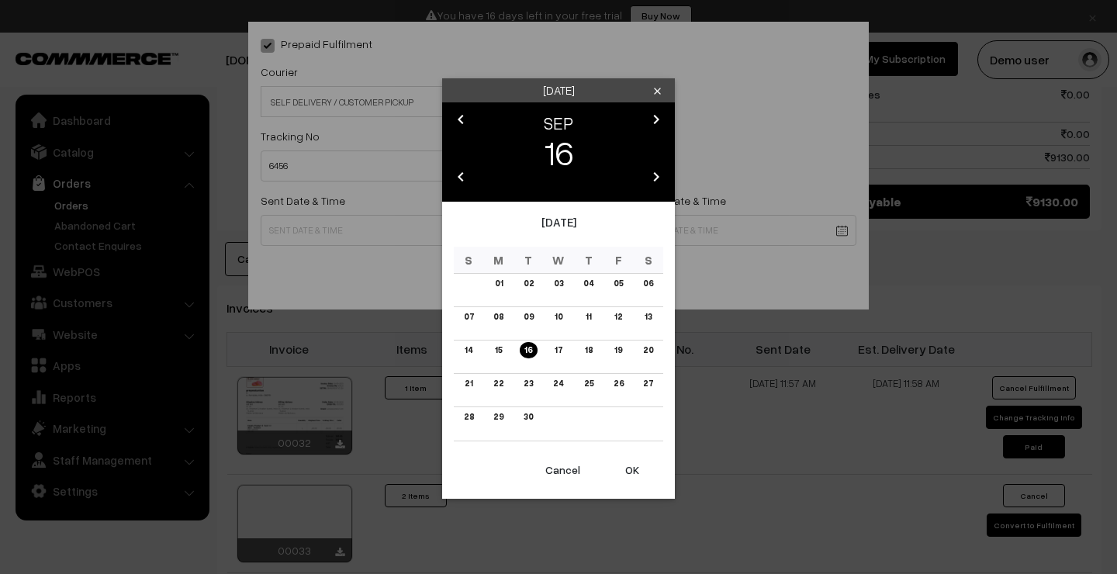
click at [629, 469] on button "OK" at bounding box center [632, 470] width 62 height 34
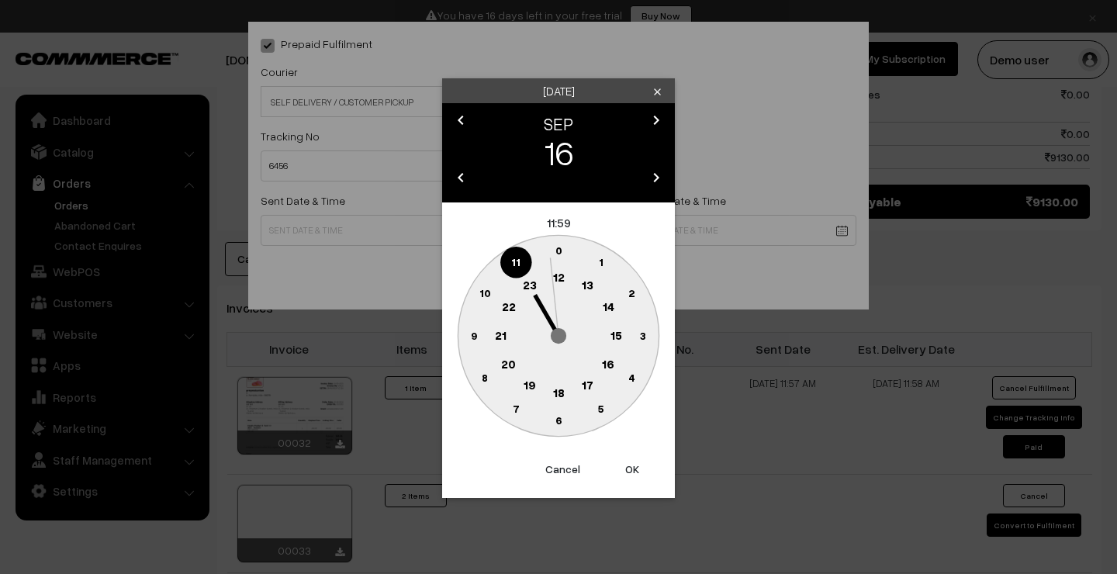
click at [630, 467] on button "OK" at bounding box center [632, 469] width 62 height 34
type input "[DATE] 11:59"
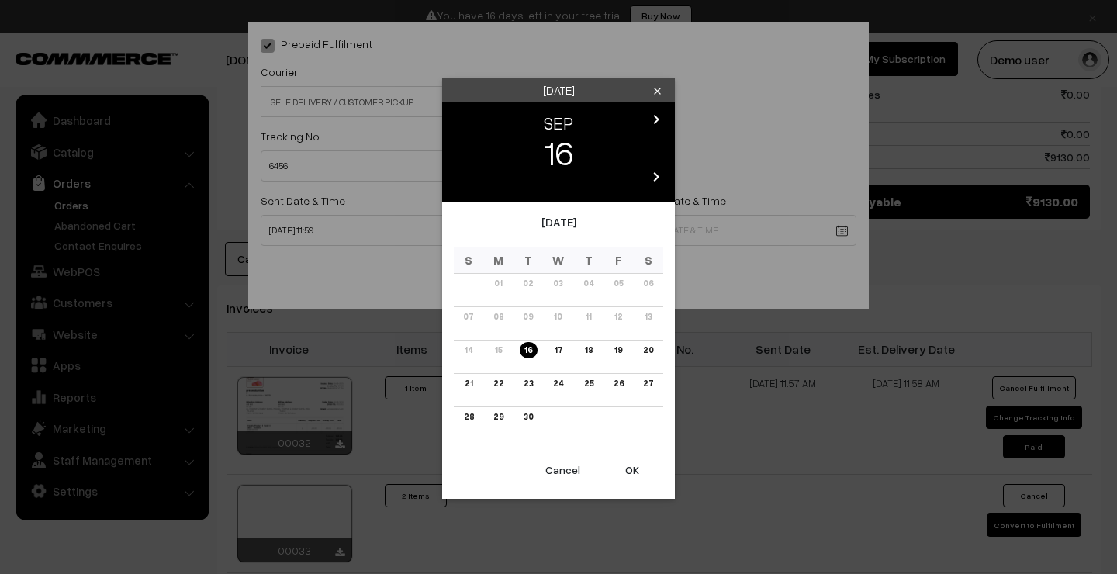
click at [636, 465] on button "OK" at bounding box center [632, 470] width 62 height 34
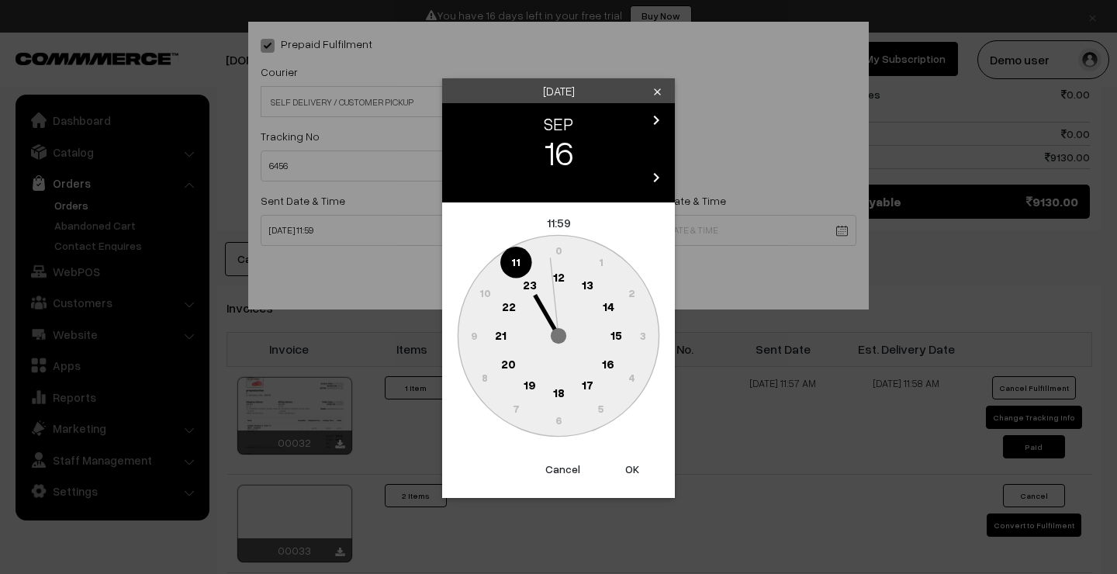
click at [636, 465] on button "OK" at bounding box center [632, 469] width 62 height 34
type input "16-09-2025 11:59"
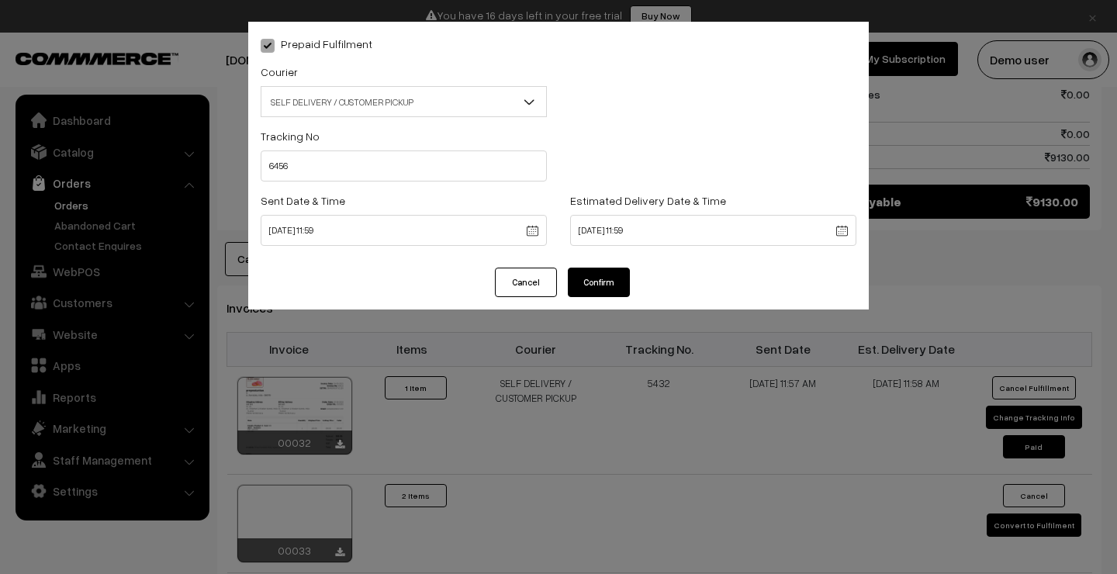
click at [602, 285] on button "Confirm" at bounding box center [599, 282] width 62 height 29
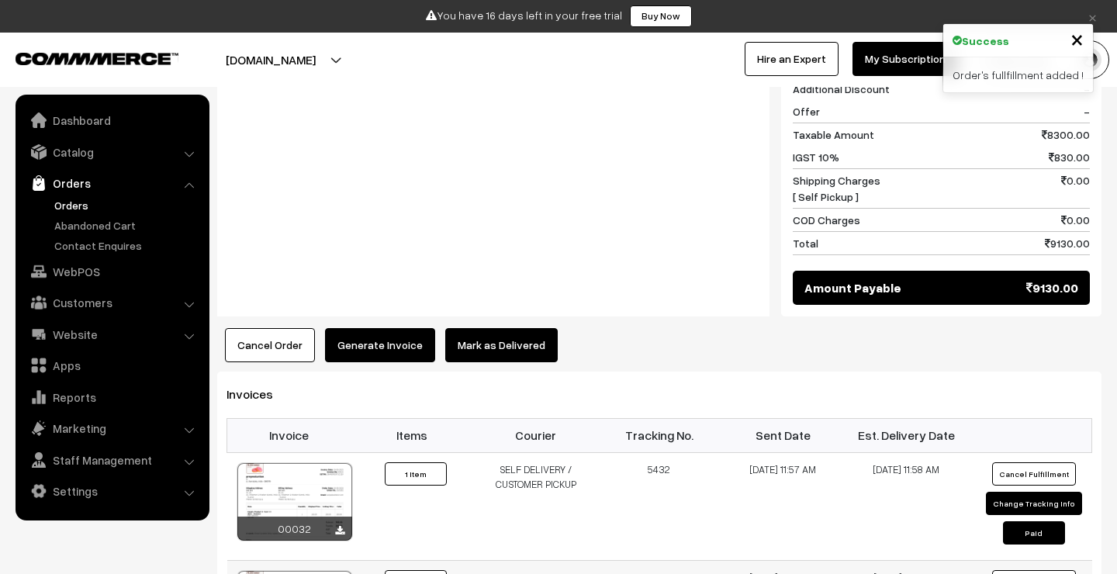
scroll to position [1136, 0]
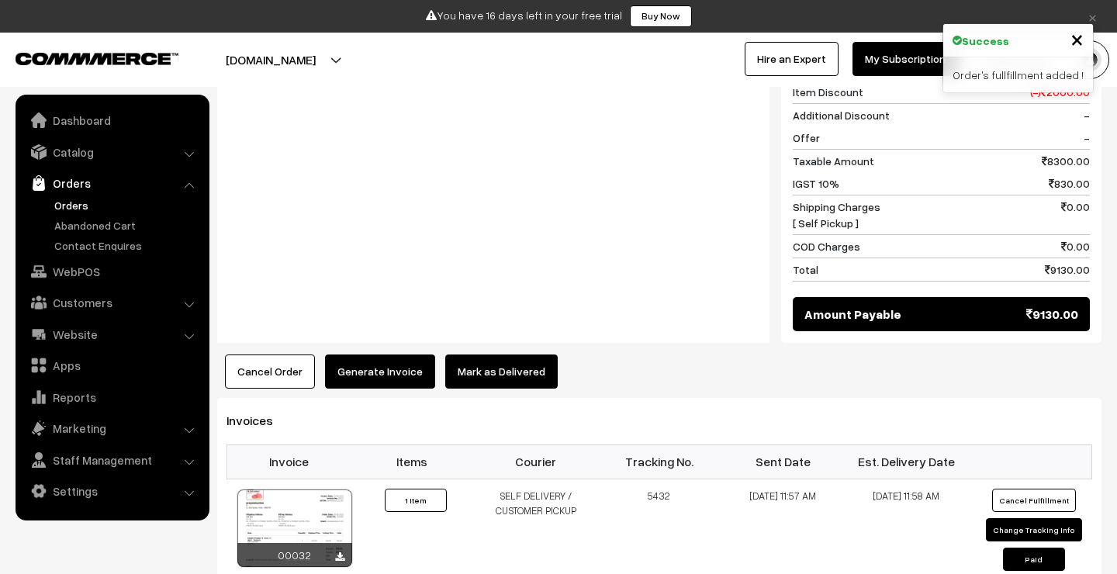
click at [522, 354] on button "Mark as Delivered" at bounding box center [501, 371] width 112 height 34
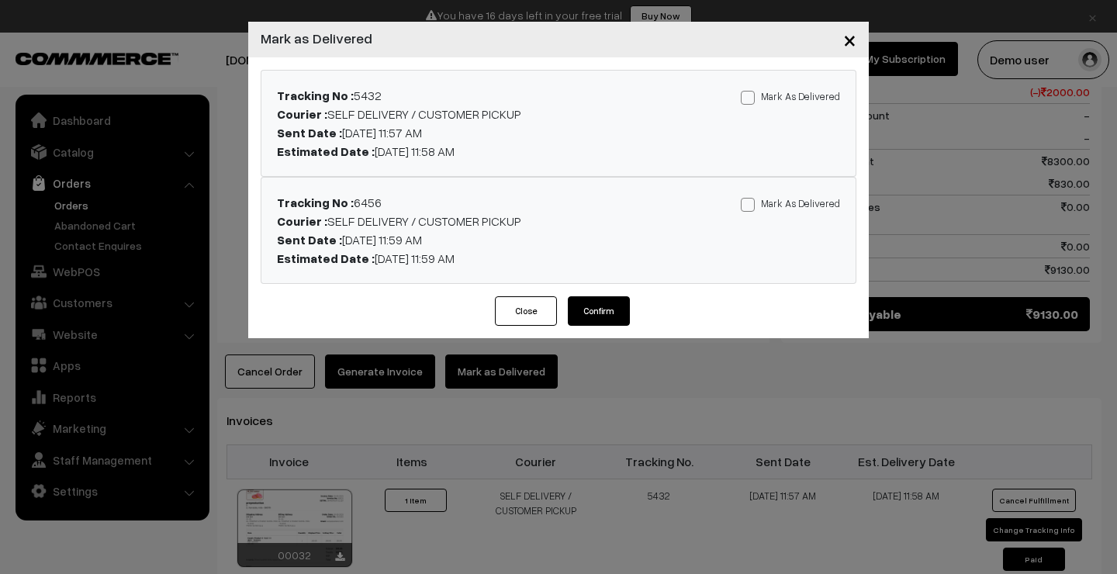
scroll to position [1138, 0]
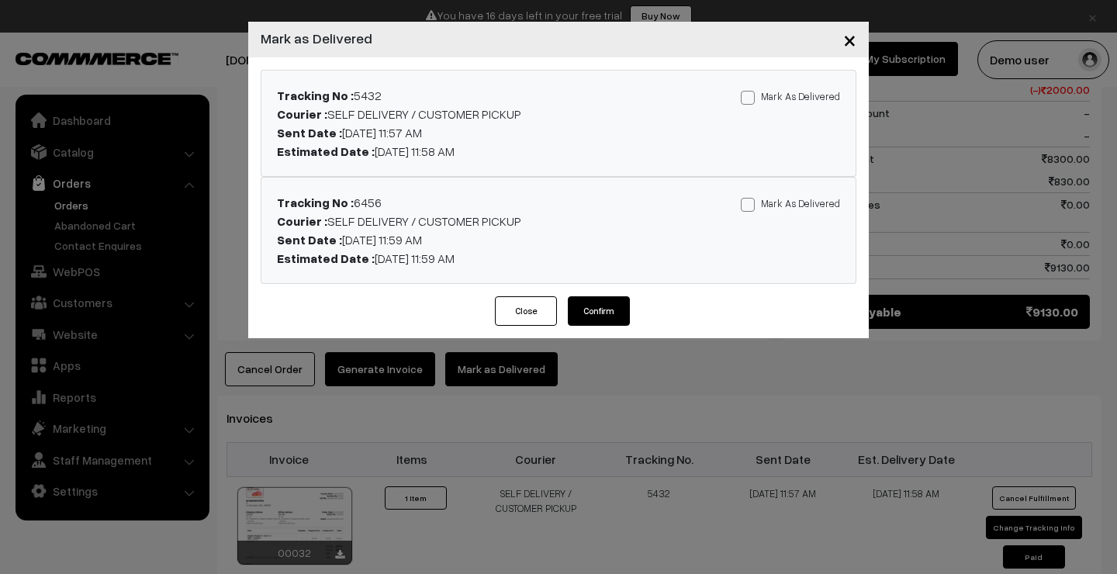
click at [751, 99] on span at bounding box center [748, 98] width 14 height 14
click at [751, 99] on input "Mark As Delivered" at bounding box center [746, 95] width 10 height 10
checkbox input "true"
click at [754, 205] on span at bounding box center [748, 205] width 14 height 14
click at [751, 205] on input "Mark As Delivered" at bounding box center [746, 202] width 10 height 10
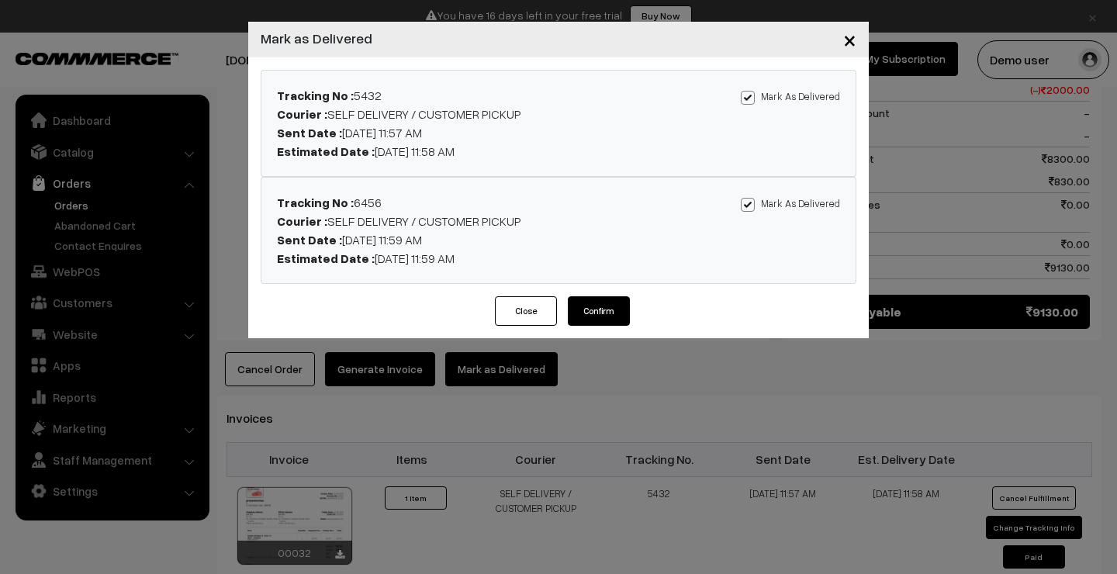
click at [754, 210] on span at bounding box center [748, 205] width 14 height 14
click at [751, 207] on input "Mark As Delivered" at bounding box center [746, 202] width 10 height 10
checkbox input "false"
click at [616, 308] on button "Confirm" at bounding box center [599, 310] width 62 height 29
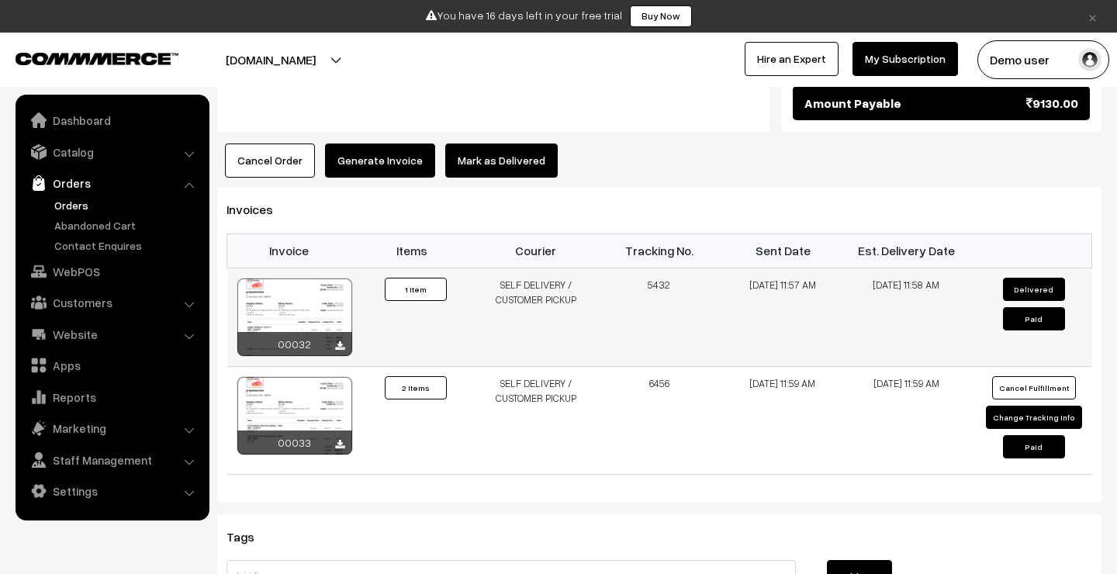
scroll to position [1207, 0]
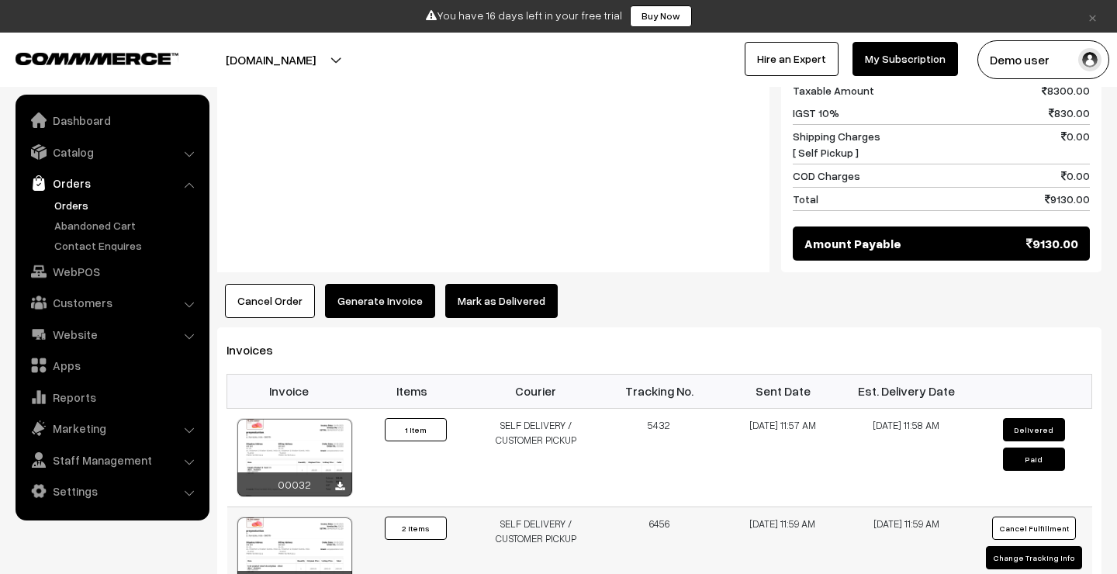
click at [1021, 546] on button "Change Tracking Info" at bounding box center [1034, 557] width 96 height 23
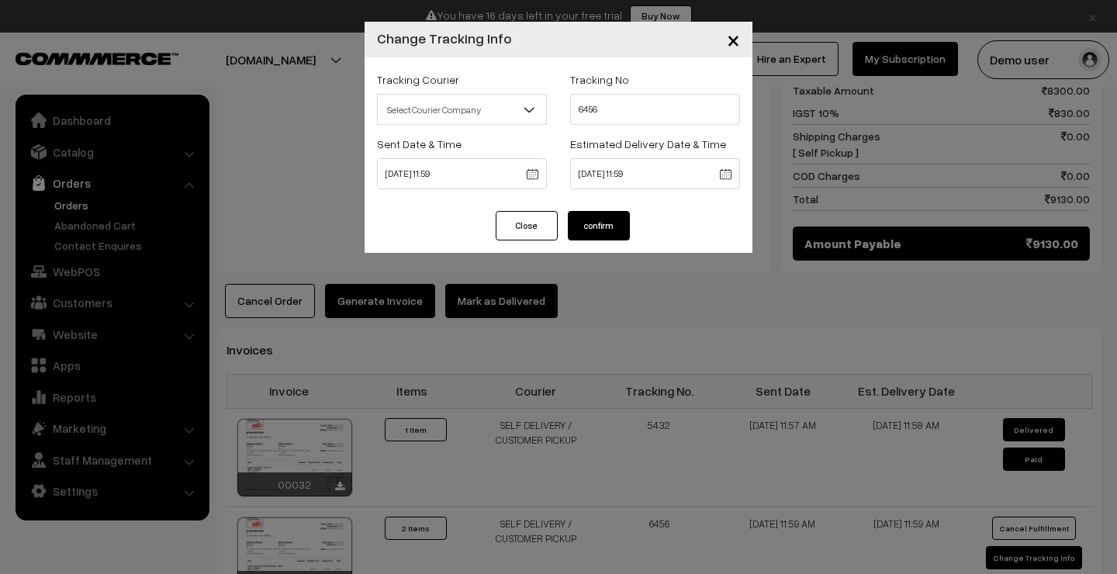
click at [495, 96] on span "Select Courier Company" at bounding box center [462, 109] width 168 height 27
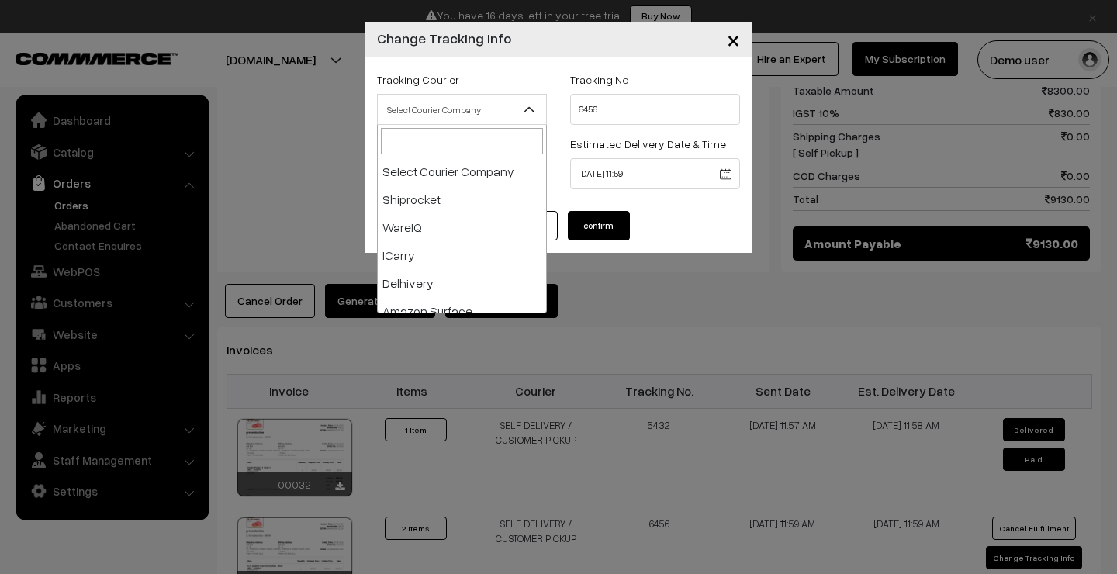
scroll to position [199, 0]
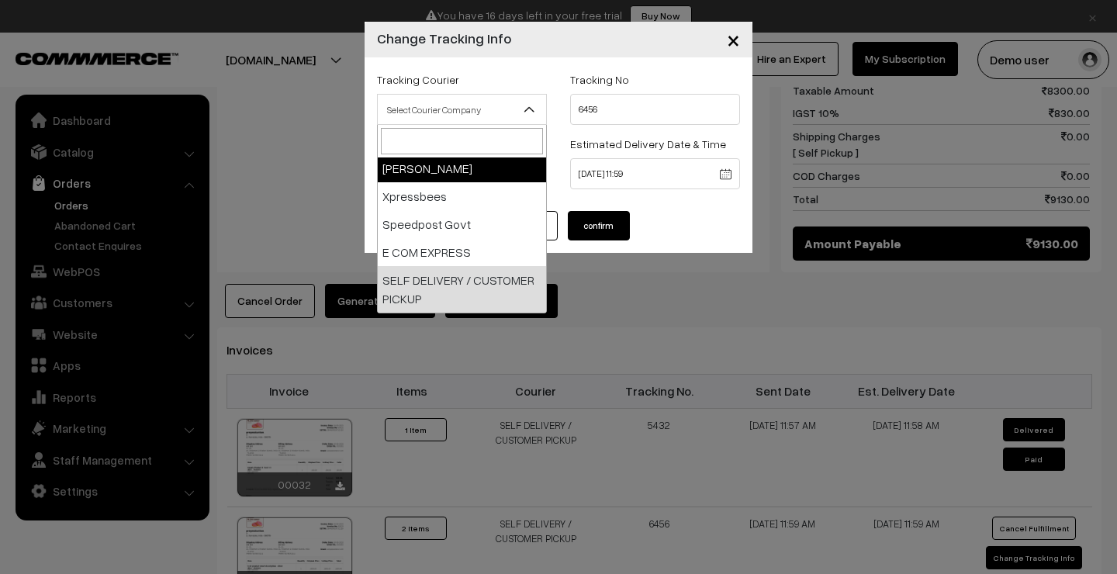
click at [516, 55] on div "× Change Tracking Info" at bounding box center [558, 40] width 388 height 36
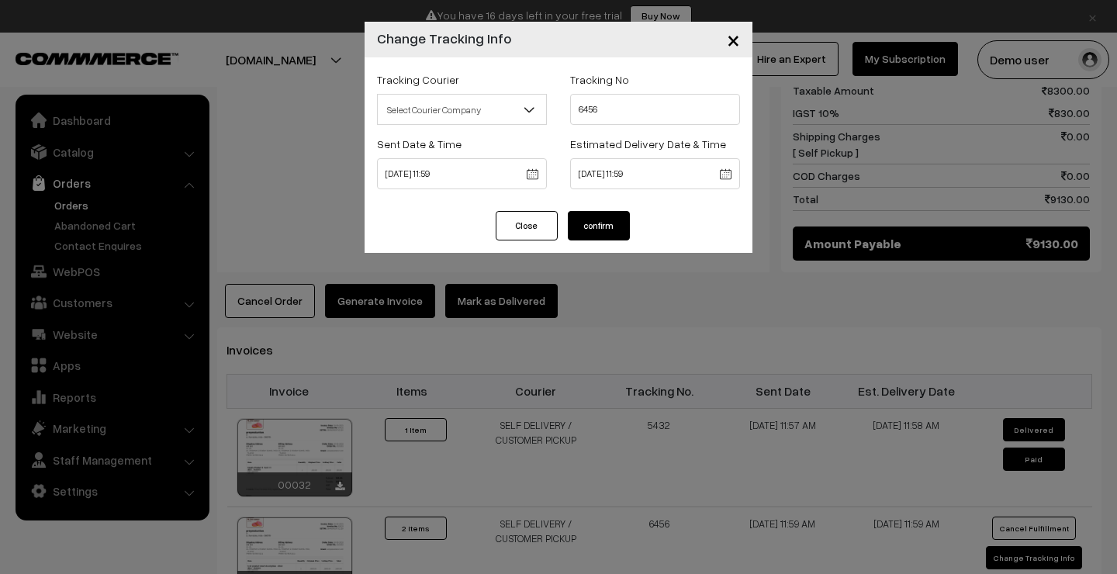
click at [728, 36] on span "×" at bounding box center [733, 39] width 13 height 29
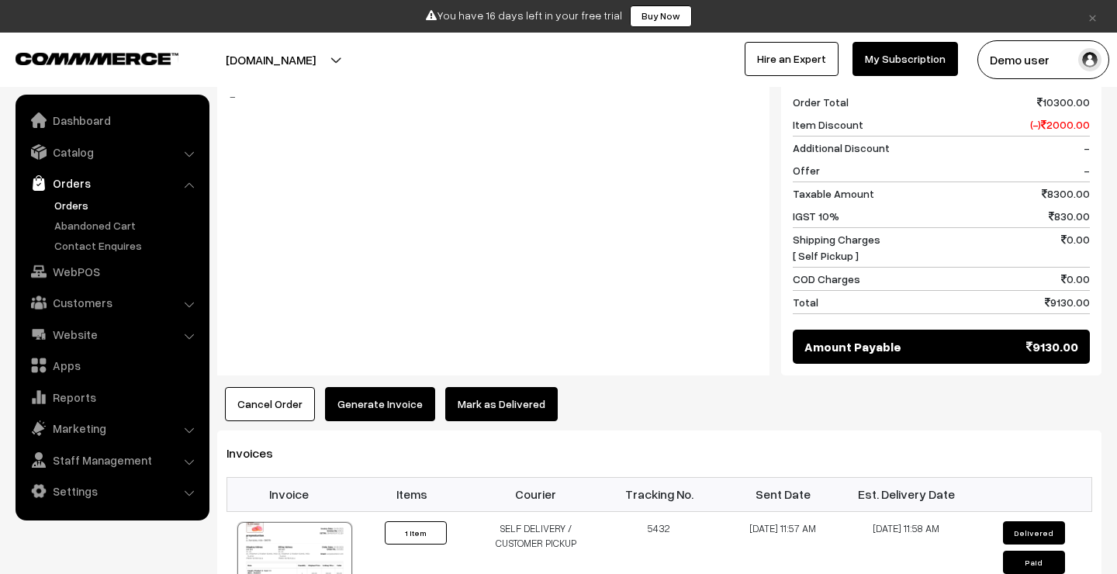
scroll to position [1129, 0]
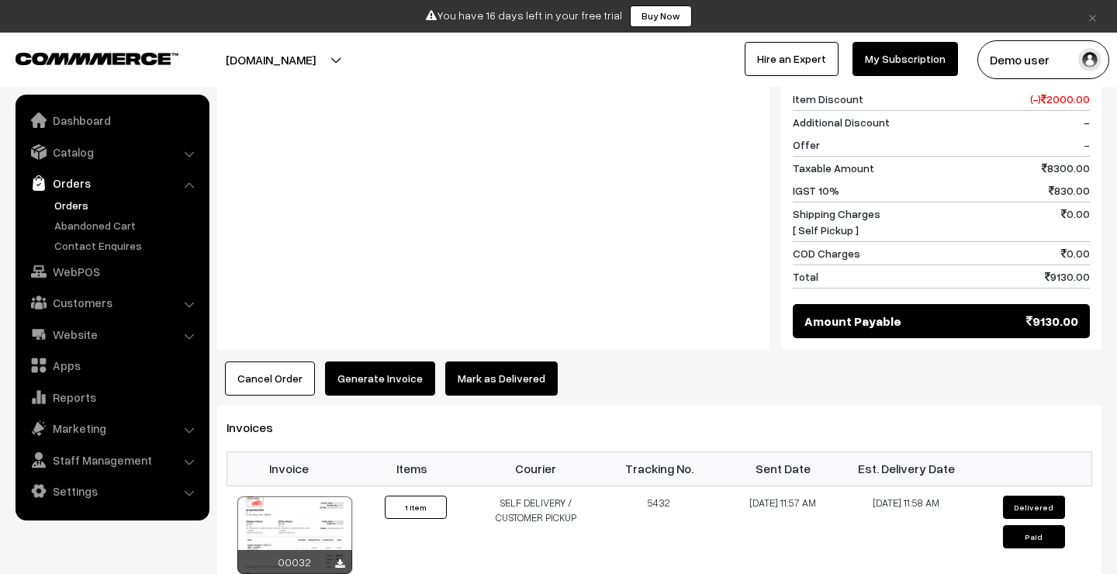
click at [480, 361] on button "Mark as Delivered" at bounding box center [501, 378] width 112 height 34
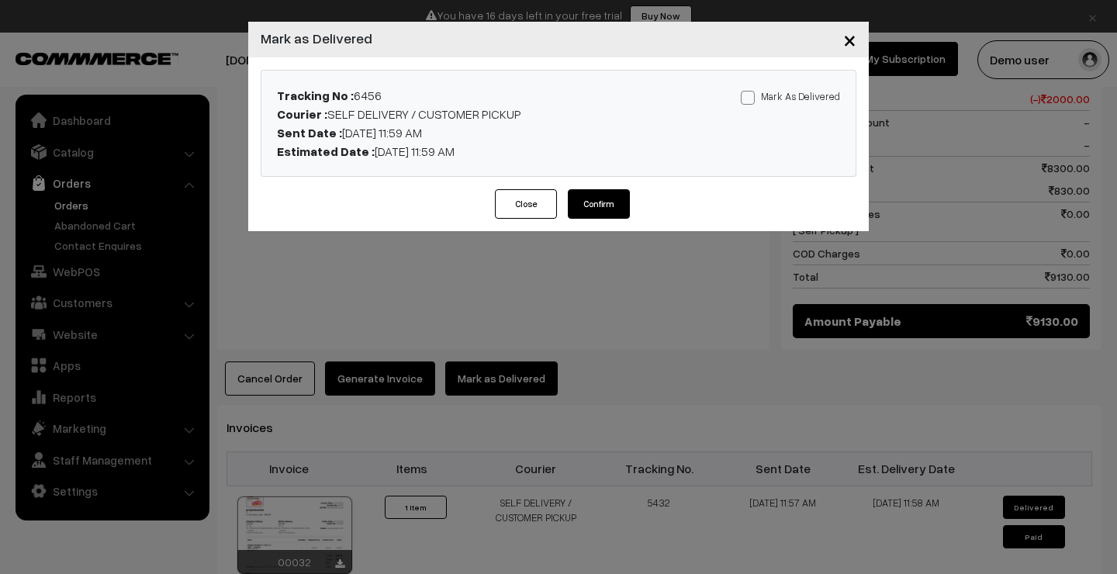
click at [751, 99] on span at bounding box center [748, 98] width 14 height 14
click at [751, 99] on input "Mark As Delivered" at bounding box center [746, 95] width 10 height 10
checkbox input "true"
click at [612, 203] on button "Confirm" at bounding box center [599, 203] width 62 height 29
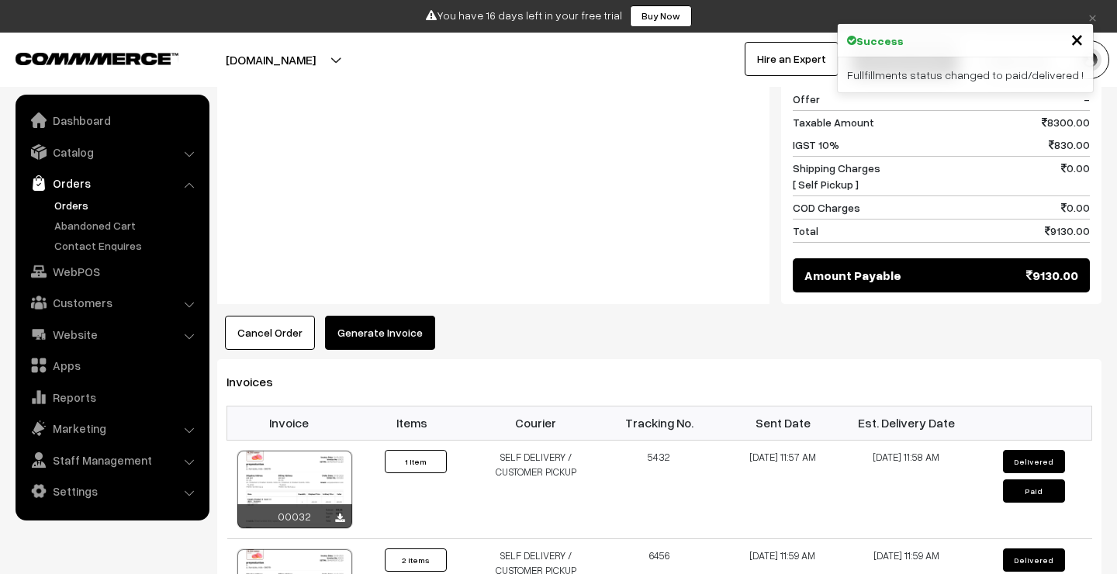
scroll to position [1186, 0]
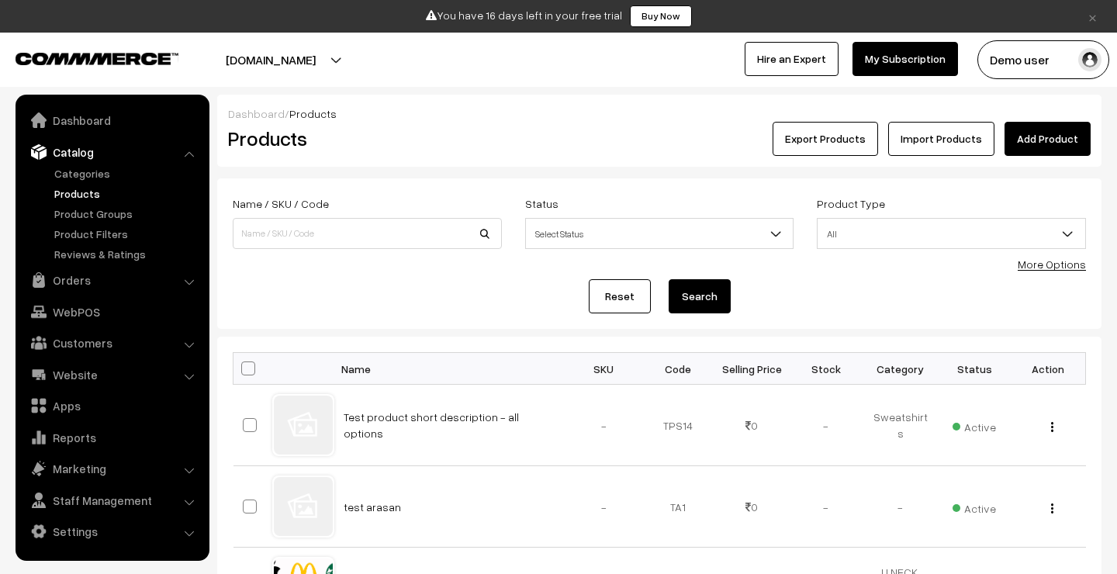
scroll to position [546, 0]
